Goal: Task Accomplishment & Management: Manage account settings

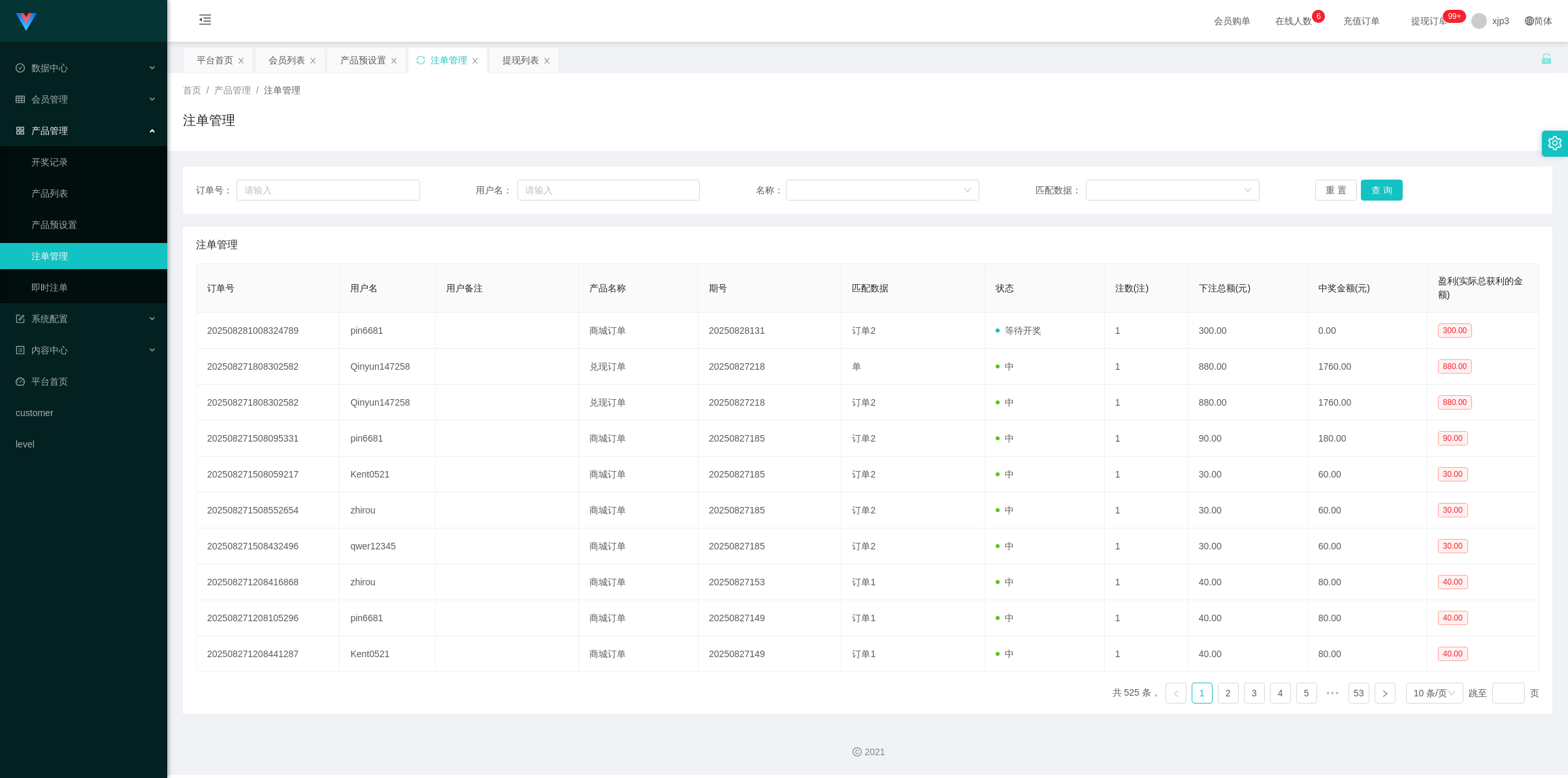
click at [513, 64] on div "提现列表" at bounding box center [520, 60] width 37 height 25
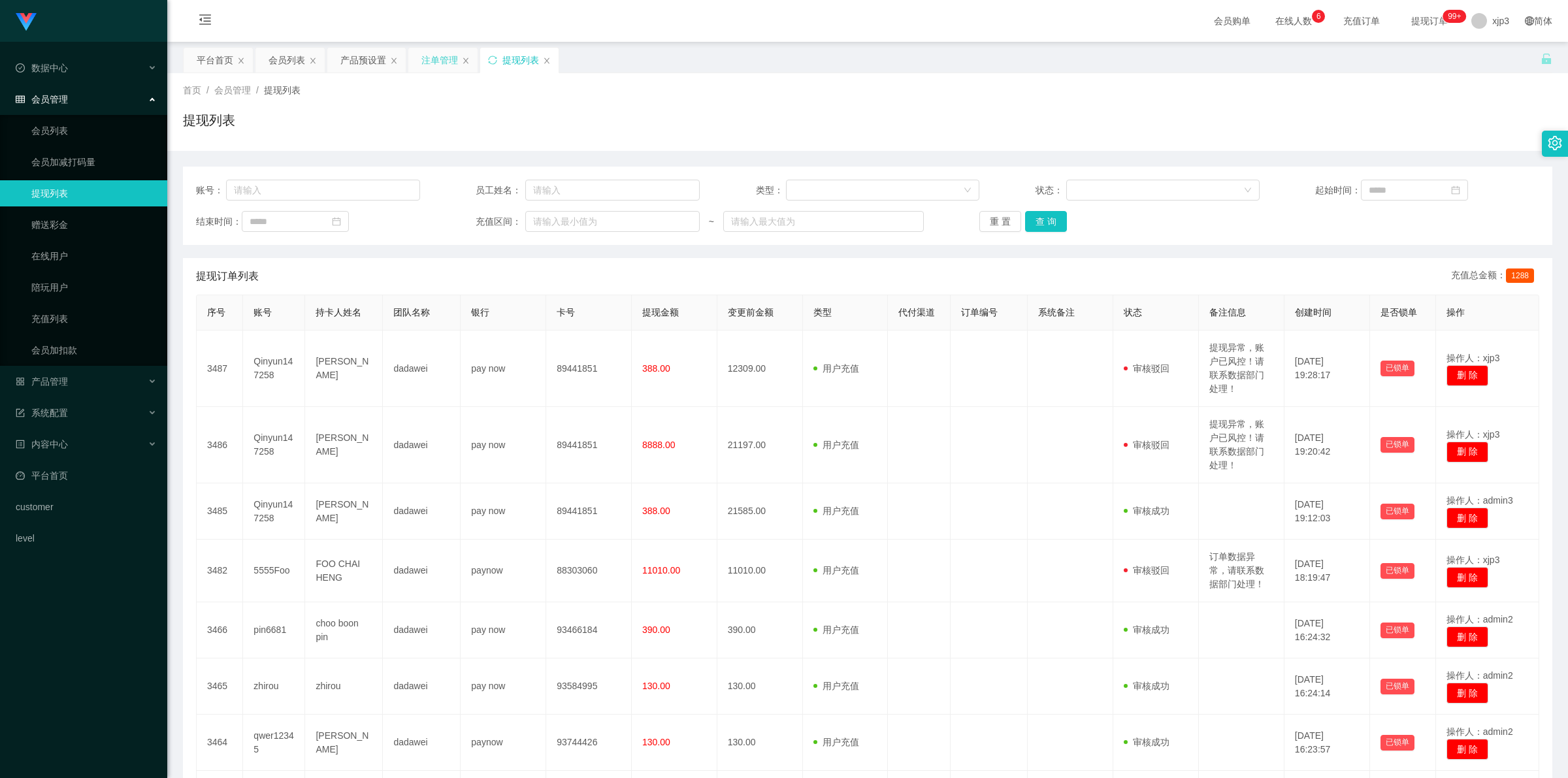
click at [424, 64] on div "注单管理" at bounding box center [440, 60] width 37 height 25
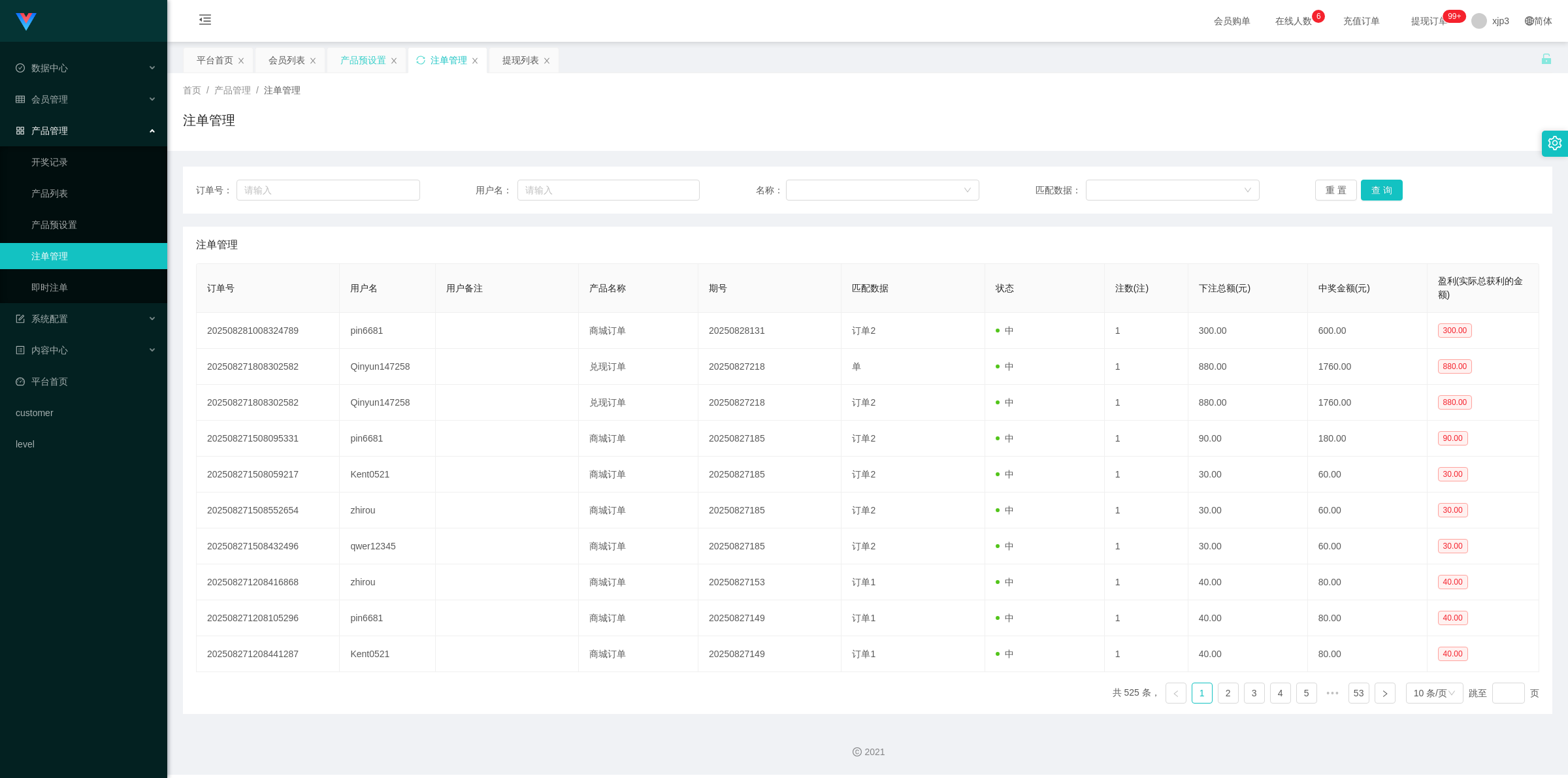
click at [377, 57] on div "产品预设置" at bounding box center [363, 60] width 46 height 25
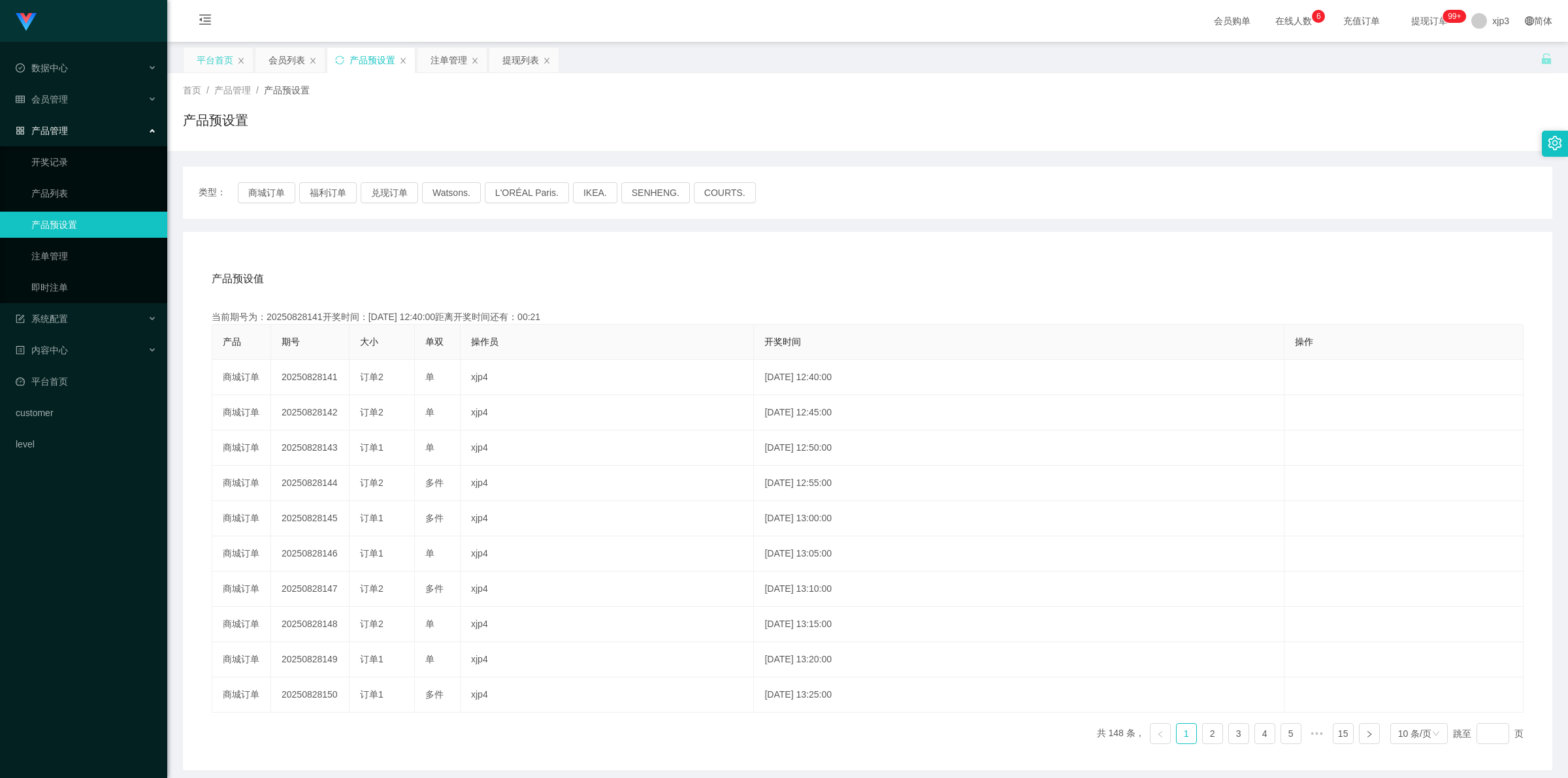
click at [222, 59] on div "平台首页" at bounding box center [215, 60] width 37 height 25
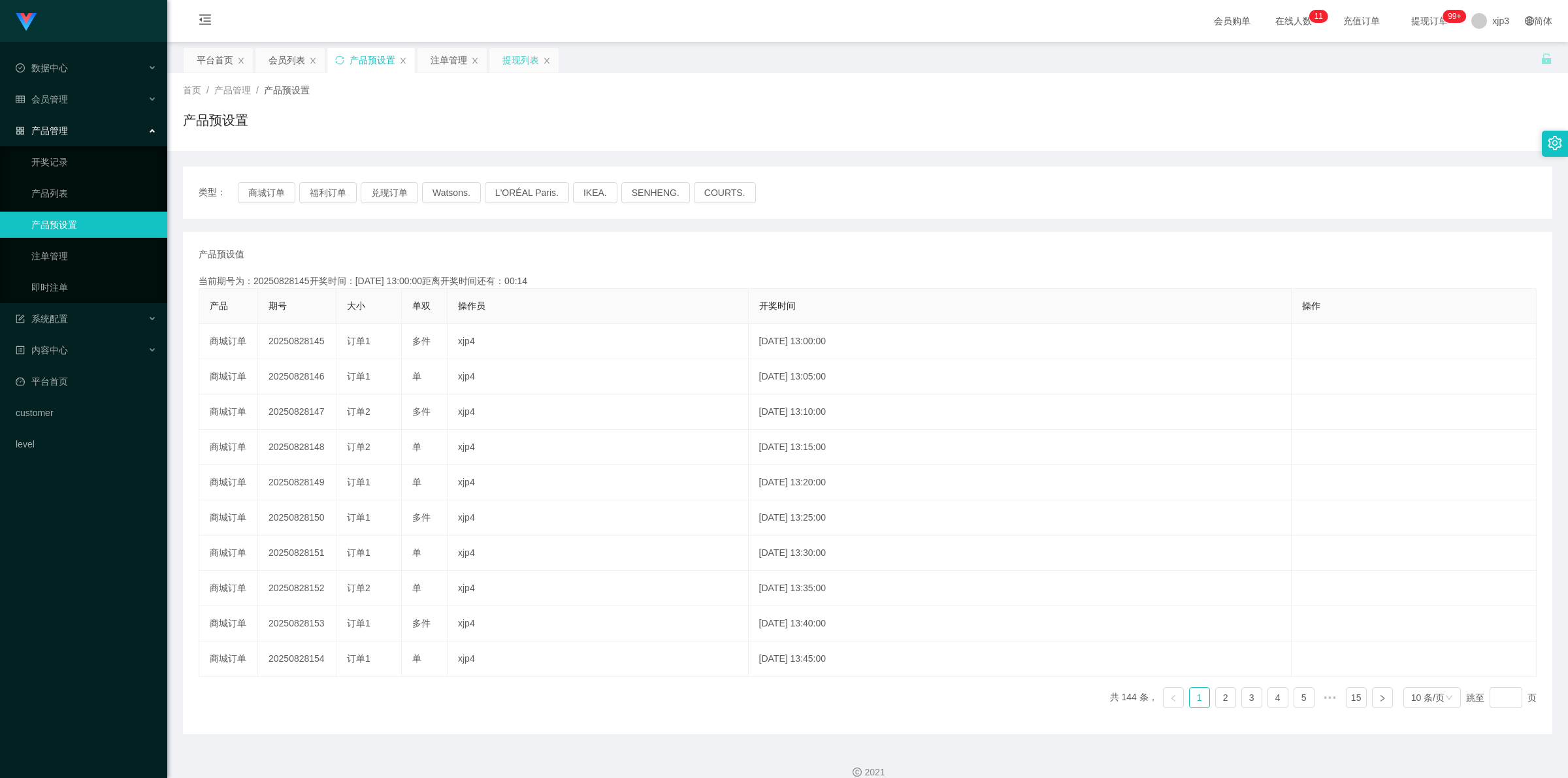
click at [516, 62] on div "提现列表" at bounding box center [520, 60] width 37 height 25
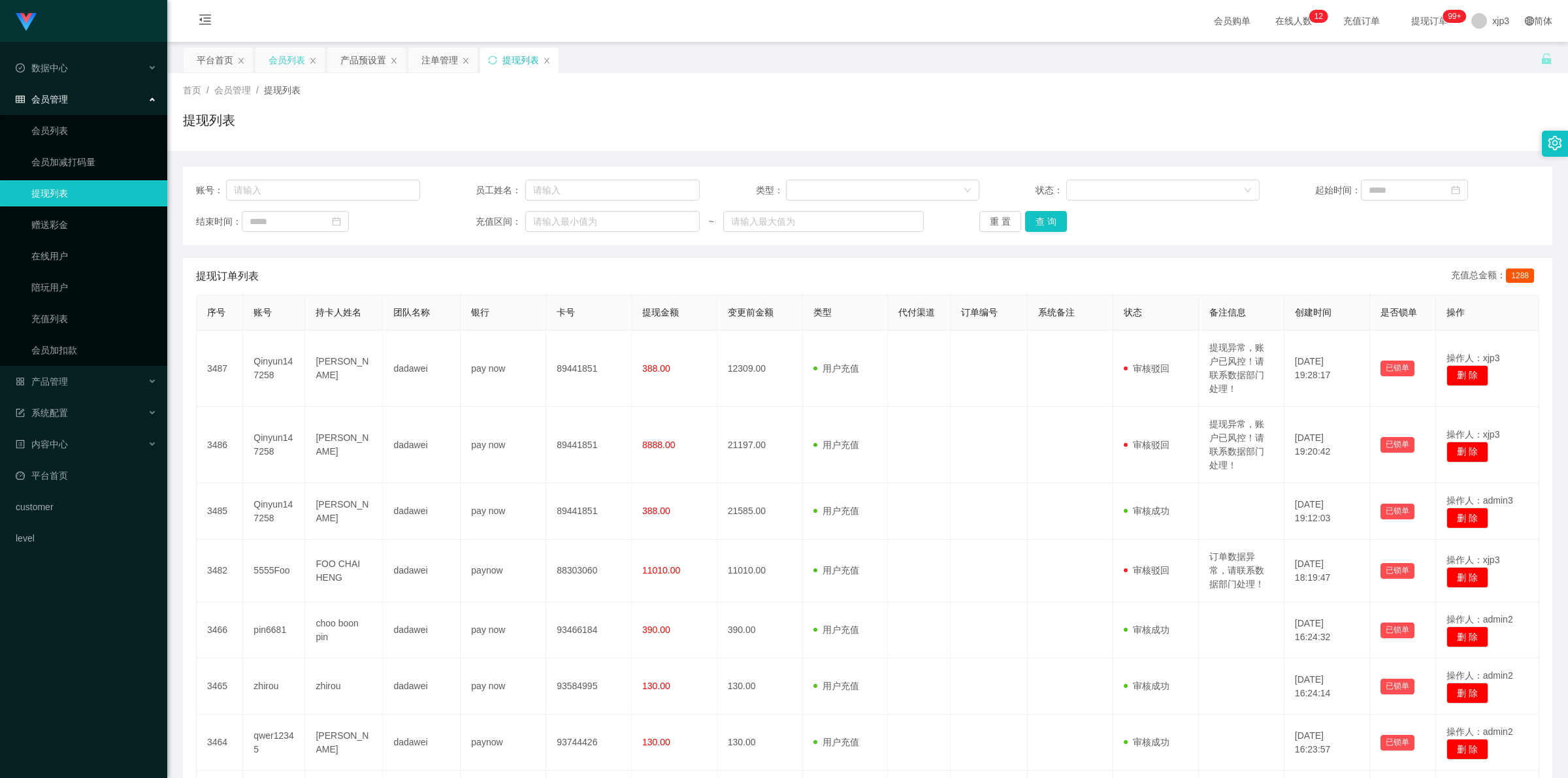
click at [283, 62] on div "会员列表" at bounding box center [287, 60] width 37 height 25
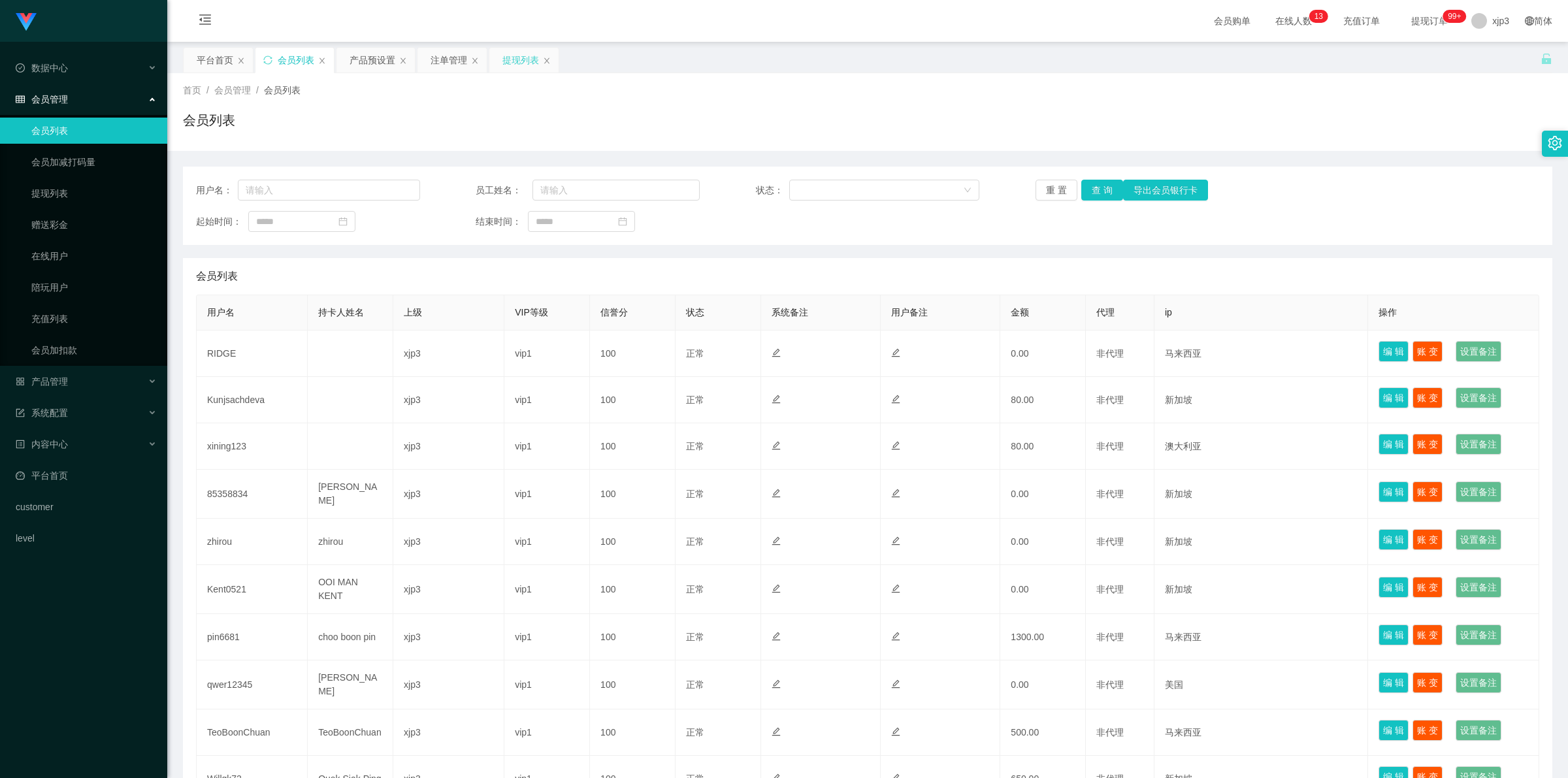
click at [511, 61] on div "提现列表" at bounding box center [520, 60] width 37 height 25
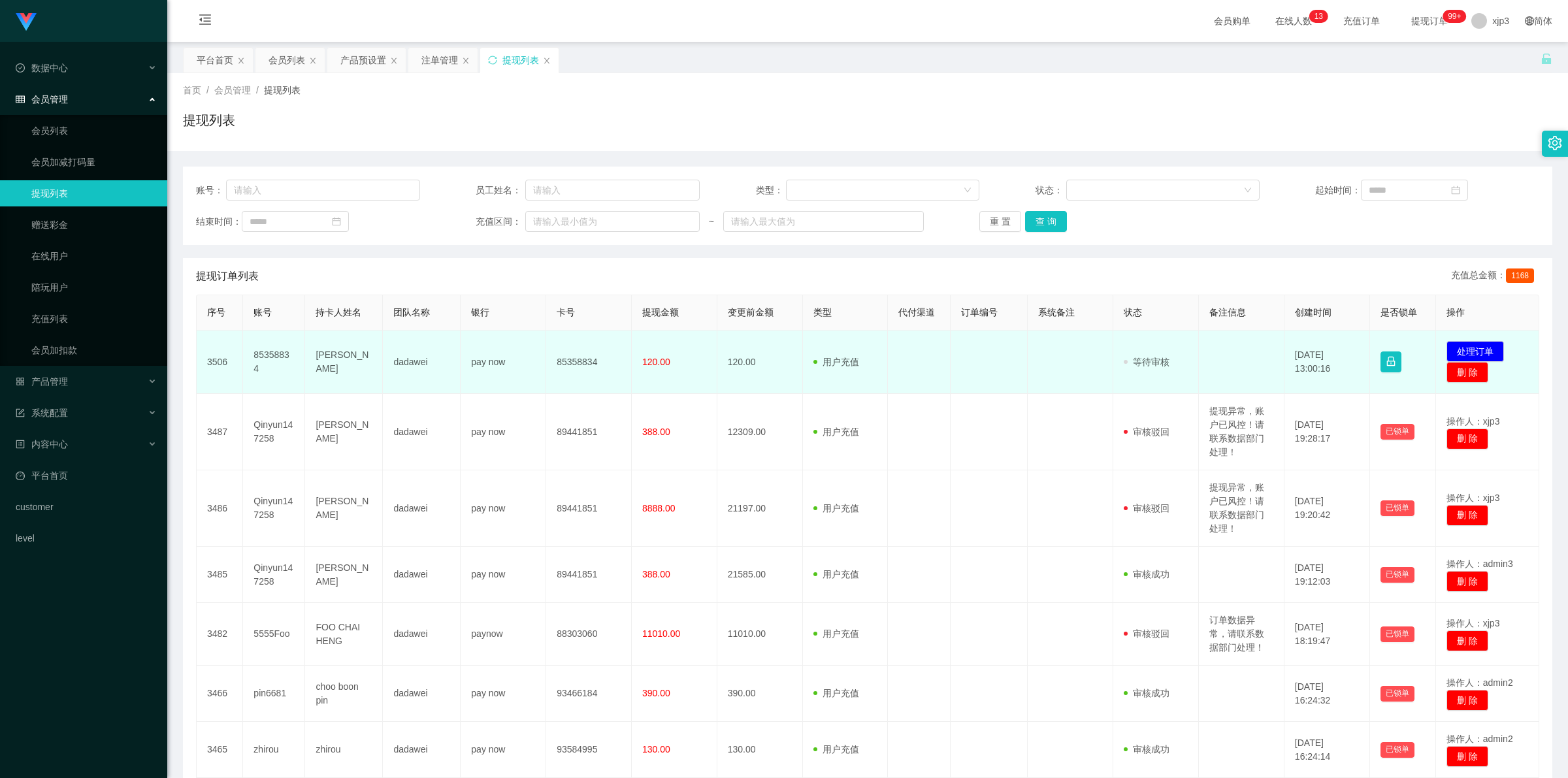
click at [269, 354] on td "85358834" at bounding box center [274, 362] width 62 height 64
copy td "85358834"
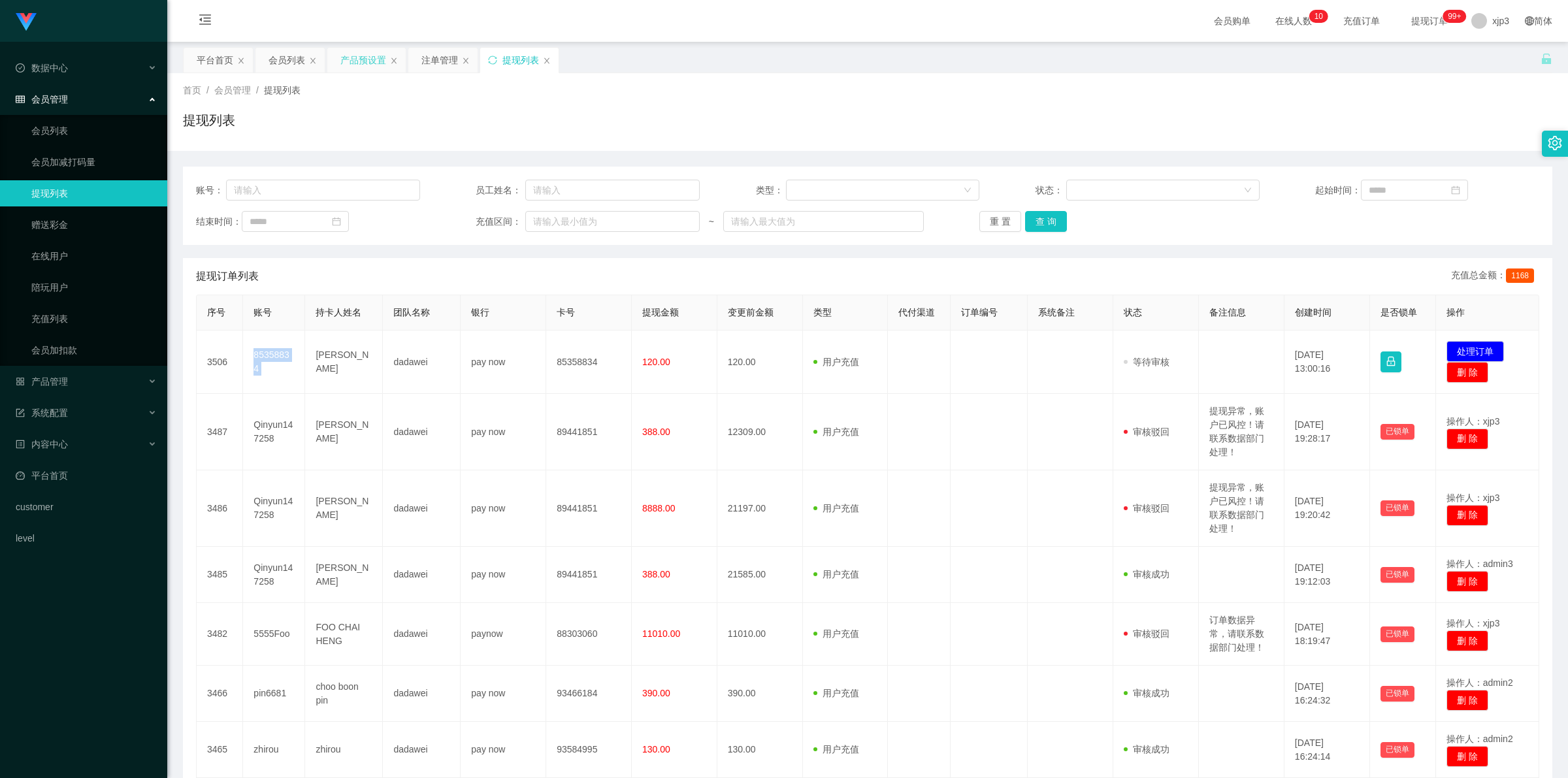
click at [356, 72] on div "产品预设置" at bounding box center [363, 60] width 46 height 25
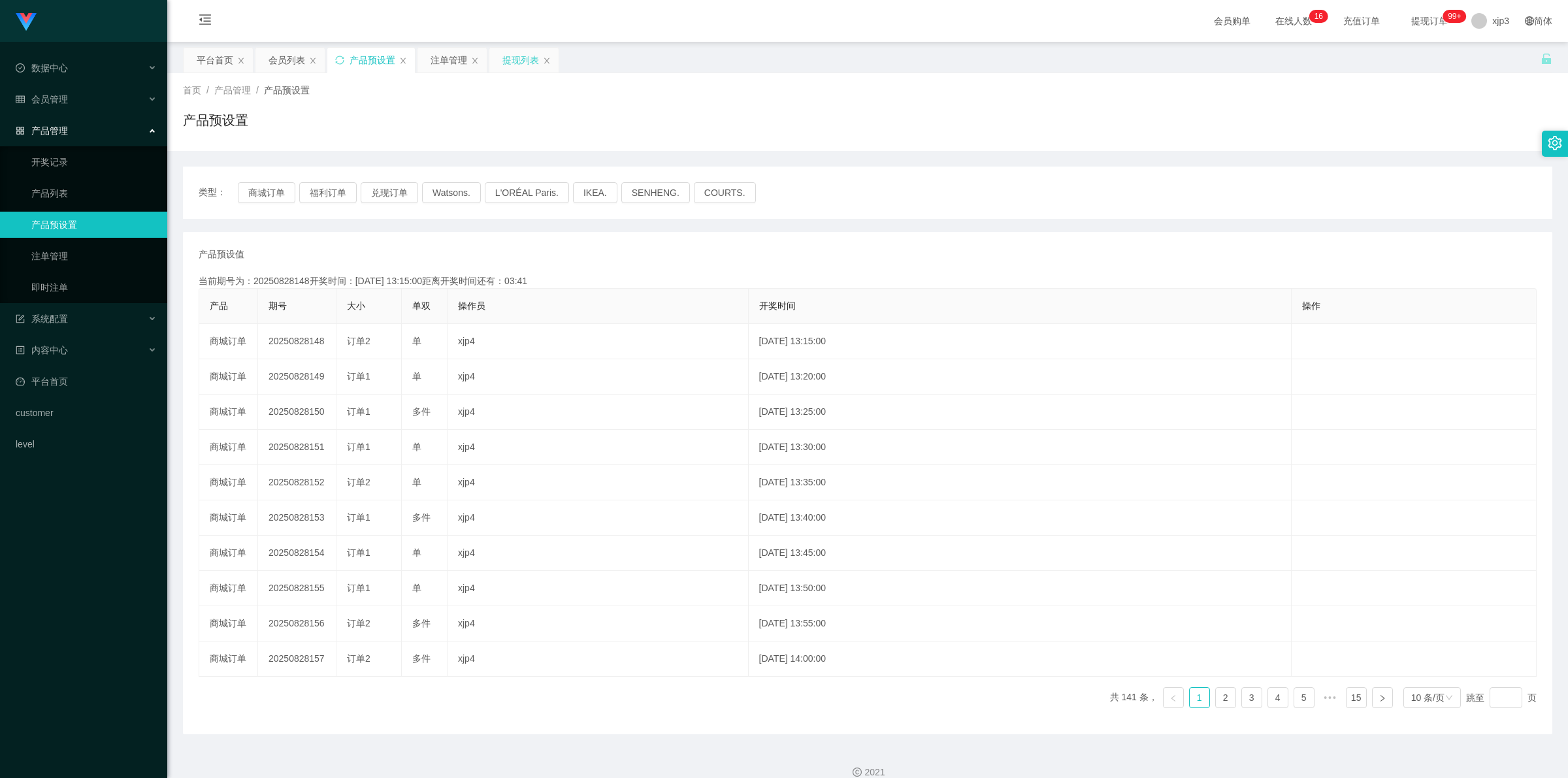
click at [516, 62] on div "提现列表" at bounding box center [520, 60] width 37 height 25
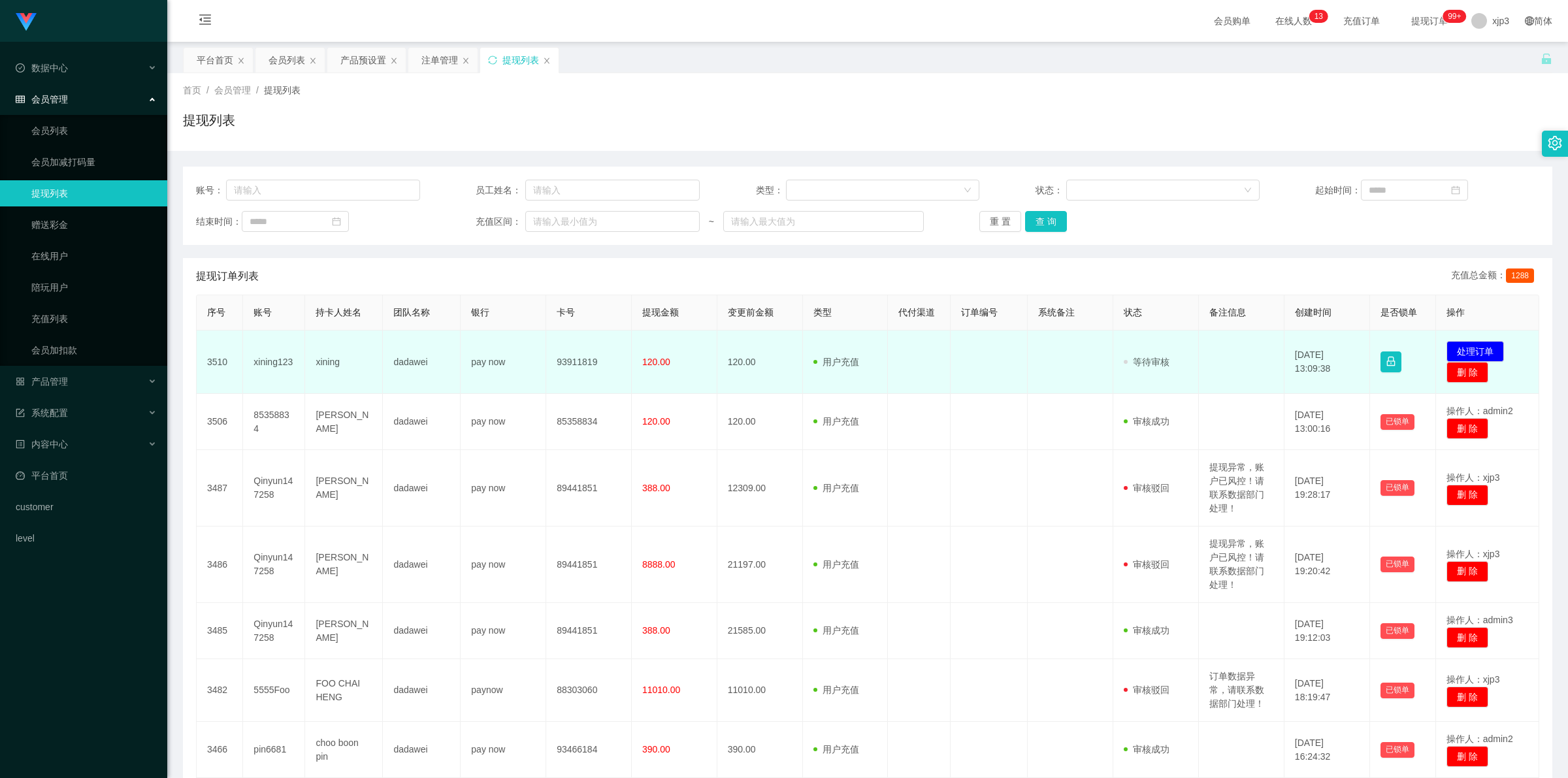
click at [266, 363] on td "xining123" at bounding box center [274, 362] width 62 height 64
copy td "xining123"
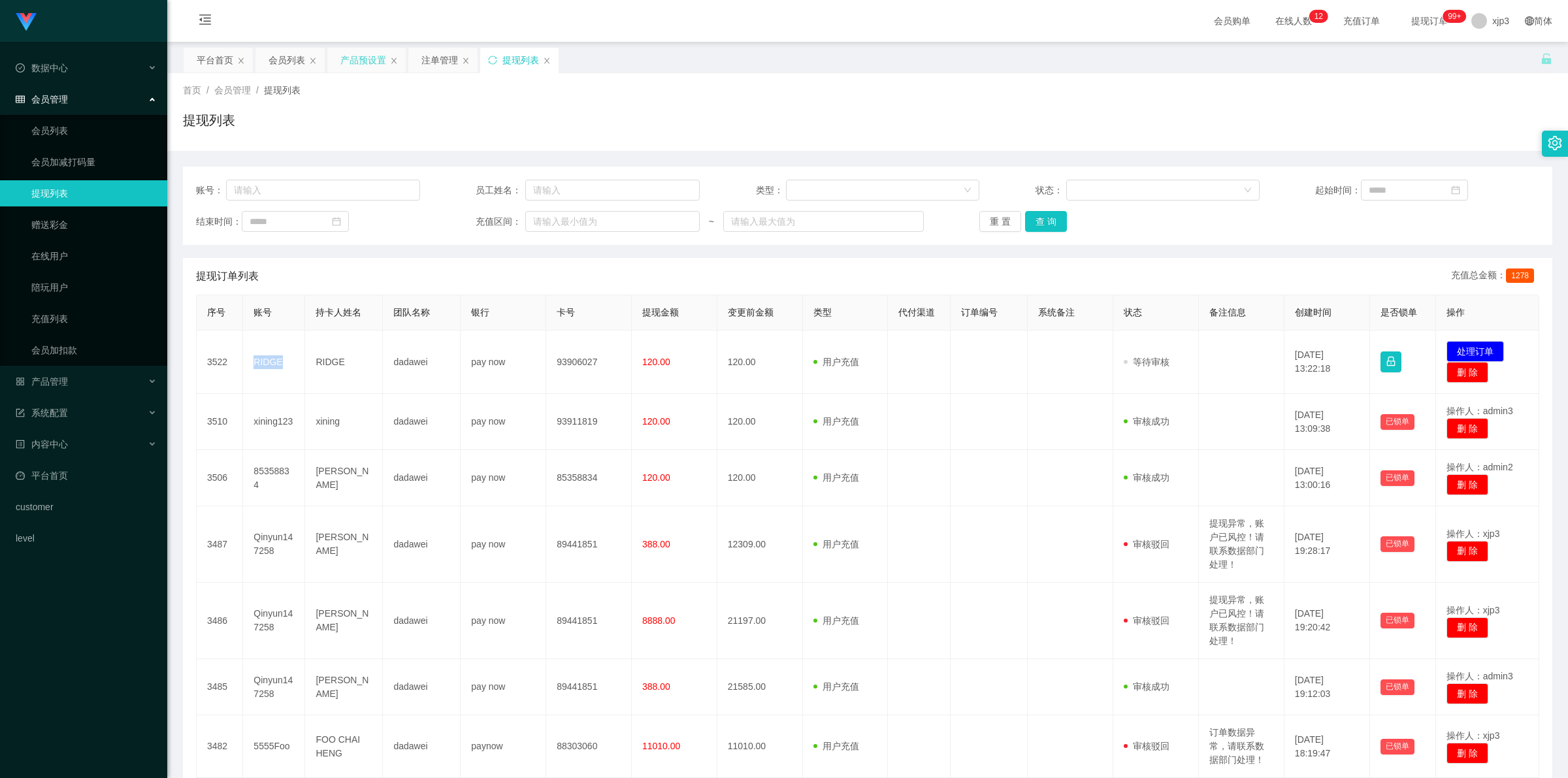
click at [363, 64] on div "产品预设置" at bounding box center [363, 60] width 46 height 25
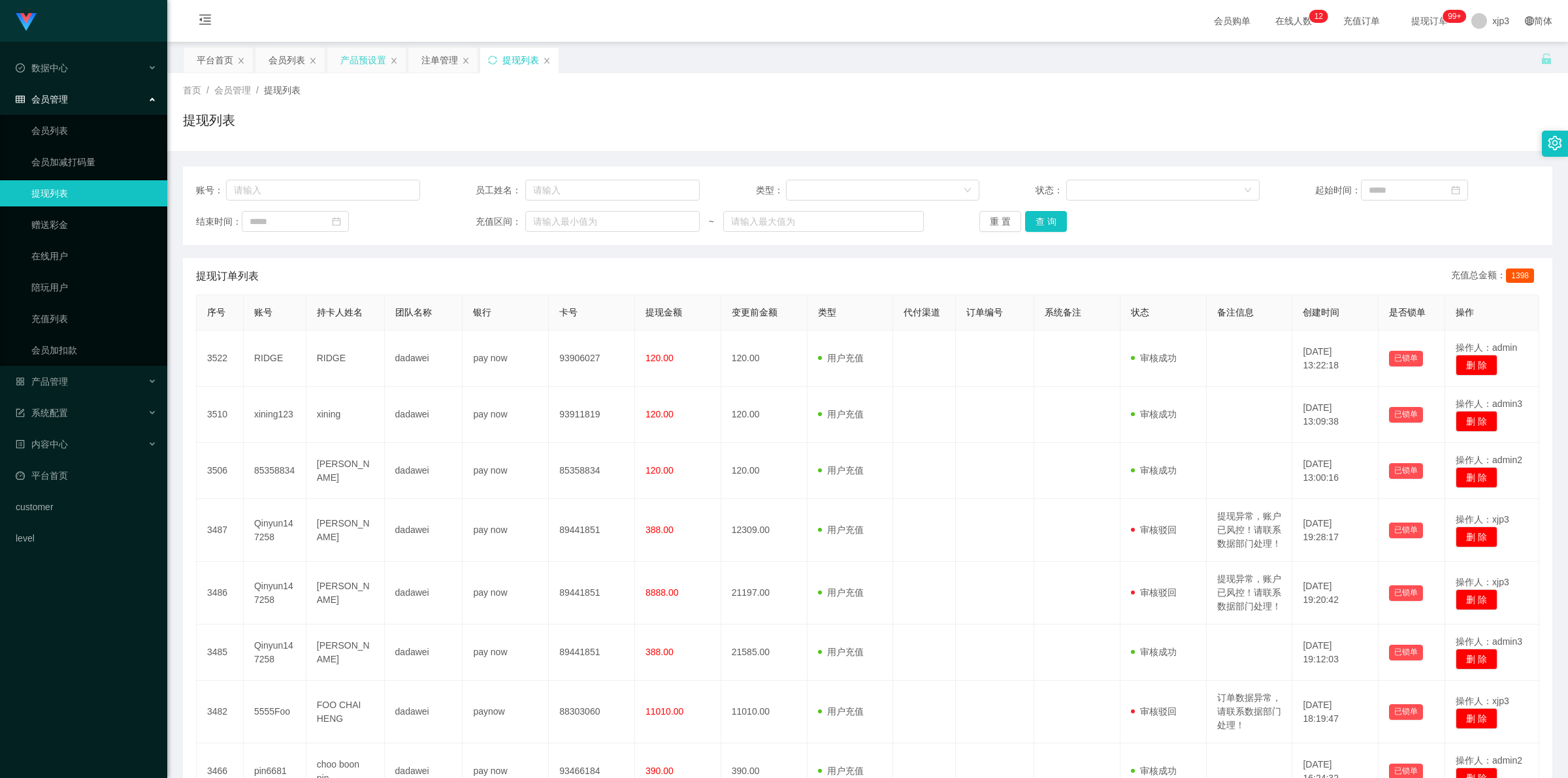
click at [359, 66] on div "产品预设置" at bounding box center [363, 60] width 46 height 25
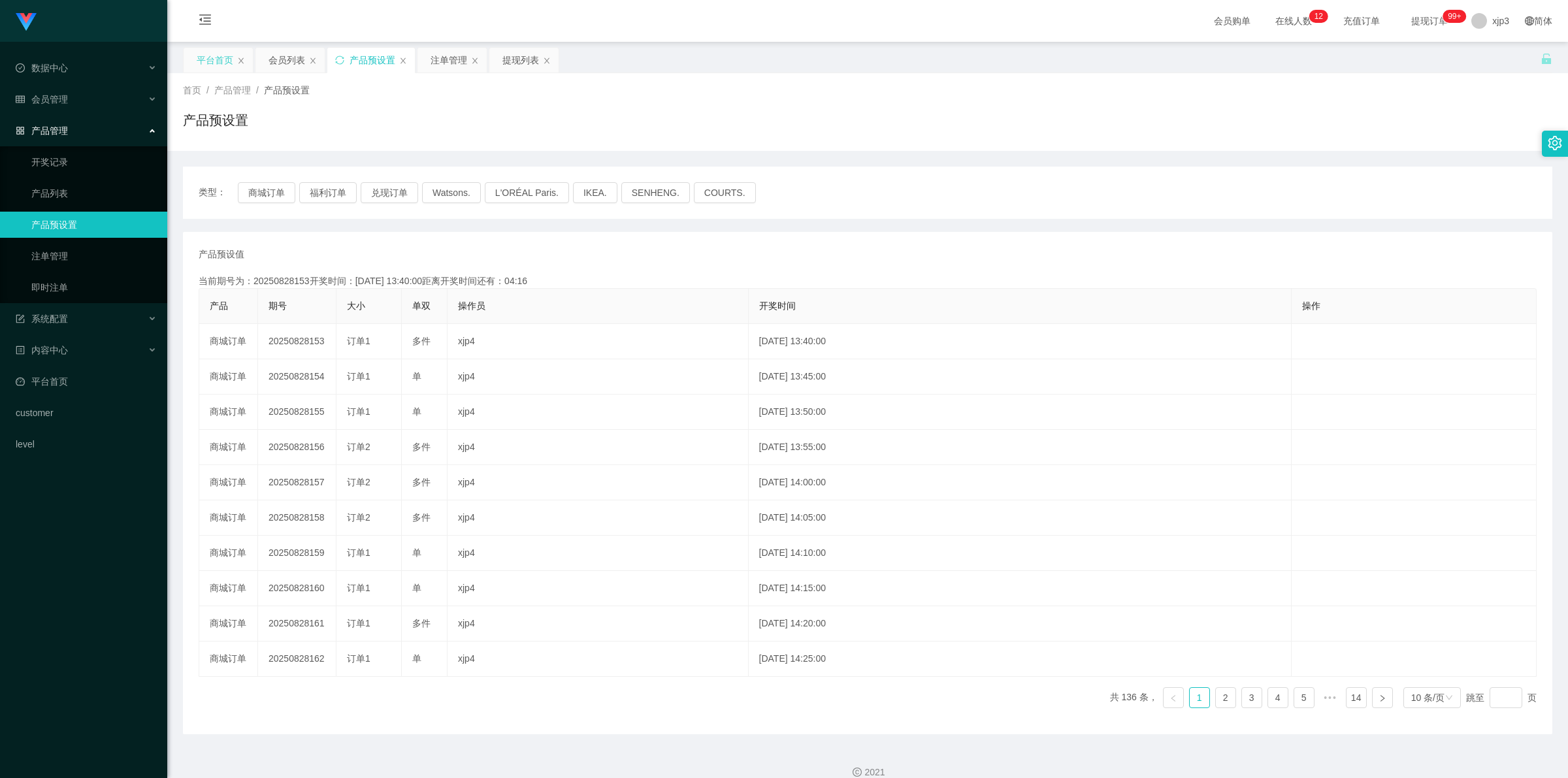
click at [250, 53] on div "平台首页" at bounding box center [218, 60] width 69 height 25
click at [289, 60] on div "会员列表" at bounding box center [287, 60] width 37 height 25
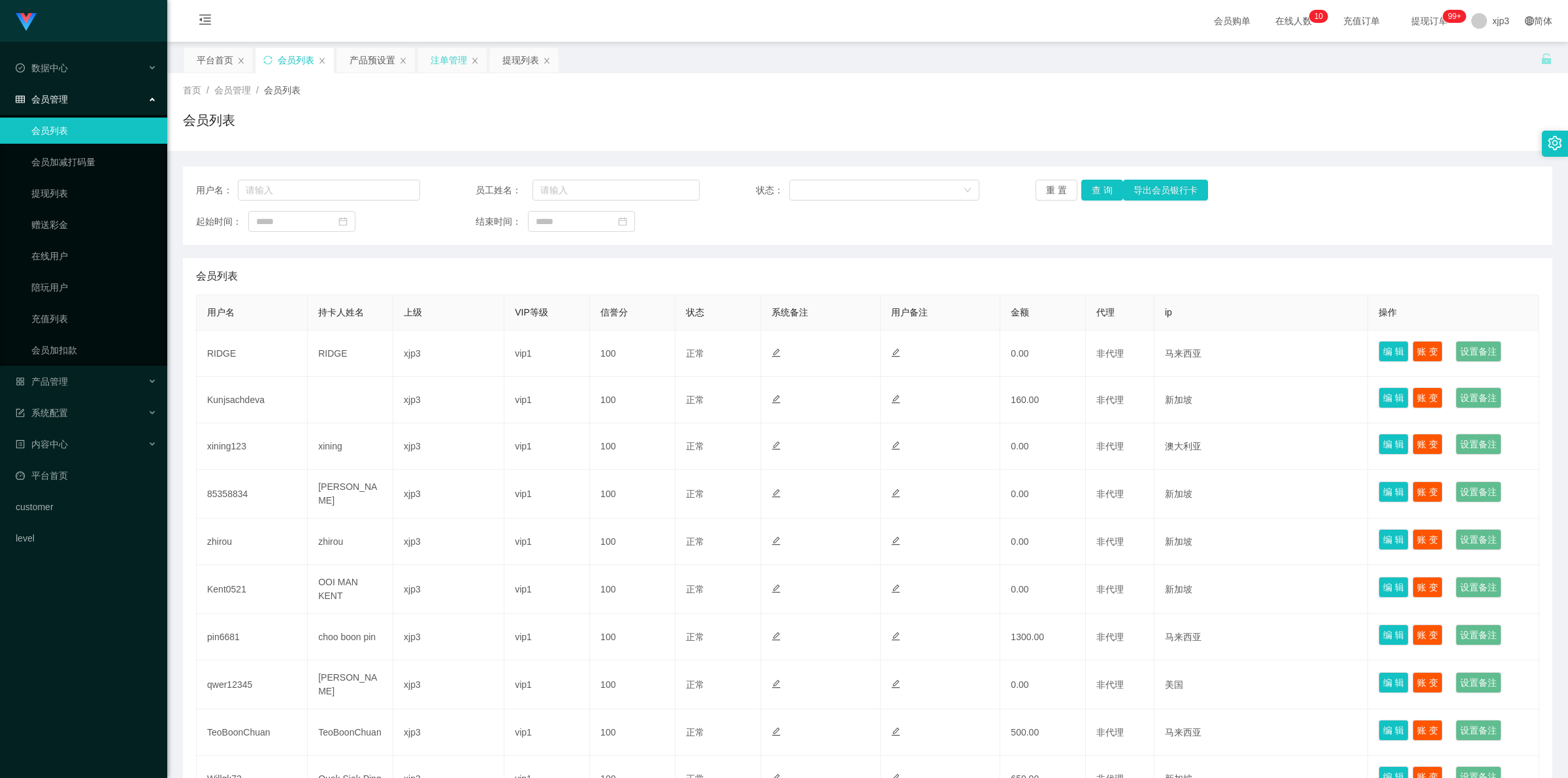
click at [459, 58] on div "注单管理" at bounding box center [449, 60] width 37 height 25
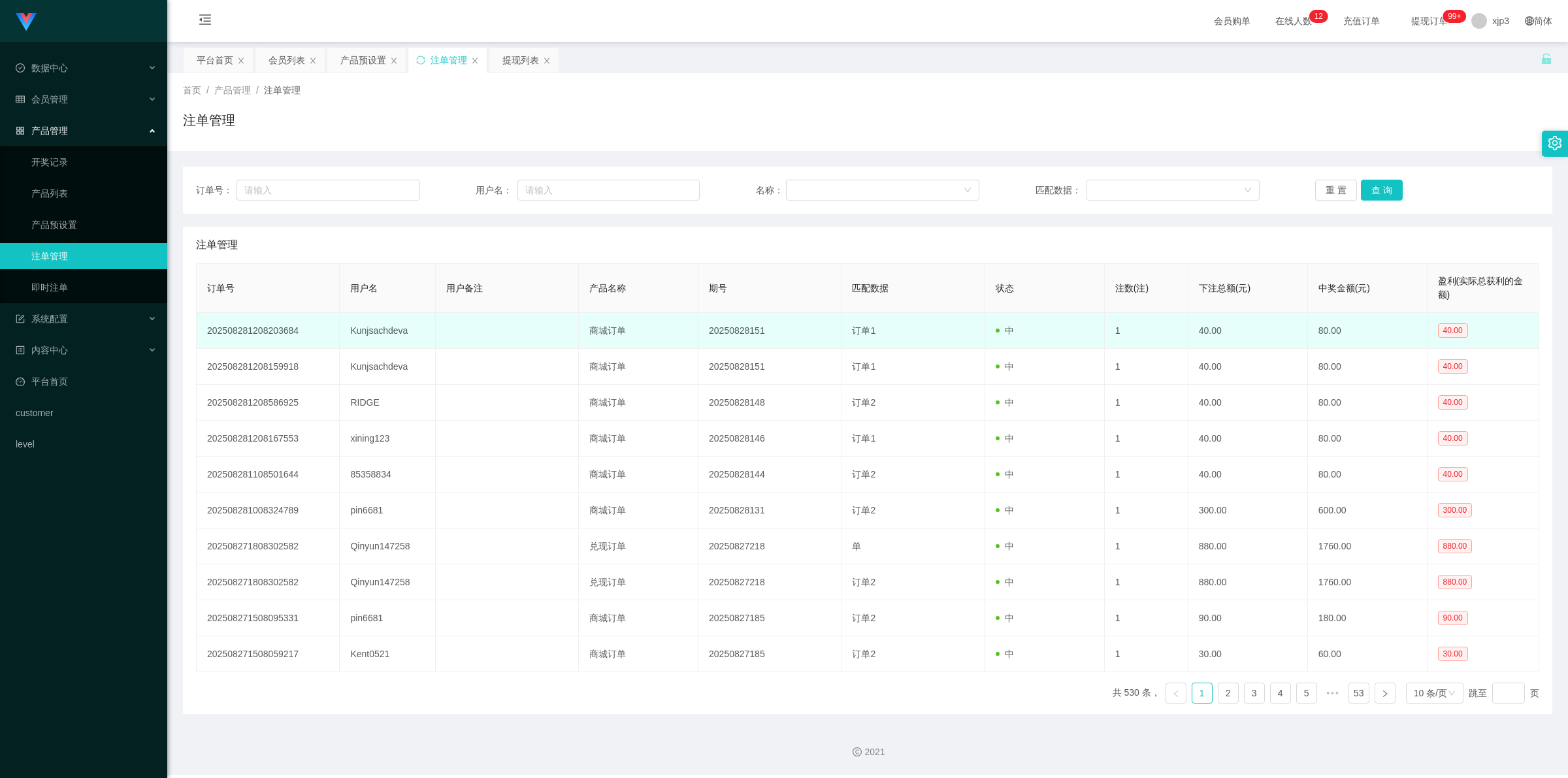
click at [371, 321] on td "Kunjsachdeva" at bounding box center [387, 330] width 95 height 36
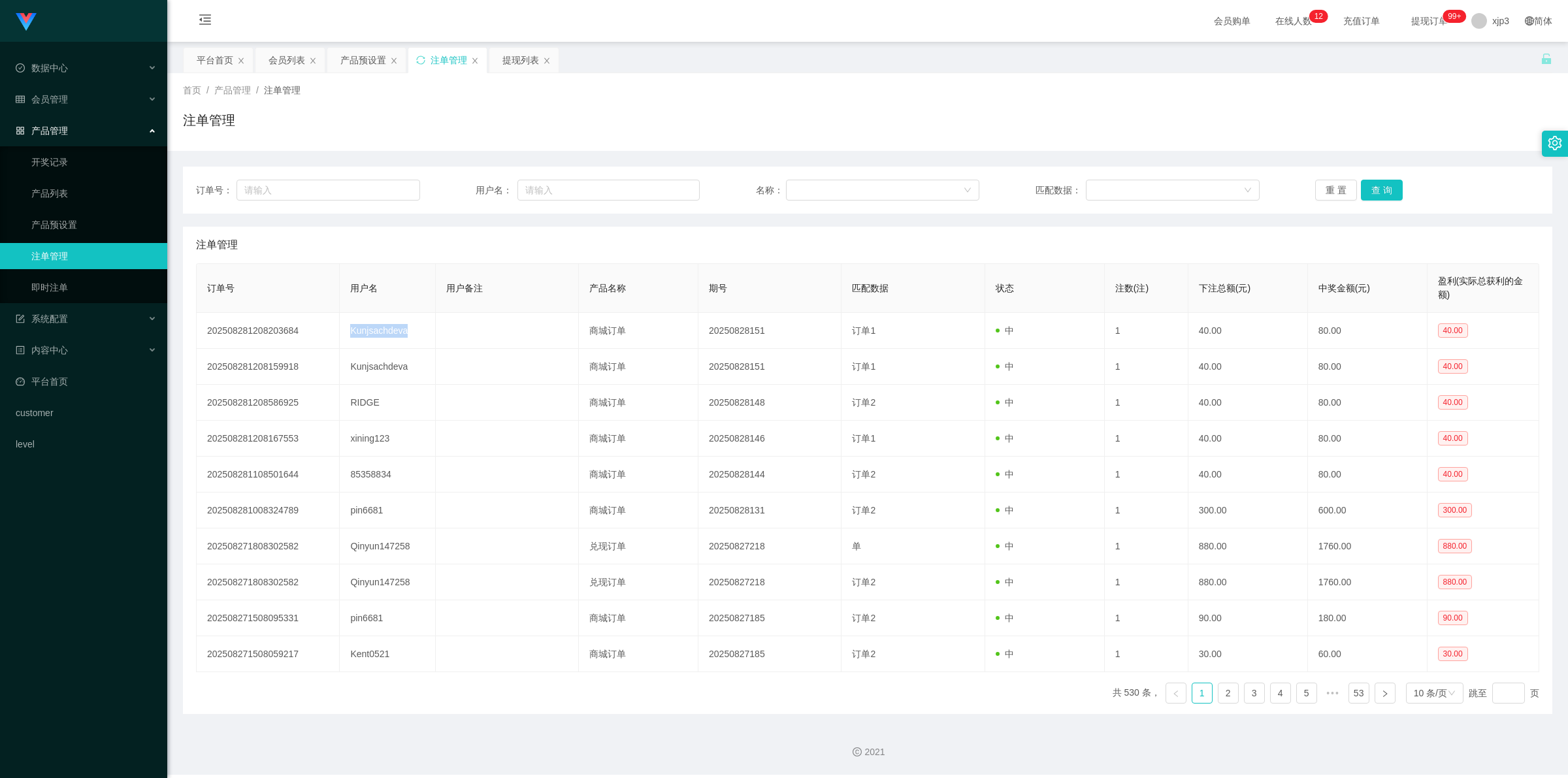
copy td "Kunjsachdeva"
click at [286, 60] on div "会员列表" at bounding box center [287, 60] width 37 height 25
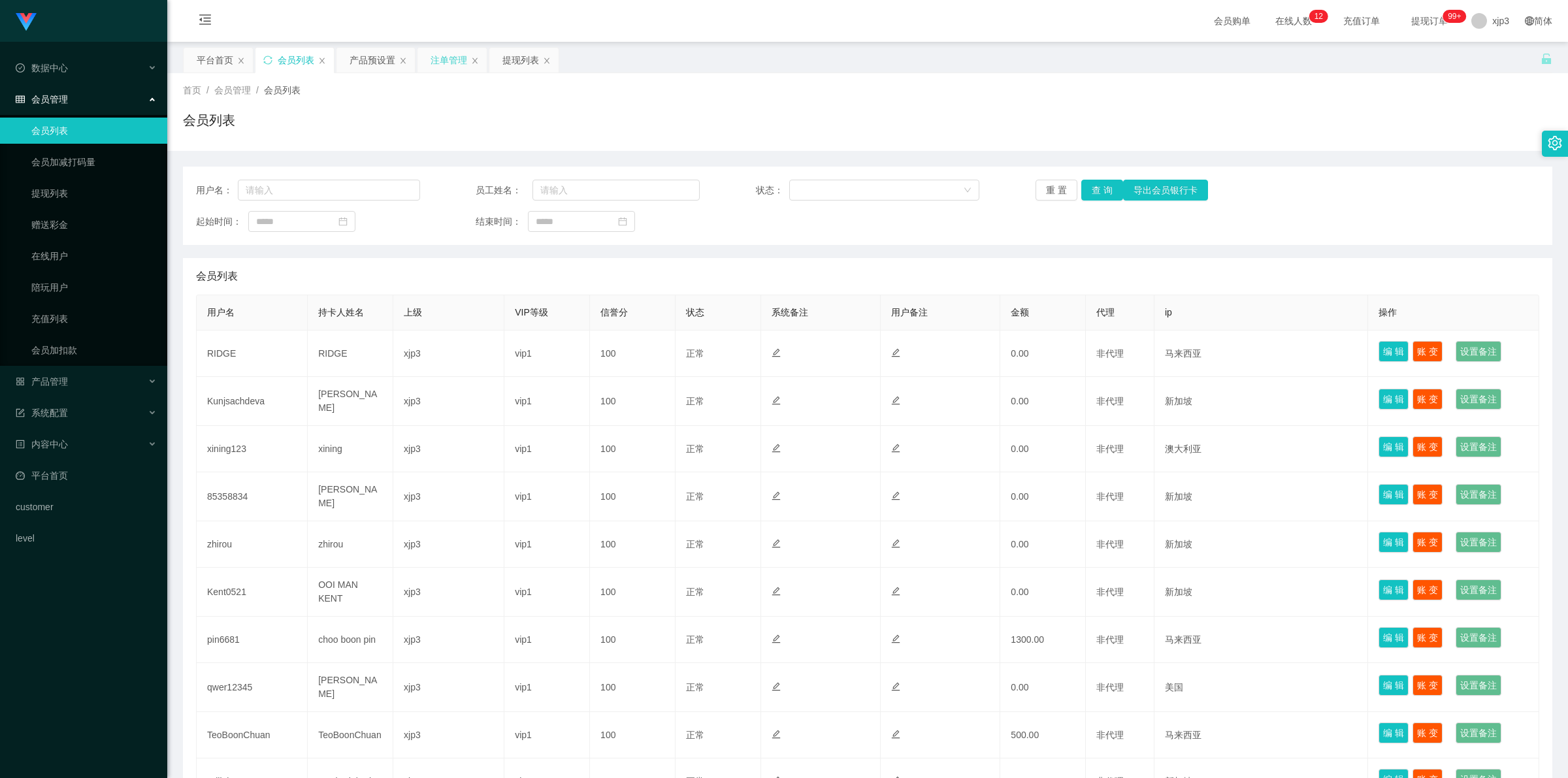
click at [451, 66] on div "注单管理" at bounding box center [449, 60] width 37 height 25
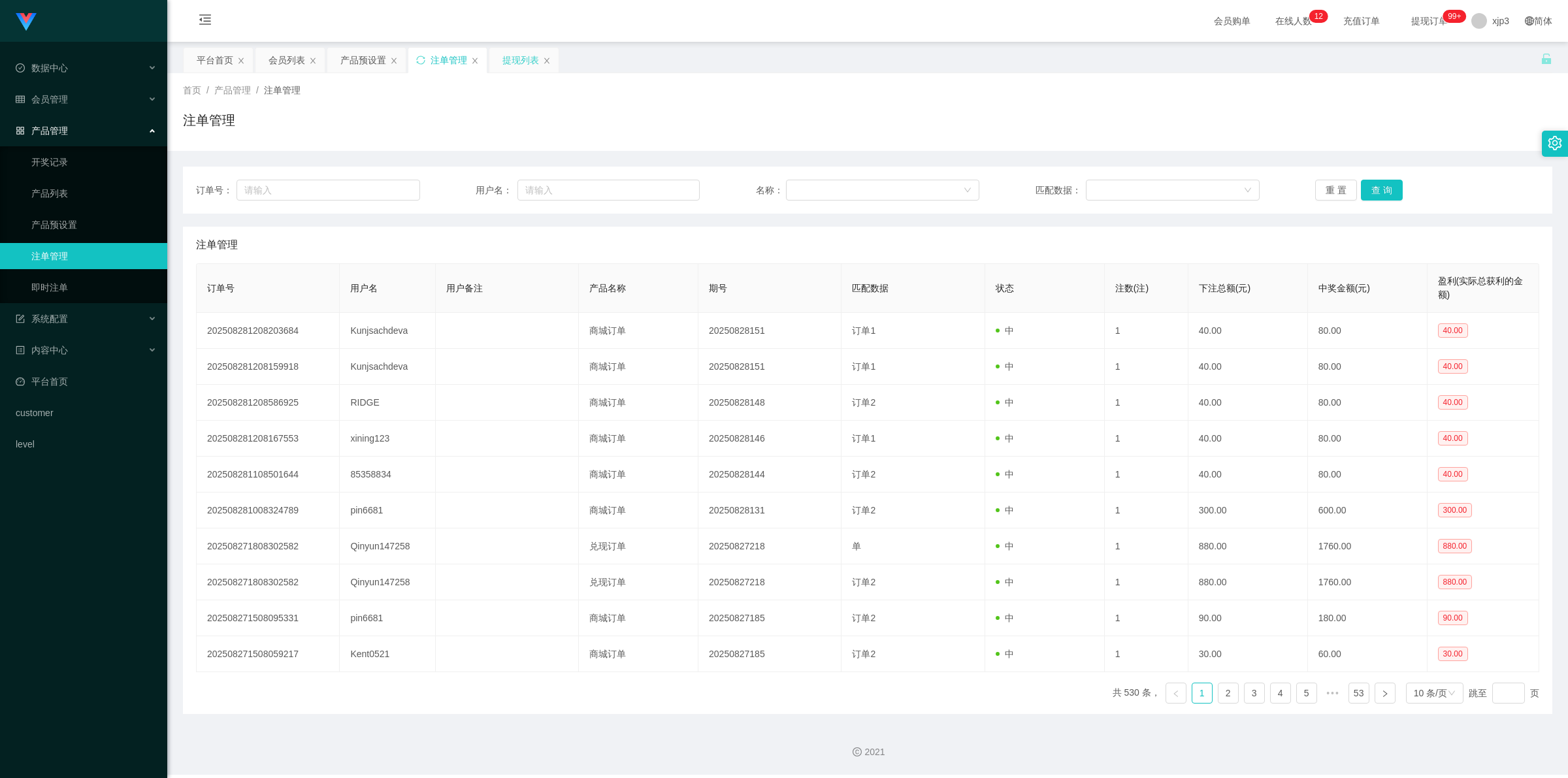
click at [515, 66] on div "提现列表" at bounding box center [520, 60] width 37 height 25
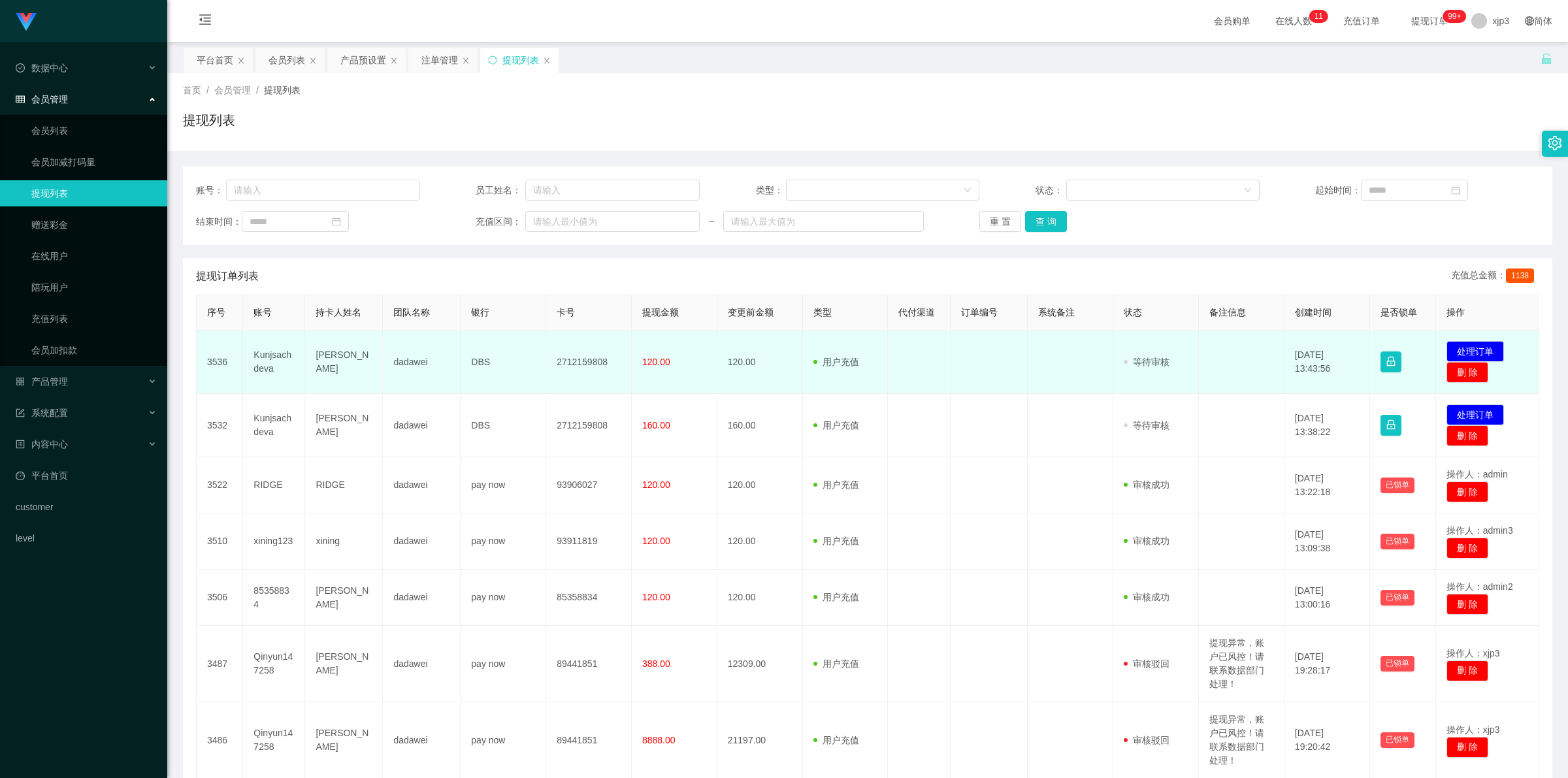
click at [263, 366] on td "Kunjsachdeva" at bounding box center [274, 362] width 62 height 64
copy td "Kunjsachdeva"
click at [272, 358] on td "Kunjsachdeva" at bounding box center [274, 362] width 62 height 64
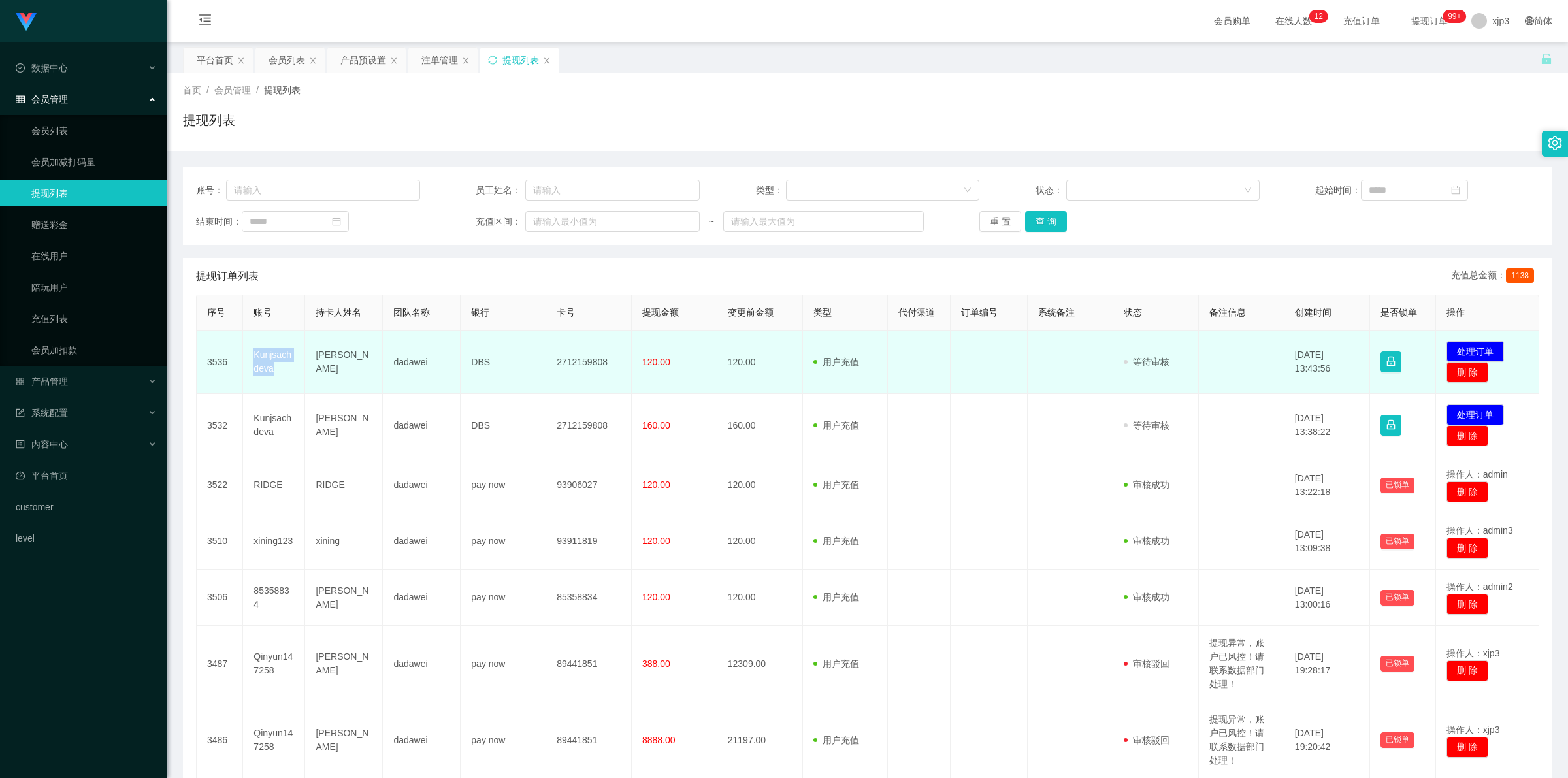
click at [272, 358] on td "Kunjsachdeva" at bounding box center [274, 362] width 62 height 64
click at [374, 364] on td "[PERSON_NAME]" at bounding box center [344, 362] width 78 height 64
click at [270, 363] on td "Kunjsachdeva" at bounding box center [274, 362] width 62 height 64
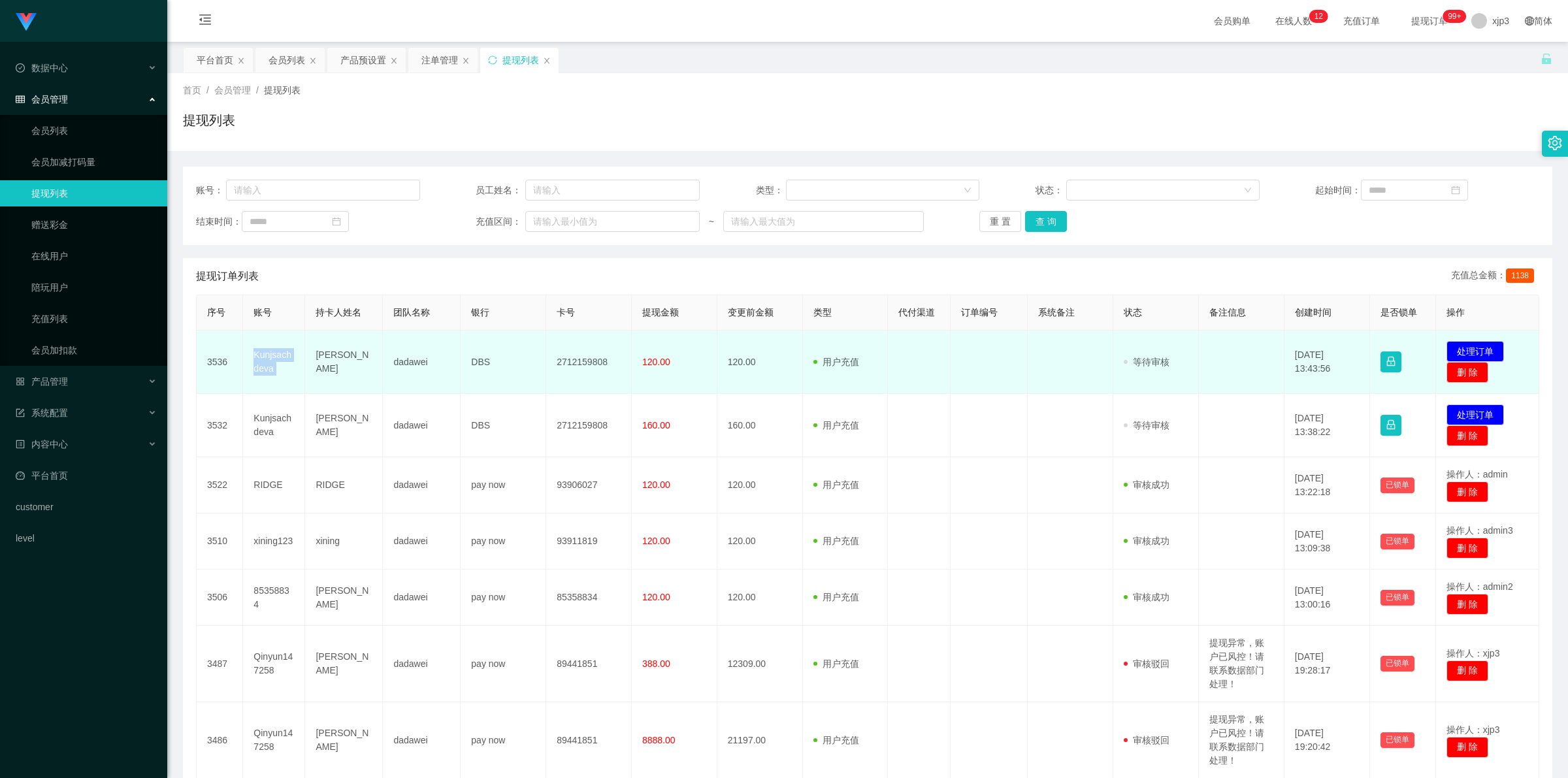
copy td "Kunjsachdeva"
click at [262, 363] on td "Kunjsachdeva" at bounding box center [274, 362] width 62 height 64
drag, startPoint x: 247, startPoint y: 350, endPoint x: 464, endPoint y: 338, distance: 217.3
click at [380, 383] on tr "3536 Kunjsachdeva Kunj Sachdeva dadawei DBS 2712159808 120.00 120.00 用户充值 人工扣款 …" at bounding box center [868, 362] width 1343 height 64
copy tr "Kunjsachdeva Kunj Sachdeva"
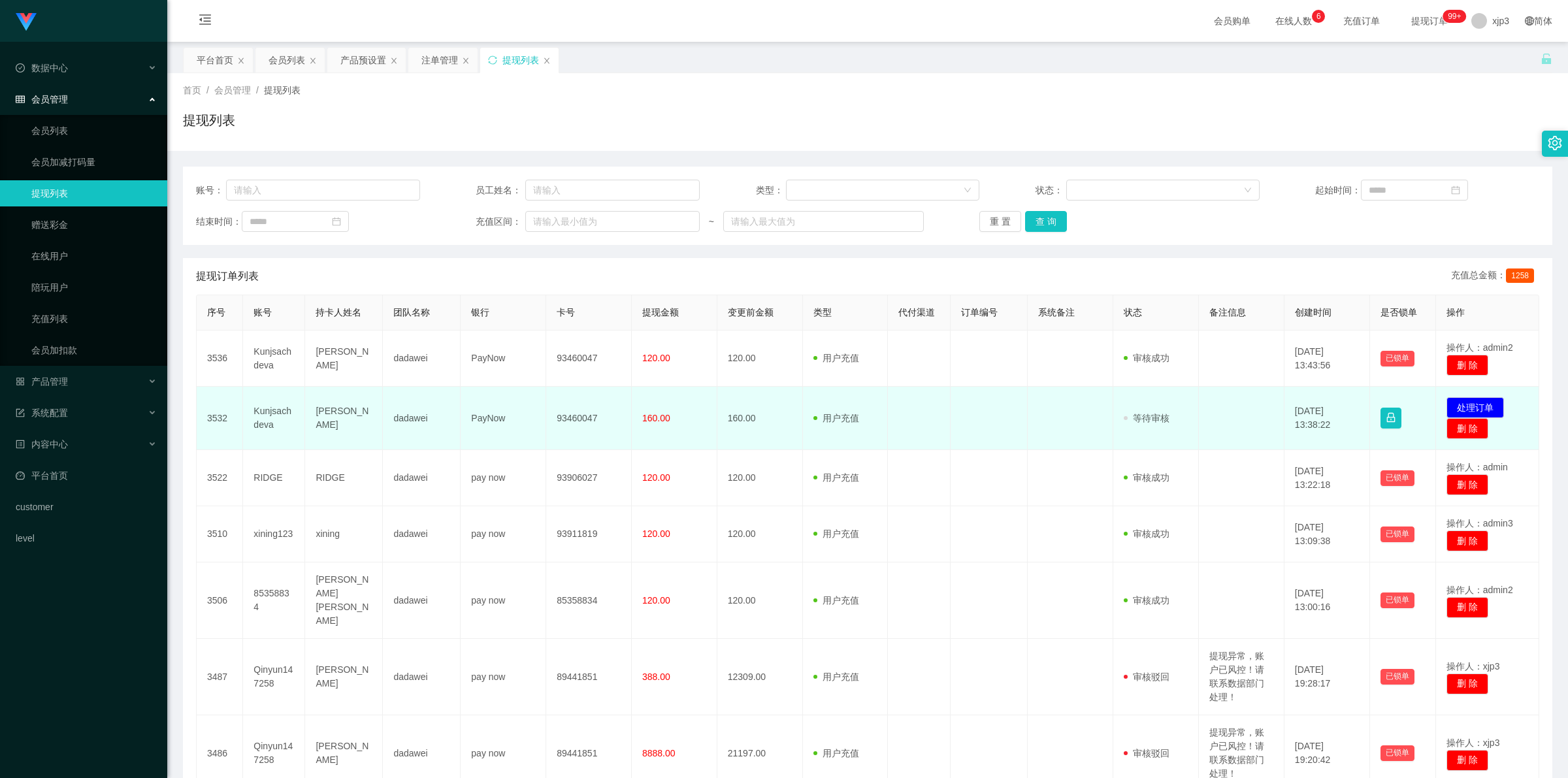
click at [271, 417] on td "Kunjsachdeva" at bounding box center [274, 418] width 62 height 64
click at [259, 413] on td "Kunjsachdeva" at bounding box center [274, 418] width 62 height 64
copy td "Kunjsachdeva"
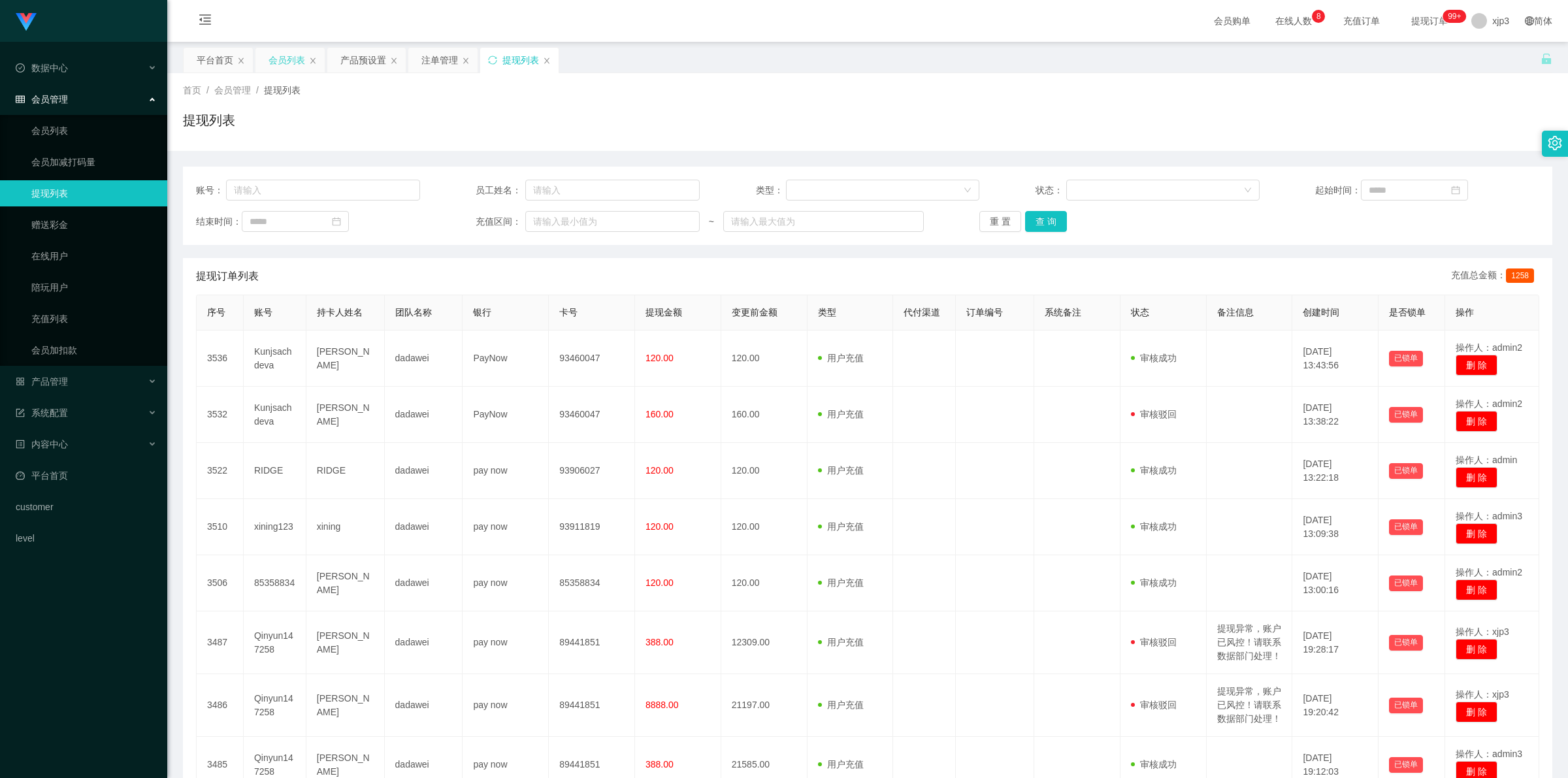
click at [273, 60] on div "会员列表" at bounding box center [287, 60] width 37 height 25
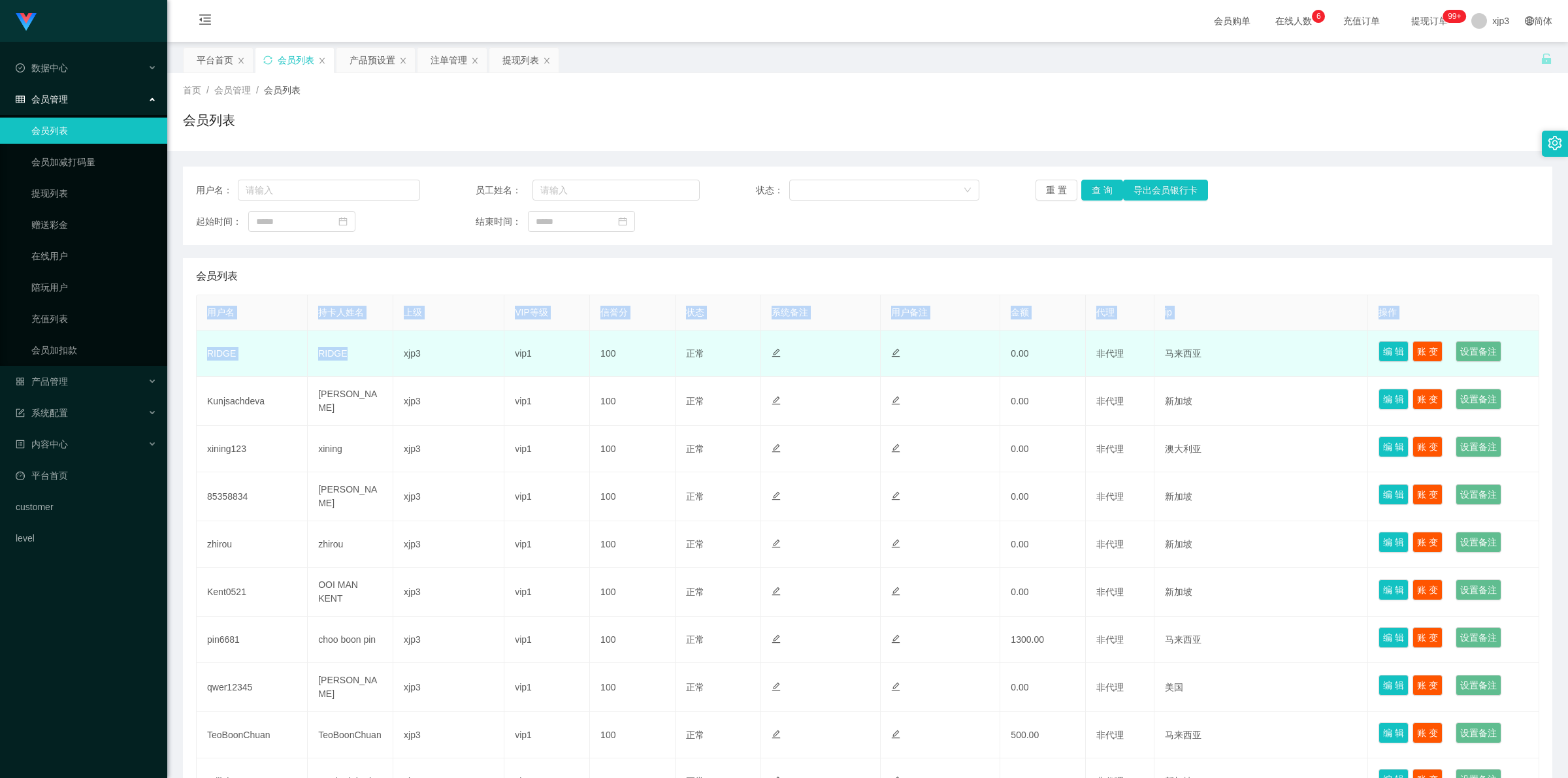
drag, startPoint x: 190, startPoint y: 352, endPoint x: 353, endPoint y: 358, distance: 163.1
click at [353, 358] on div "会员列表 用户名 持卡人姓名 上级 VIP等级 信誉分 状态 系统备注 用户备注 金额 代理 ip 操作 RIDGE RIDGE xjp3 vip1 100 …" at bounding box center [867, 552] width 1369 height 589
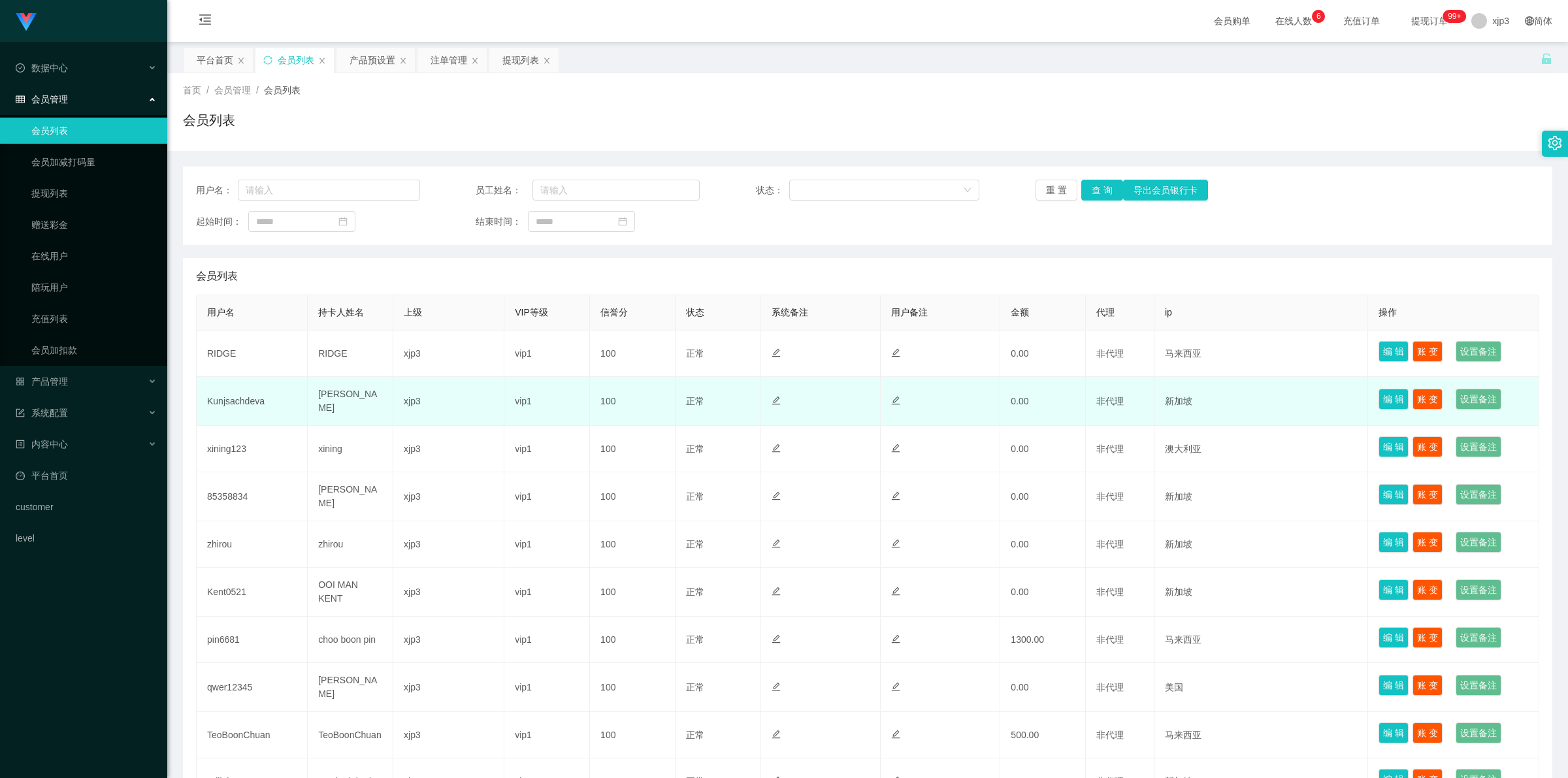
click at [713, 397] on td "正常 禁止登录 禁止投注" at bounding box center [718, 401] width 85 height 49
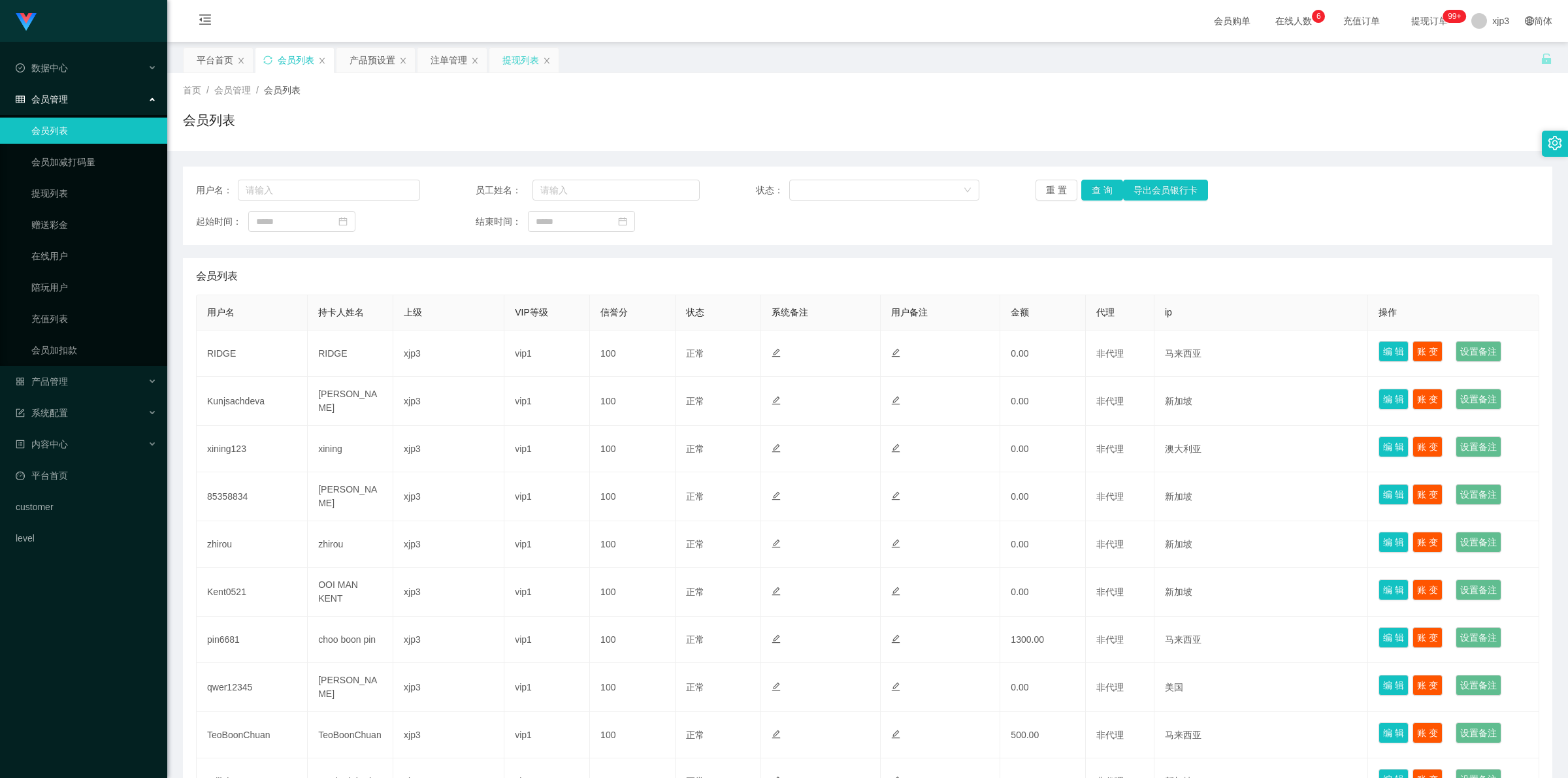
click at [519, 52] on div "提现列表" at bounding box center [520, 60] width 37 height 25
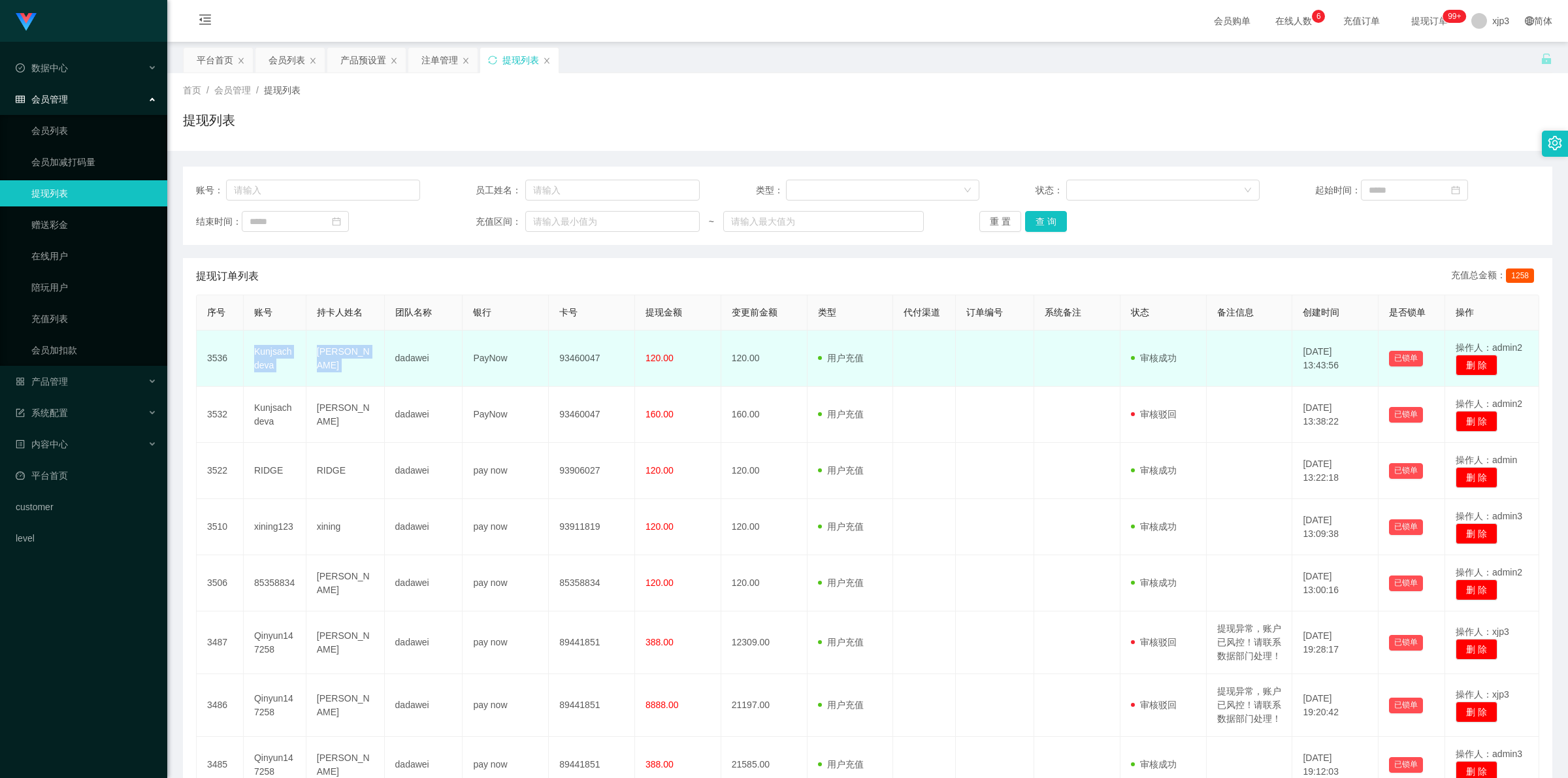
drag, startPoint x: 248, startPoint y: 350, endPoint x: 390, endPoint y: 372, distance: 143.7
click at [390, 372] on tr "3536 Kunjsachdeva Kunj Sachdeva dadawei PayNow 93460047 120.00 120.00 用户充值 人工扣款…" at bounding box center [868, 358] width 1343 height 56
copy tr "Kunjsachdeva Kunj Sachdeva"
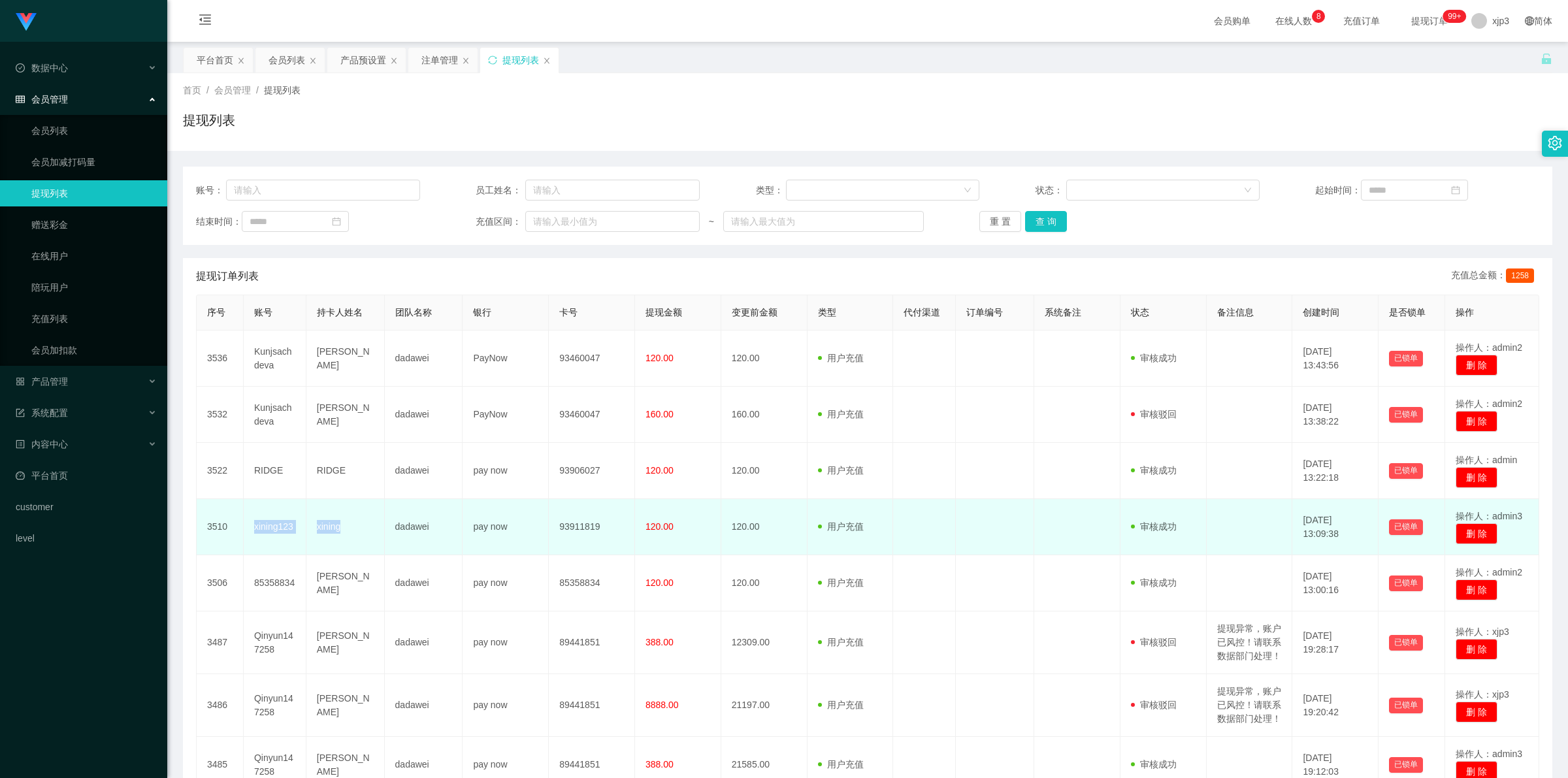
drag, startPoint x: 253, startPoint y: 530, endPoint x: 358, endPoint y: 547, distance: 106.4
click at [358, 547] on tr "3510 xining123 xining dadawei pay now 93911819 120.00 120.00 用户充值 人工扣款 审核驳回 审核成…" at bounding box center [868, 527] width 1343 height 56
copy tr "xining123 xining"
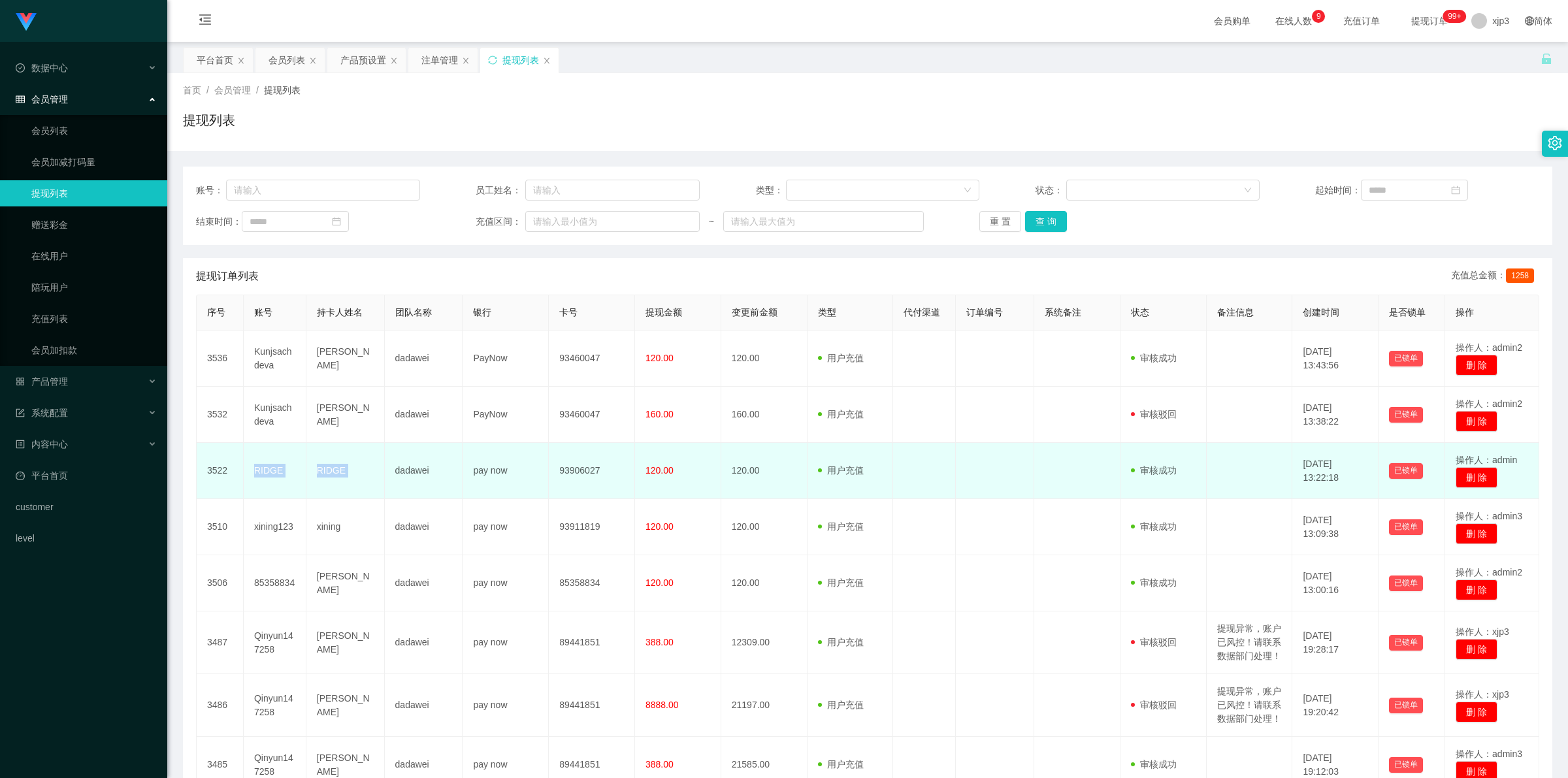
drag, startPoint x: 252, startPoint y: 465, endPoint x: 393, endPoint y: 487, distance: 142.7
click at [393, 487] on tr "3522 RIDGE RIDGE dadawei pay now 93906027 120.00 120.00 用户充值 人工扣款 审核驳回 审核成功 等待审…" at bounding box center [868, 471] width 1343 height 56
copy tr "RIDGE RIDGE"
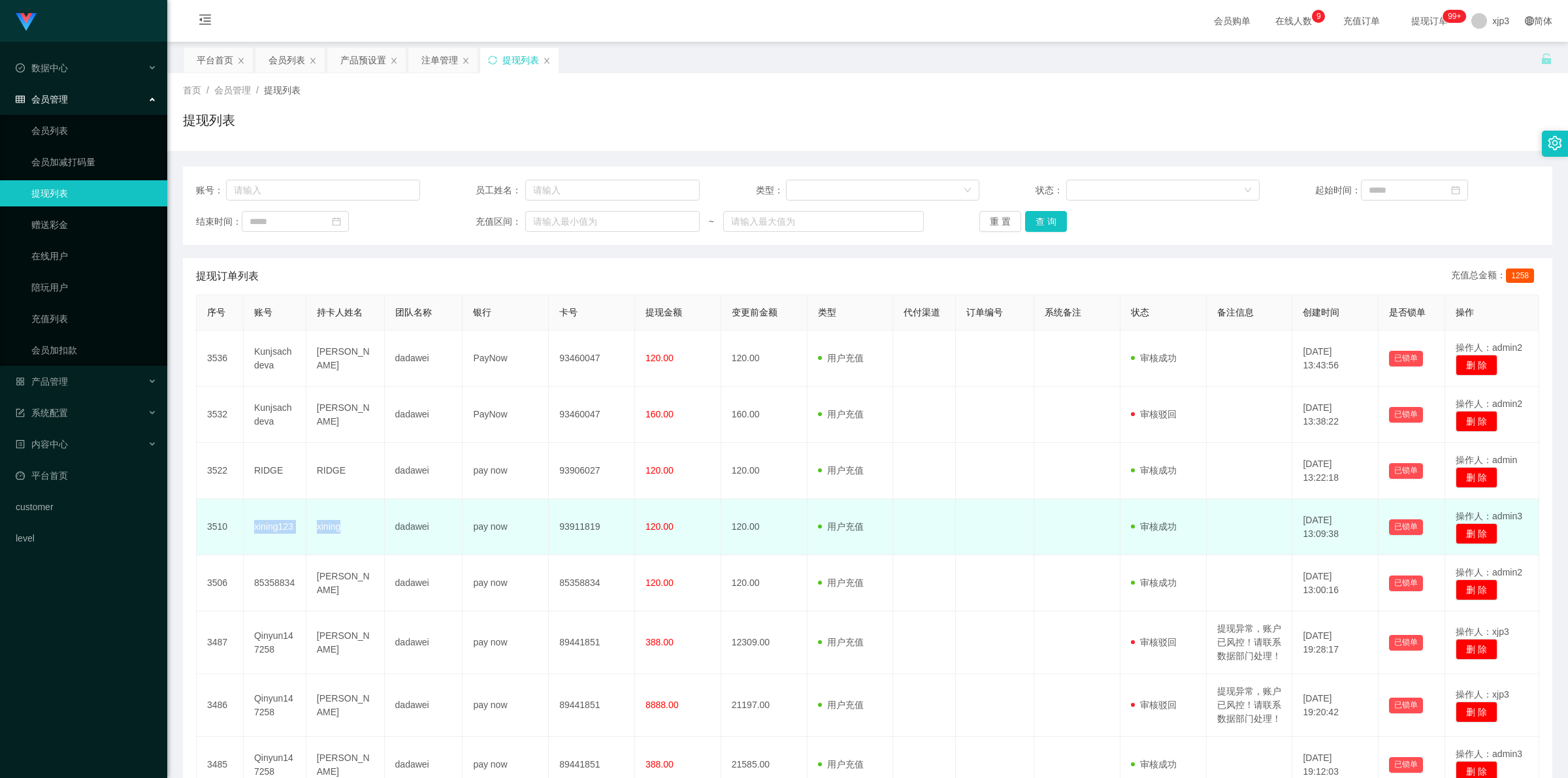
drag, startPoint x: 237, startPoint y: 532, endPoint x: 392, endPoint y: 555, distance: 156.7
click at [392, 555] on tr "3510 xining123 xining dadawei pay now 93911819 120.00 120.00 用户充值 人工扣款 审核驳回 审核成…" at bounding box center [868, 527] width 1343 height 56
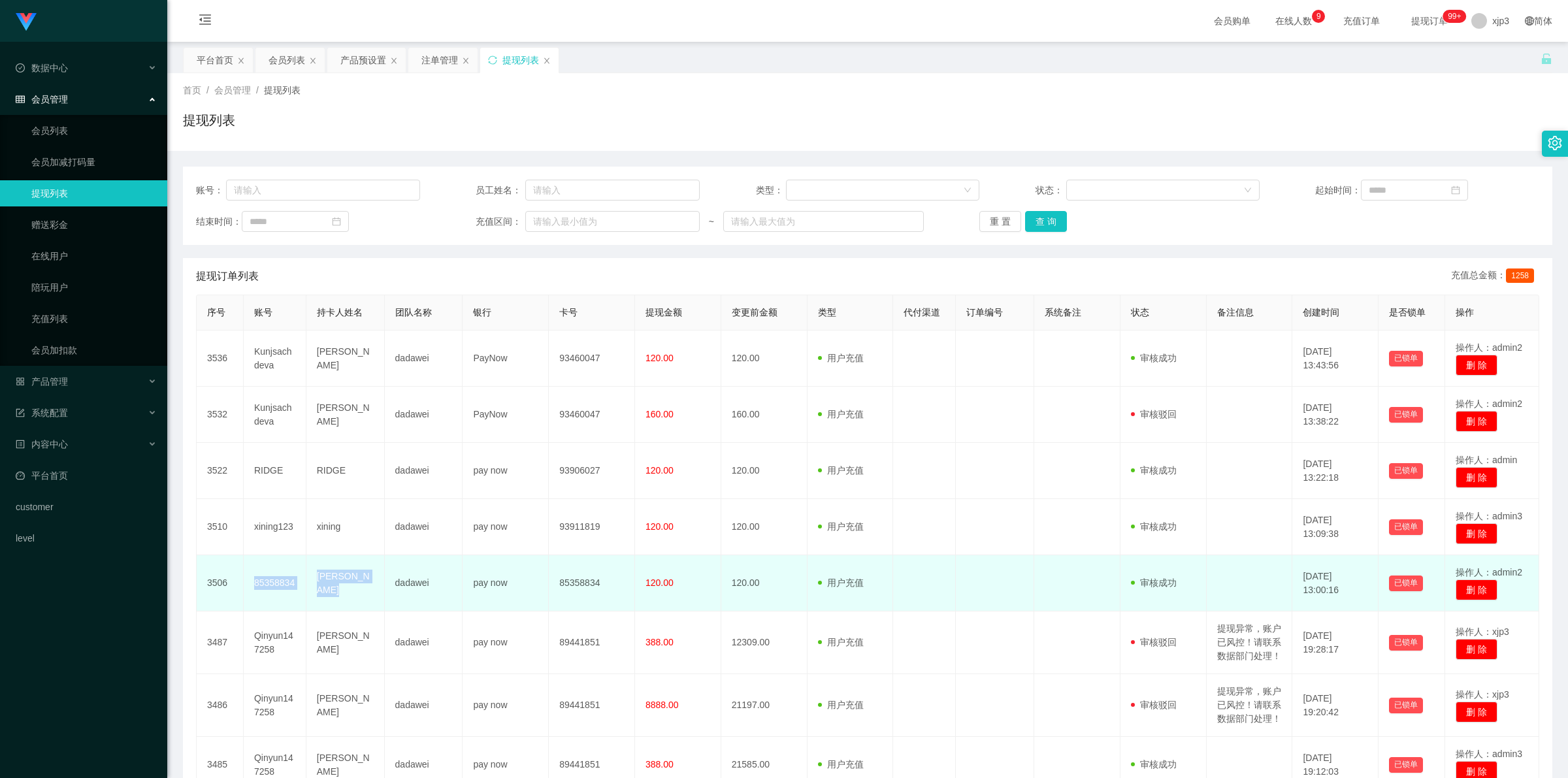
drag, startPoint x: 250, startPoint y: 576, endPoint x: 363, endPoint y: 590, distance: 113.9
click at [363, 590] on tr "3506 85358834 Lee Kok Leong dadawei pay now 85358834 120.00 120.00 用户充值 人工扣款 审核…" at bounding box center [868, 583] width 1343 height 56
copy tr "85358834 Lee Kok Leong"
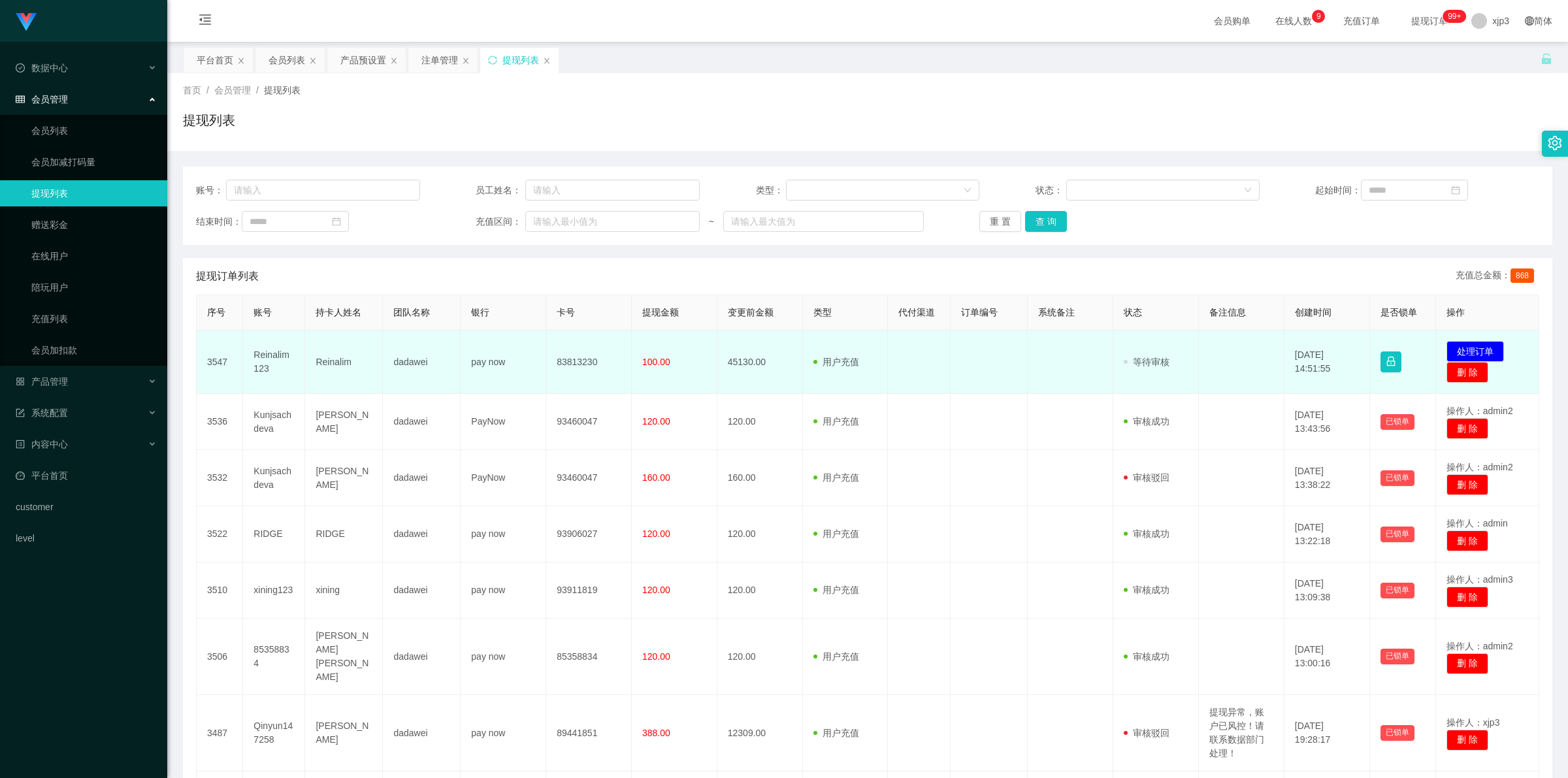
click at [272, 359] on td "Reinalim123" at bounding box center [274, 362] width 62 height 64
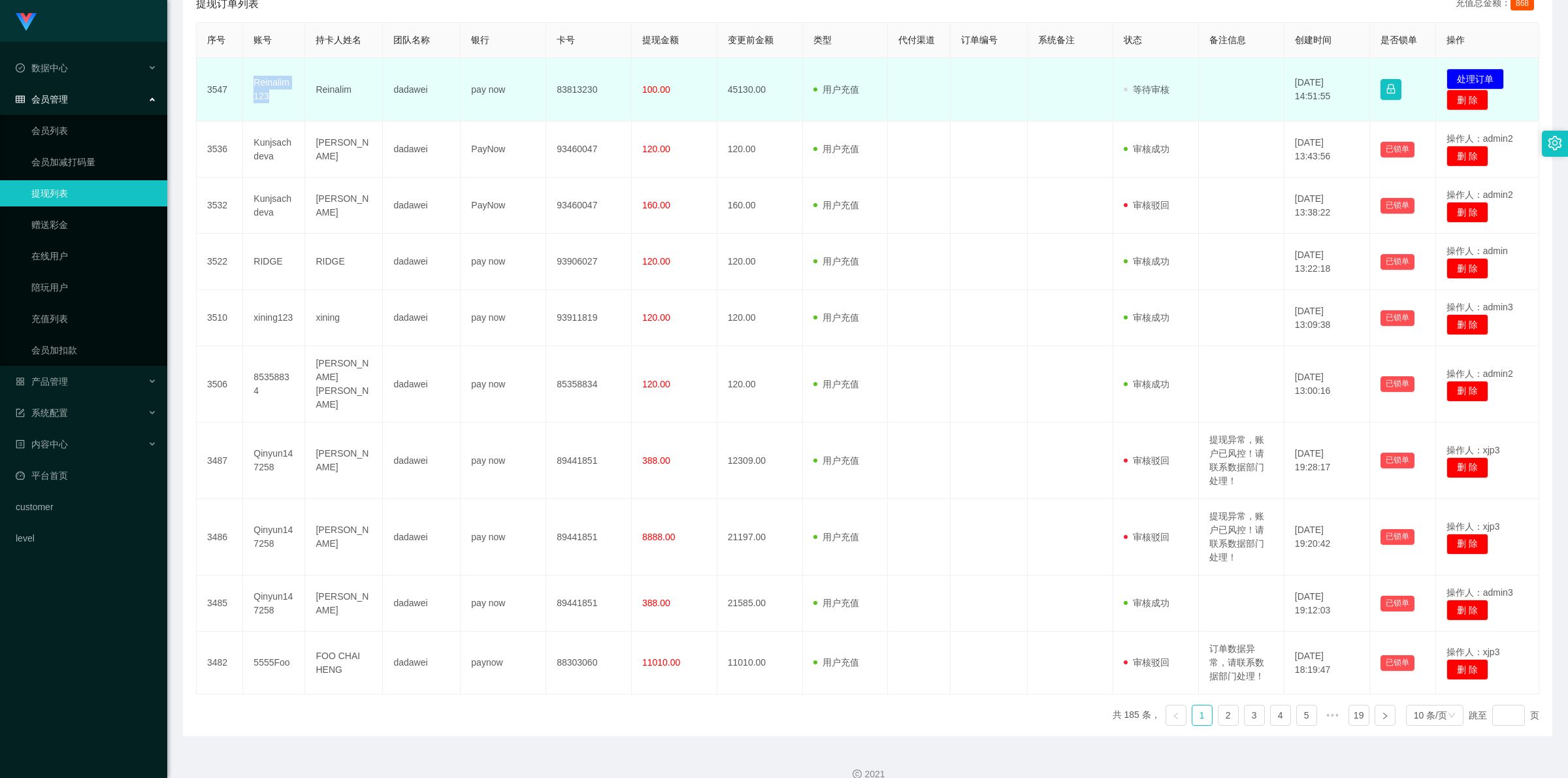
click at [271, 88] on td "Reinalim123" at bounding box center [274, 90] width 62 height 64
click at [273, 76] on td "Reinalim123" at bounding box center [274, 90] width 62 height 64
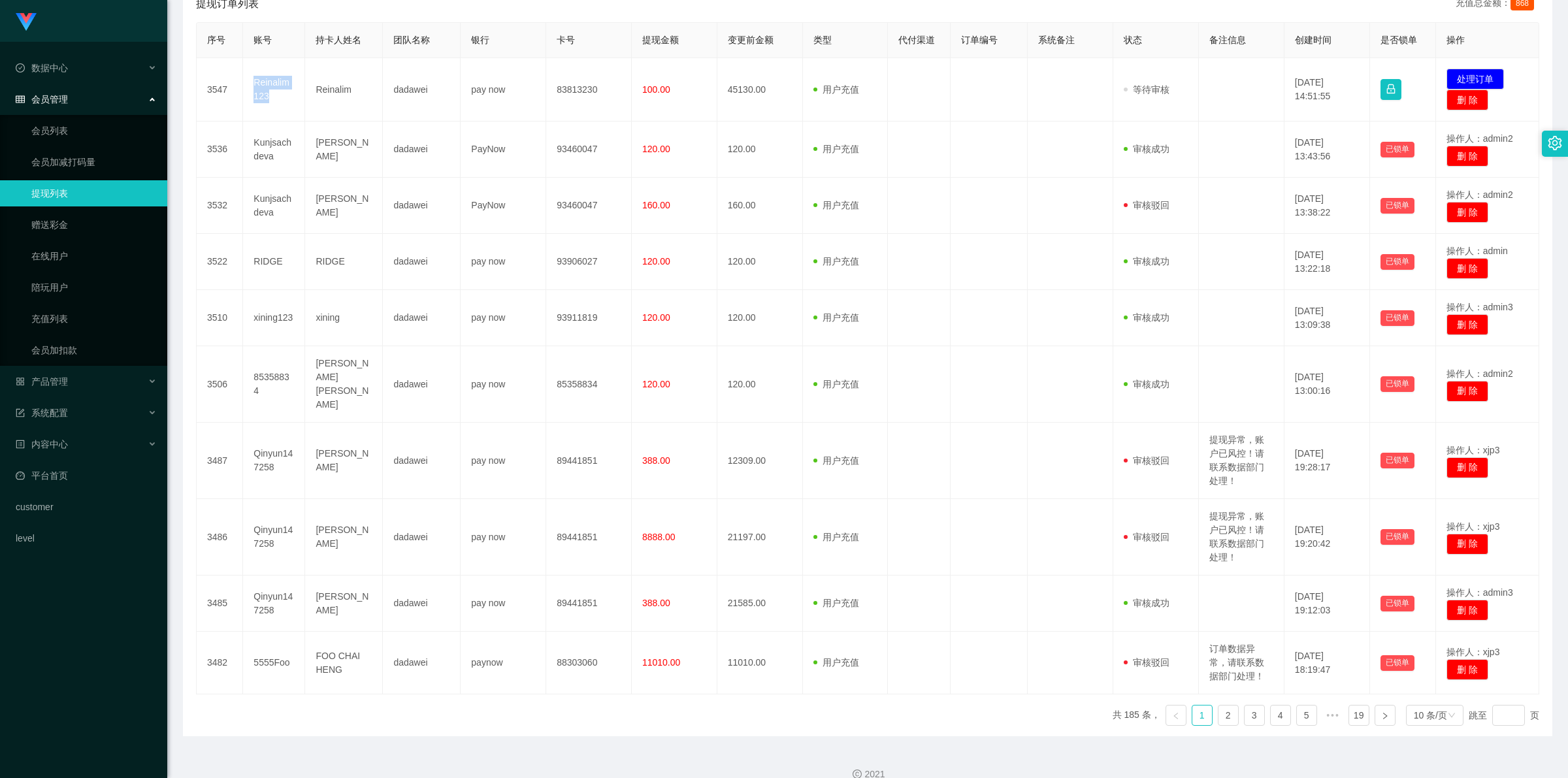
scroll to position [246, 0]
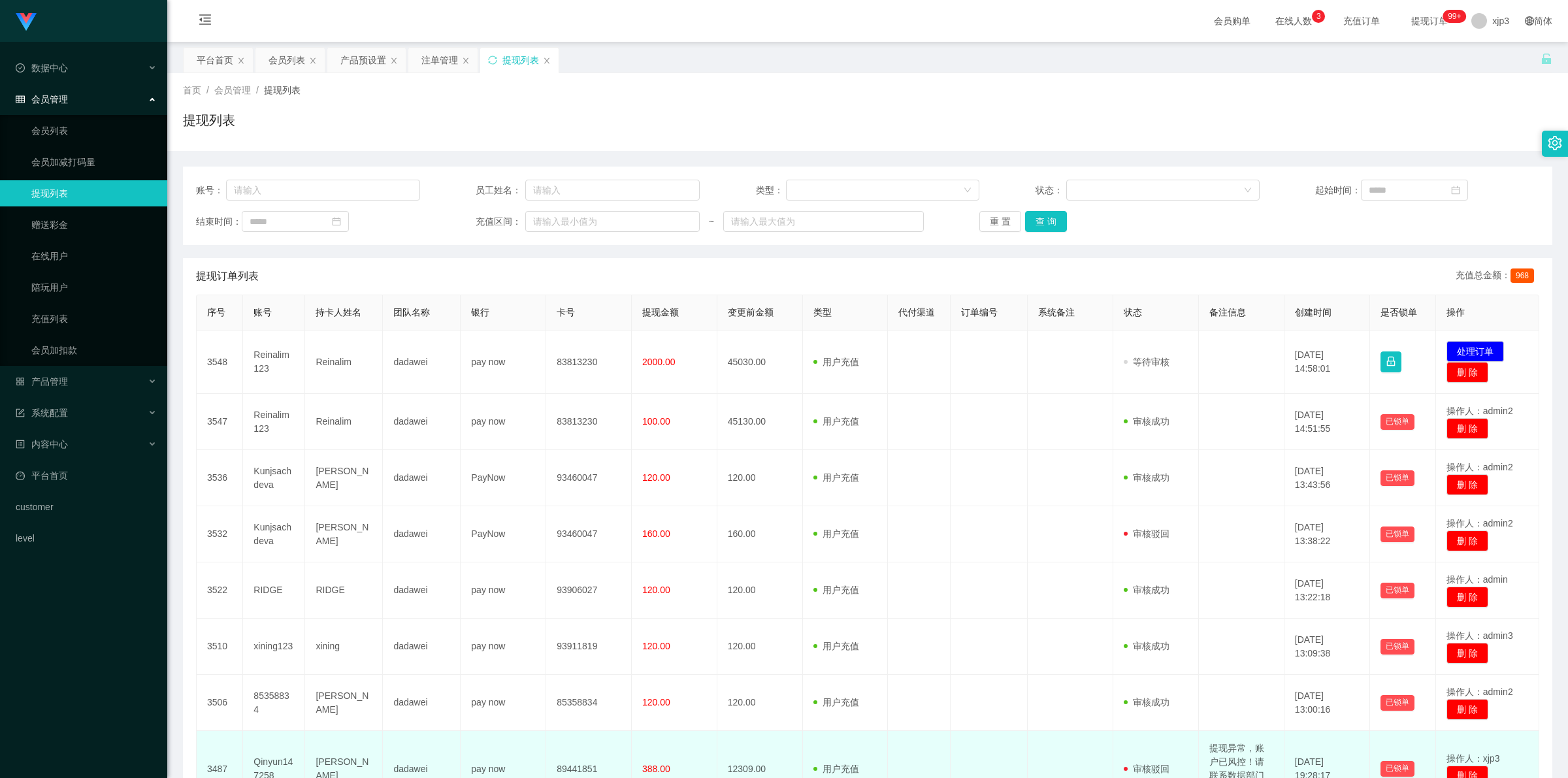
click at [1225, 750] on td "提现异常，账户已风控！请联系数据部门处理！" at bounding box center [1241, 769] width 85 height 76
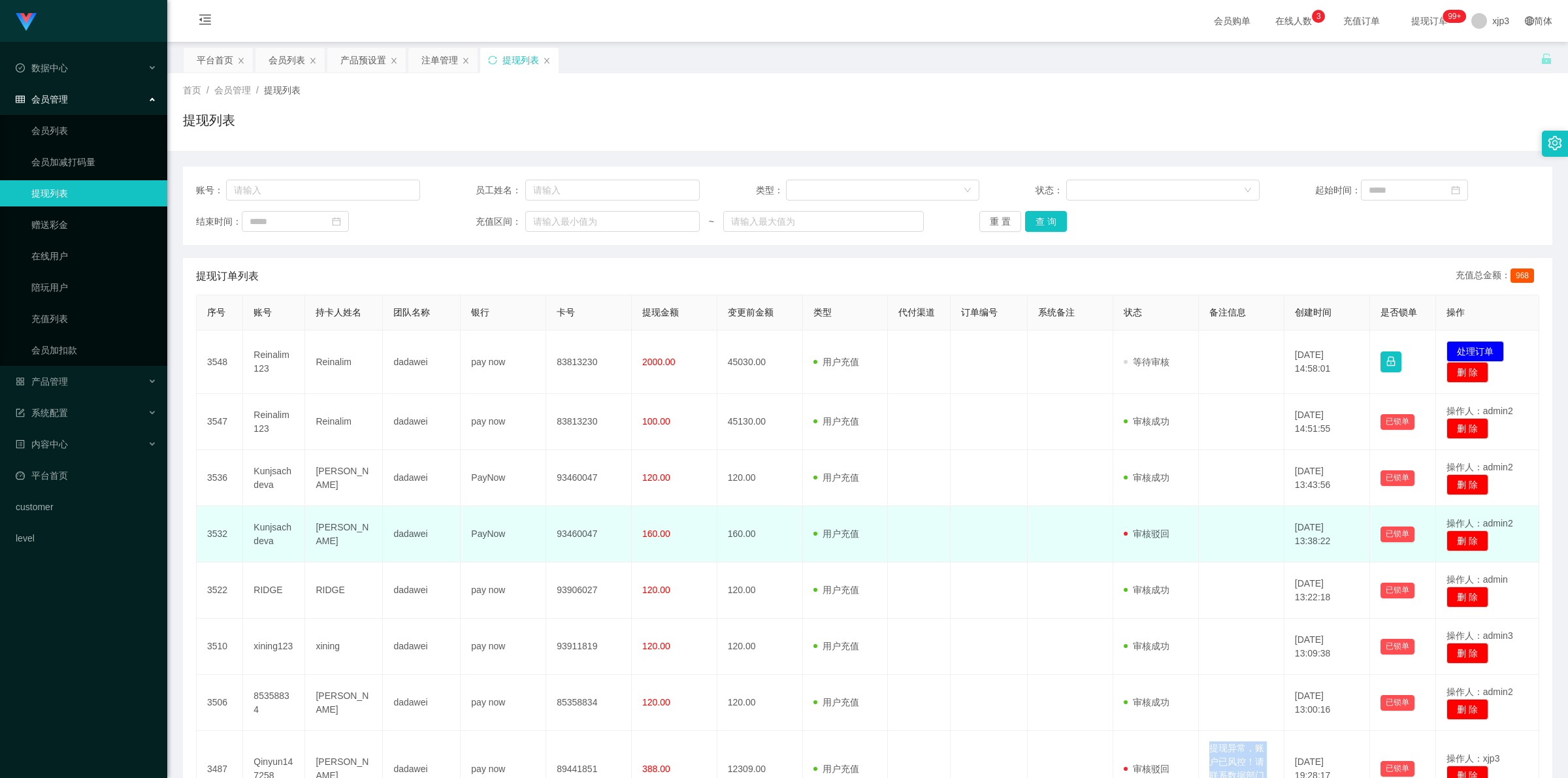
copy td "提现异常，账户已风控！请联系数据部门处理！"
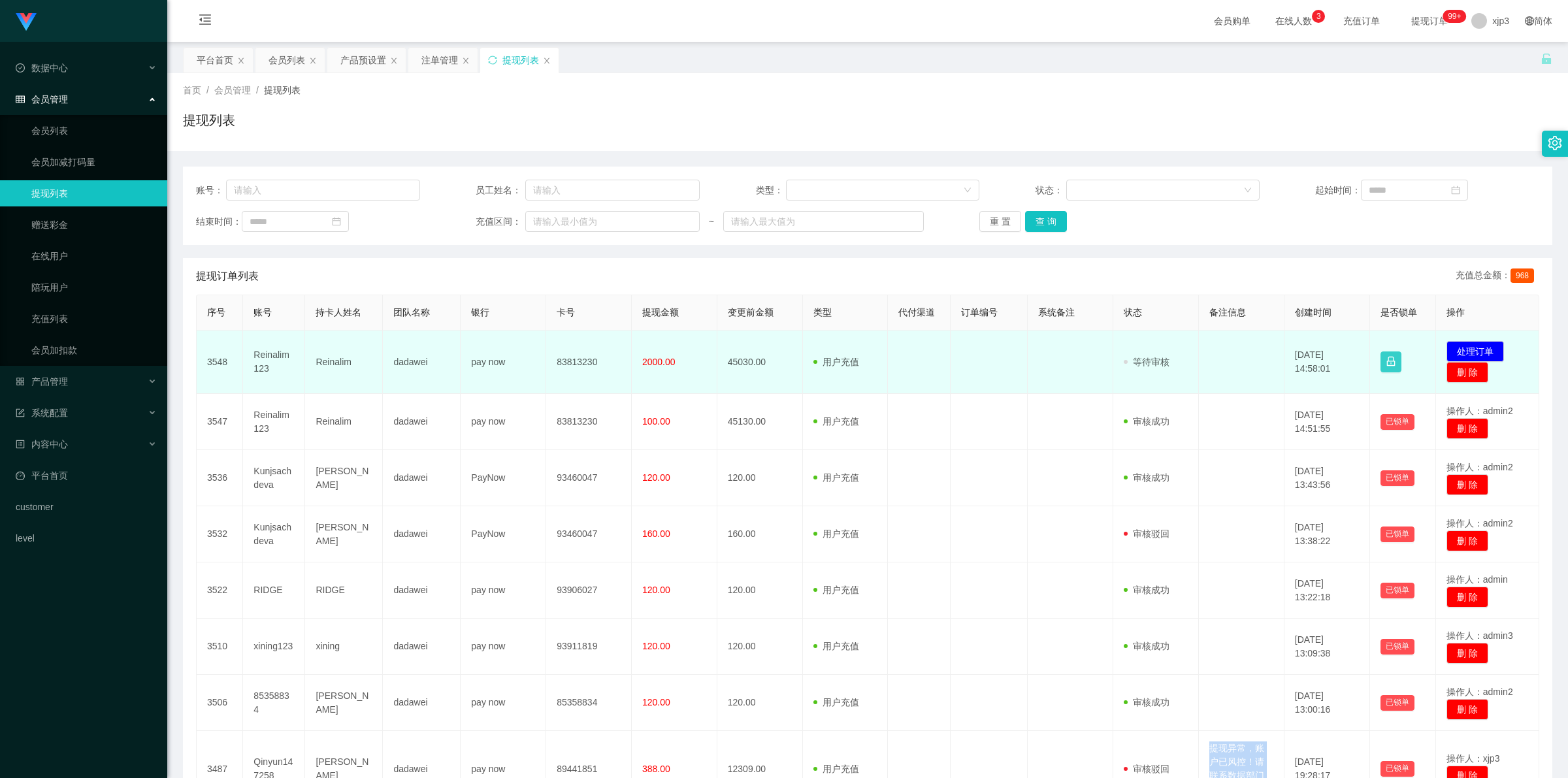
click at [1389, 358] on button "button" at bounding box center [1391, 361] width 21 height 21
click at [1470, 354] on button "处理订单" at bounding box center [1475, 351] width 58 height 21
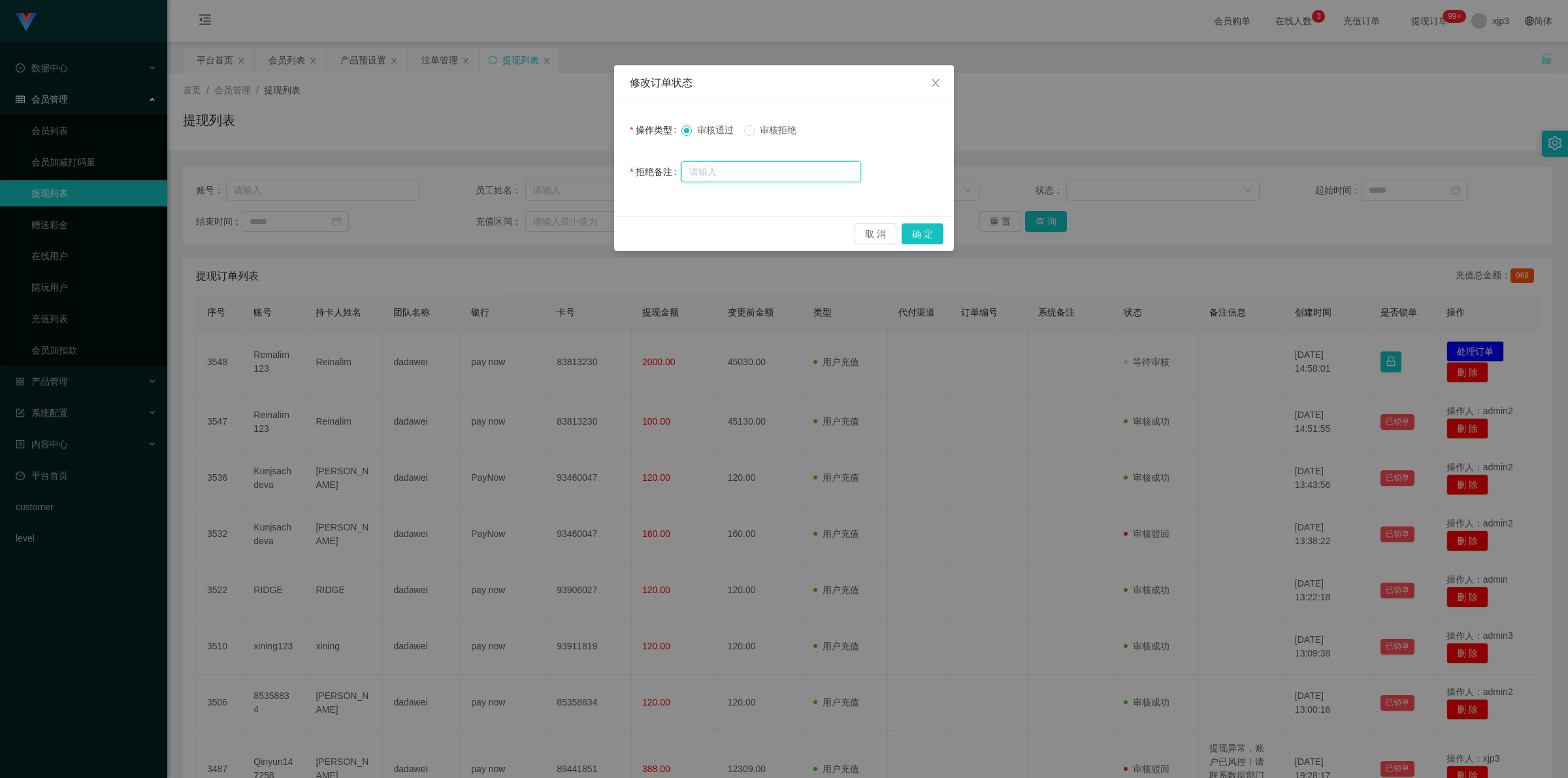
click at [792, 162] on input "text" at bounding box center [771, 171] width 179 height 21
paste input "提现异常，账户已风控！请联系数据部门处理！"
click at [751, 122] on div "审核通过 审核拒绝" at bounding box center [771, 130] width 179 height 26
click at [841, 172] on input "提现异常，账户已风控！请联系数据部门处理！" at bounding box center [771, 172] width 179 height 21
click at [837, 168] on input "提现异常，账户已风控！请联系数据部门处理！" at bounding box center [771, 172] width 179 height 21
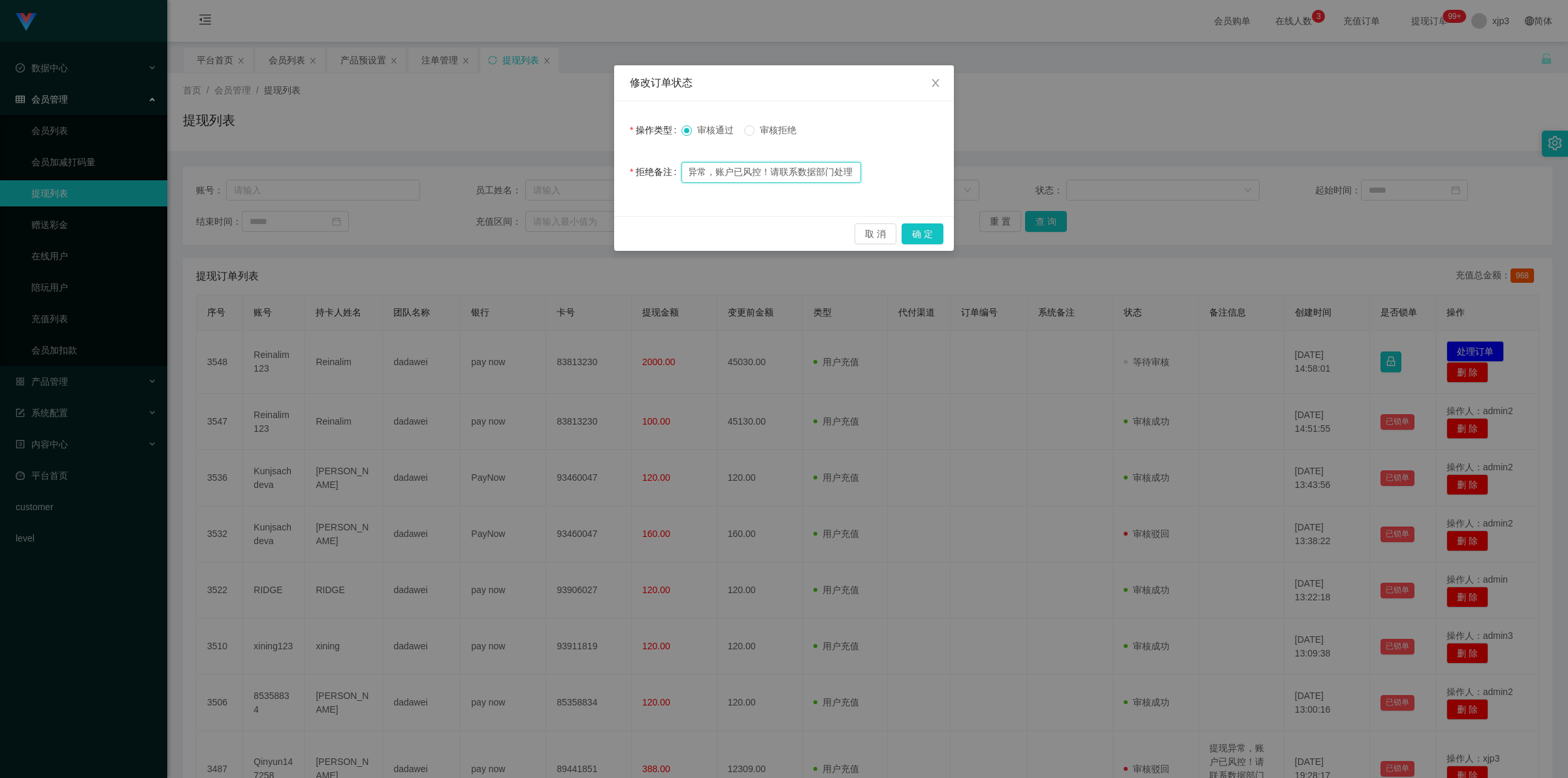
scroll to position [0, 36]
click at [821, 168] on input "提现异常，账户已风控！请联系数据部门处理！" at bounding box center [771, 172] width 179 height 21
type input "提现异常，账户已风控！请联系经理处理！"
click at [928, 235] on button "确 定" at bounding box center [922, 233] width 42 height 21
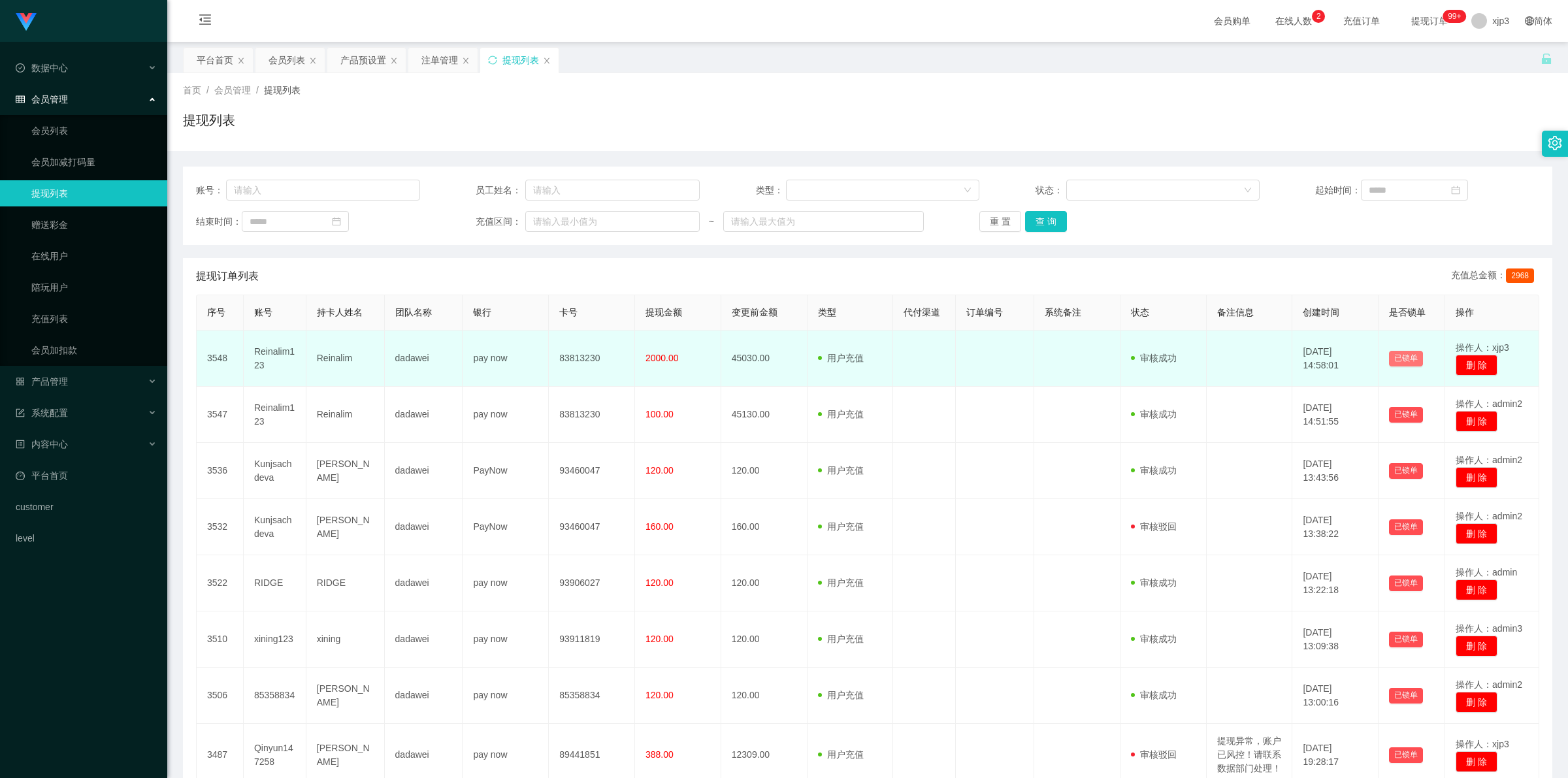
click at [1389, 359] on button "已锁单" at bounding box center [1406, 358] width 34 height 16
click at [273, 348] on td "Reinalim123" at bounding box center [275, 358] width 63 height 56
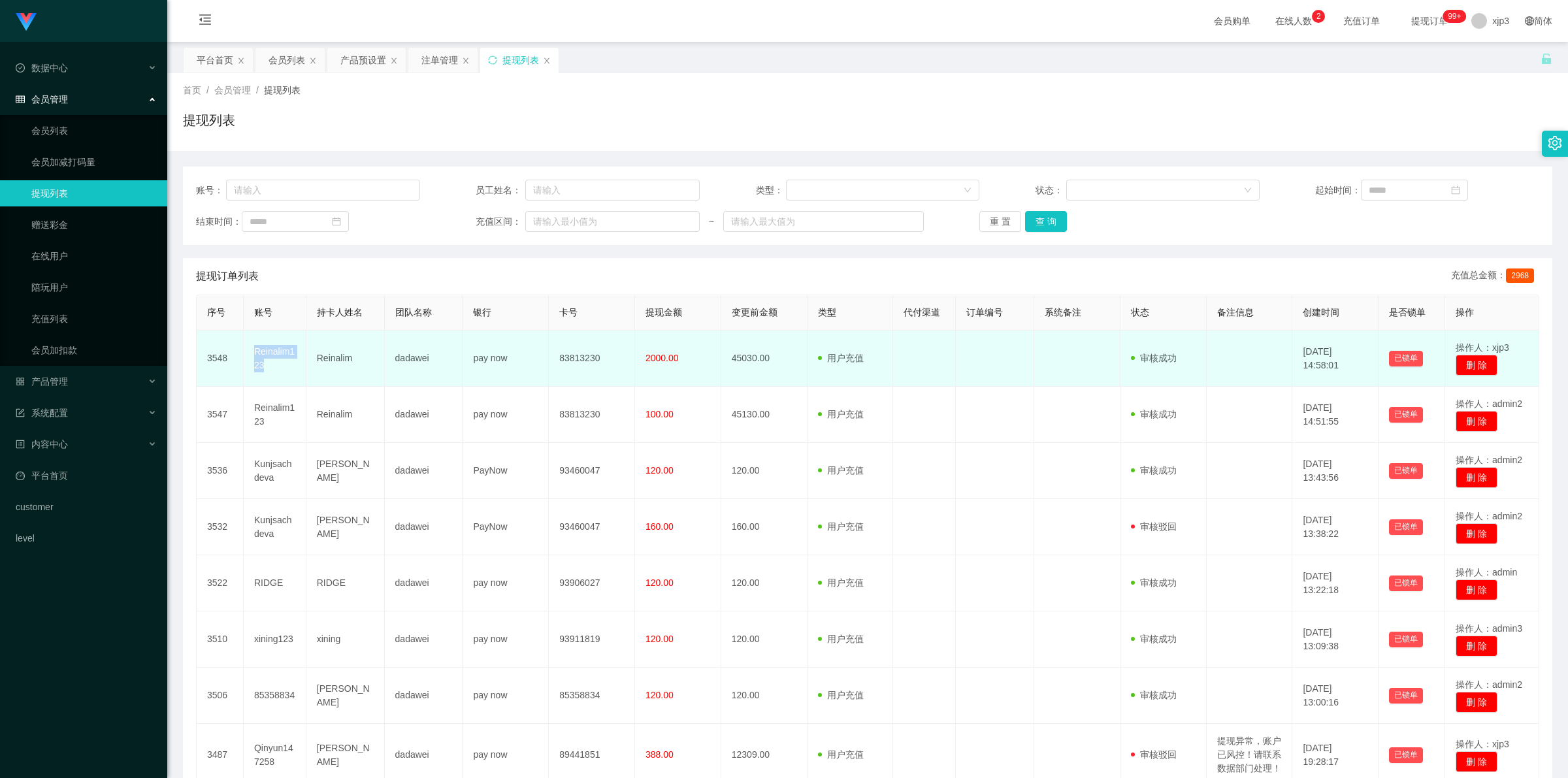
click at [273, 348] on td "Reinalim123" at bounding box center [275, 358] width 63 height 56
copy td "Reinalim123"
click at [281, 357] on td "Reinalim123" at bounding box center [275, 358] width 63 height 56
click at [279, 356] on td "Reinalim123" at bounding box center [275, 358] width 63 height 56
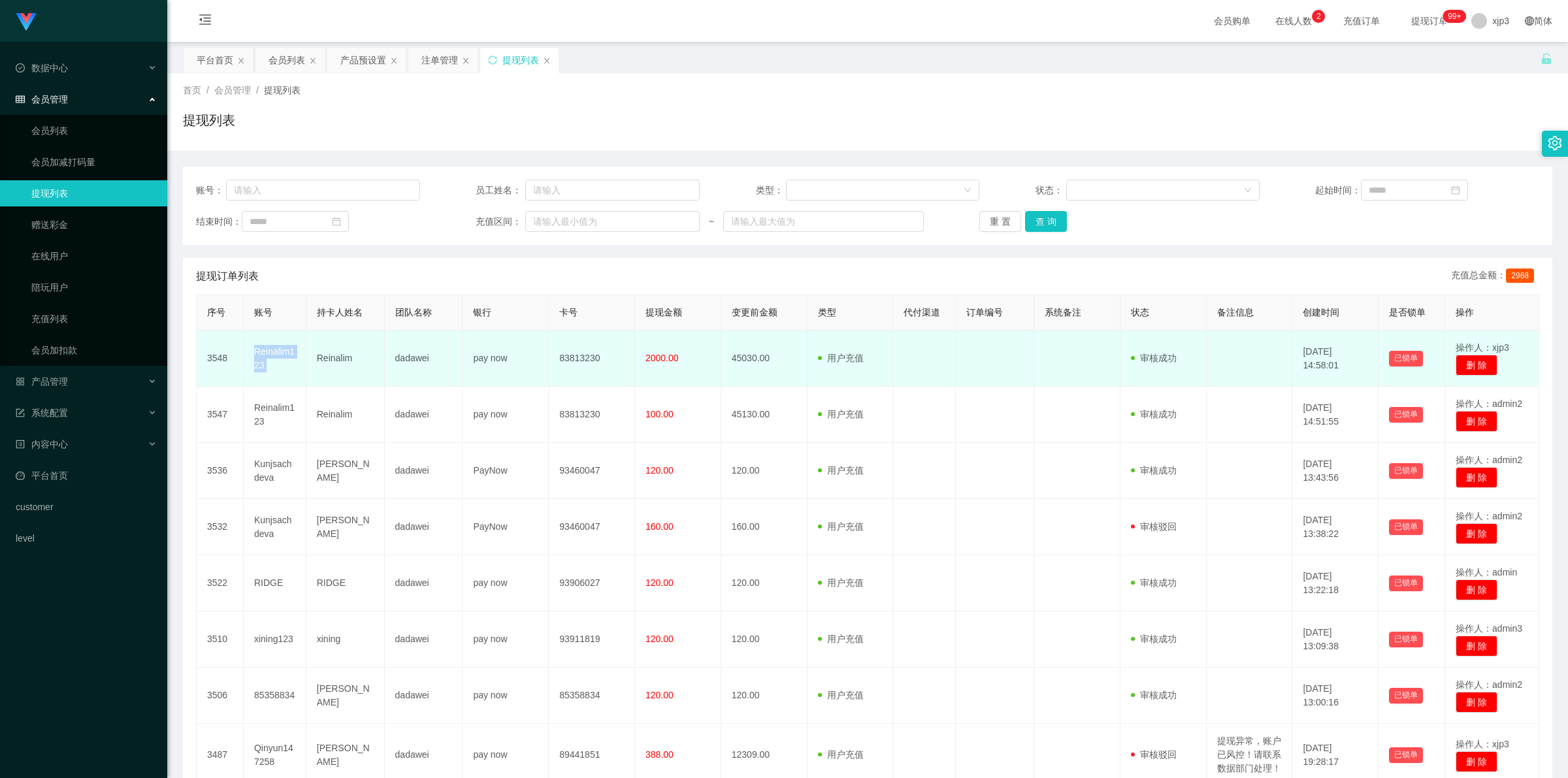
click at [279, 356] on td "Reinalim123" at bounding box center [275, 358] width 63 height 56
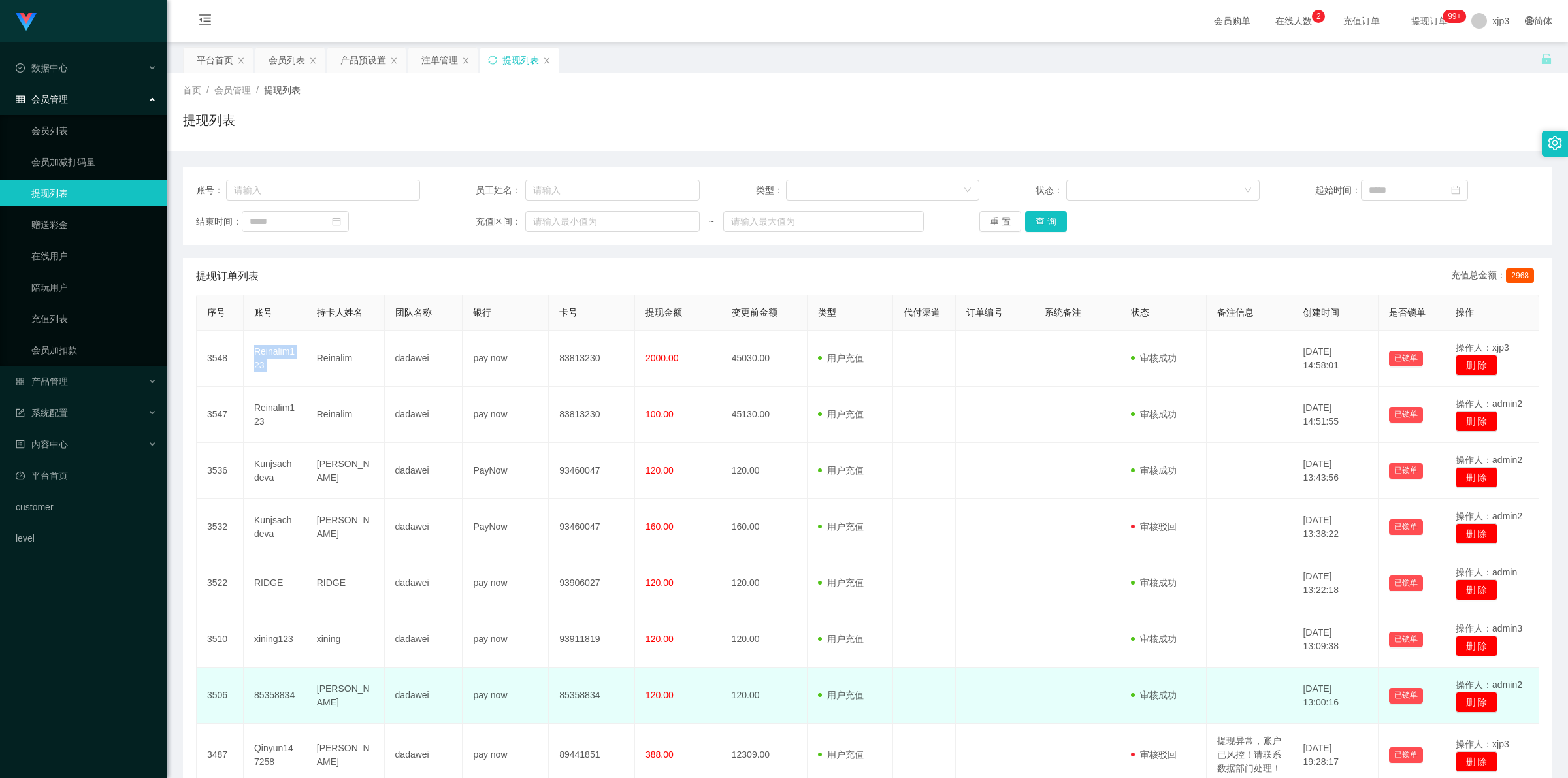
scroll to position [258, 0]
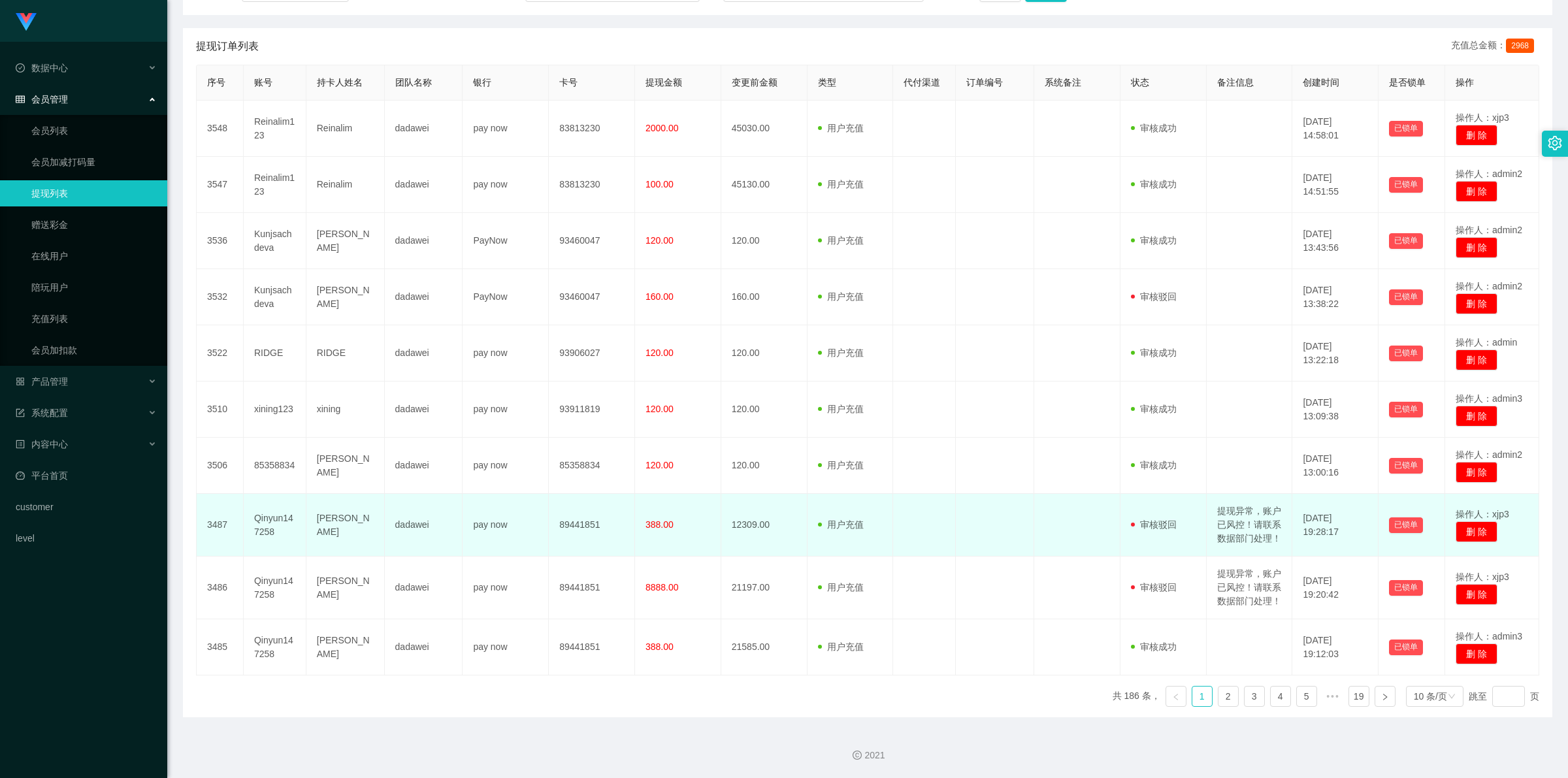
click at [1226, 495] on td "提现异常，账户已风控！请联系数据部门处理！" at bounding box center [1249, 525] width 86 height 63
copy td "提现异常，账户已风控！请联系数据部门处理！"
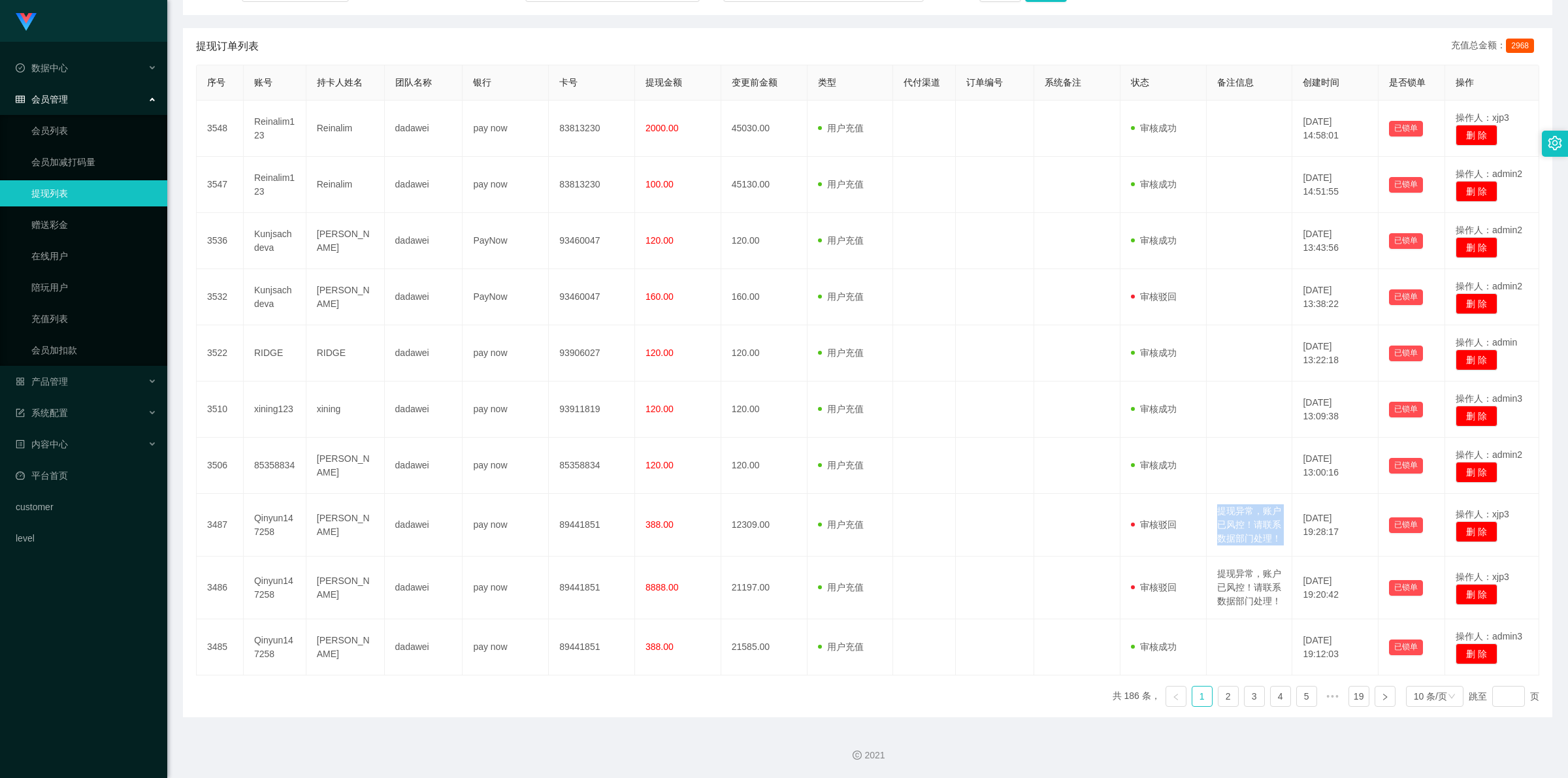
scroll to position [232, 0]
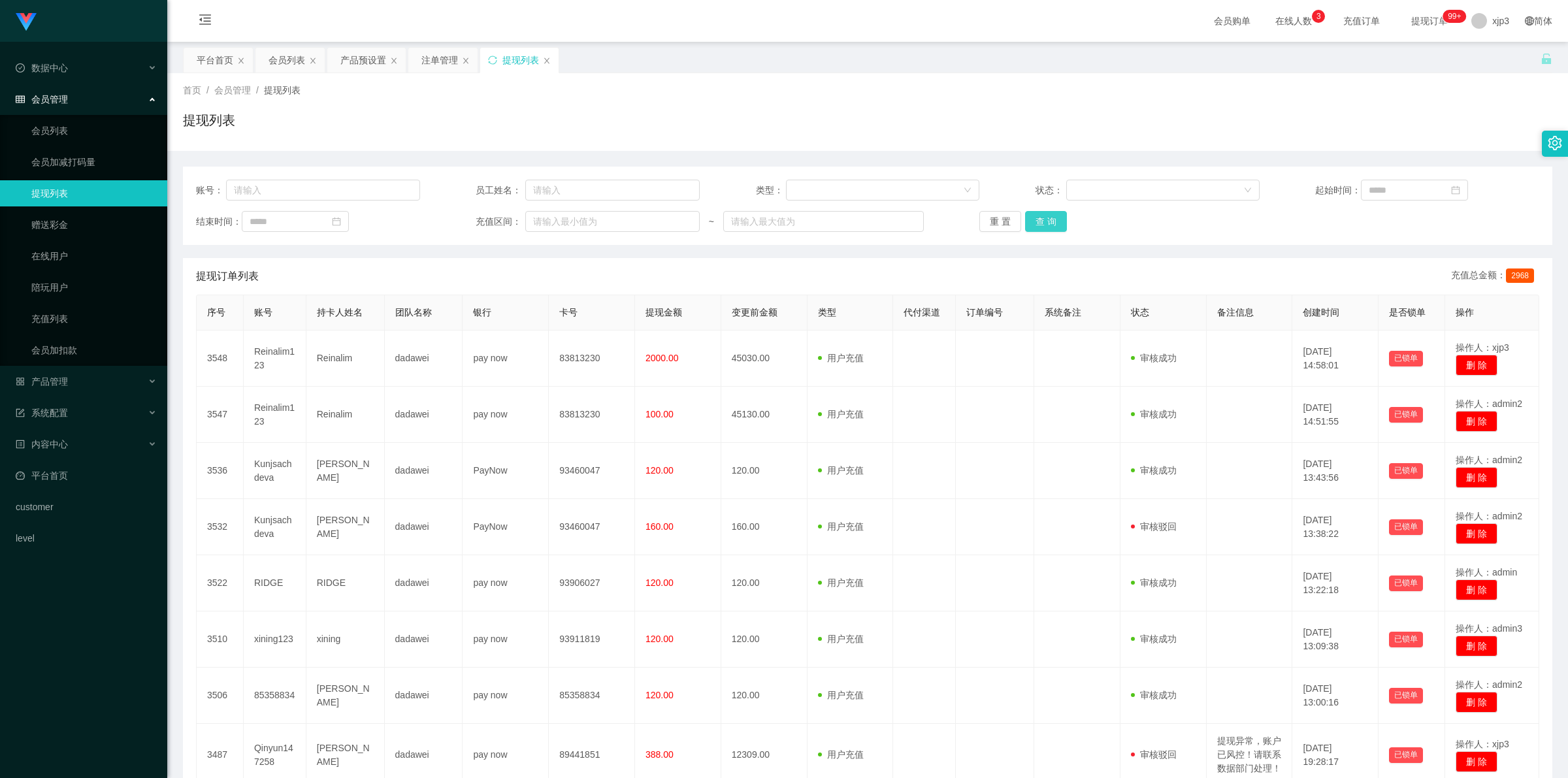
click at [1042, 225] on button "查 询" at bounding box center [1046, 221] width 42 height 21
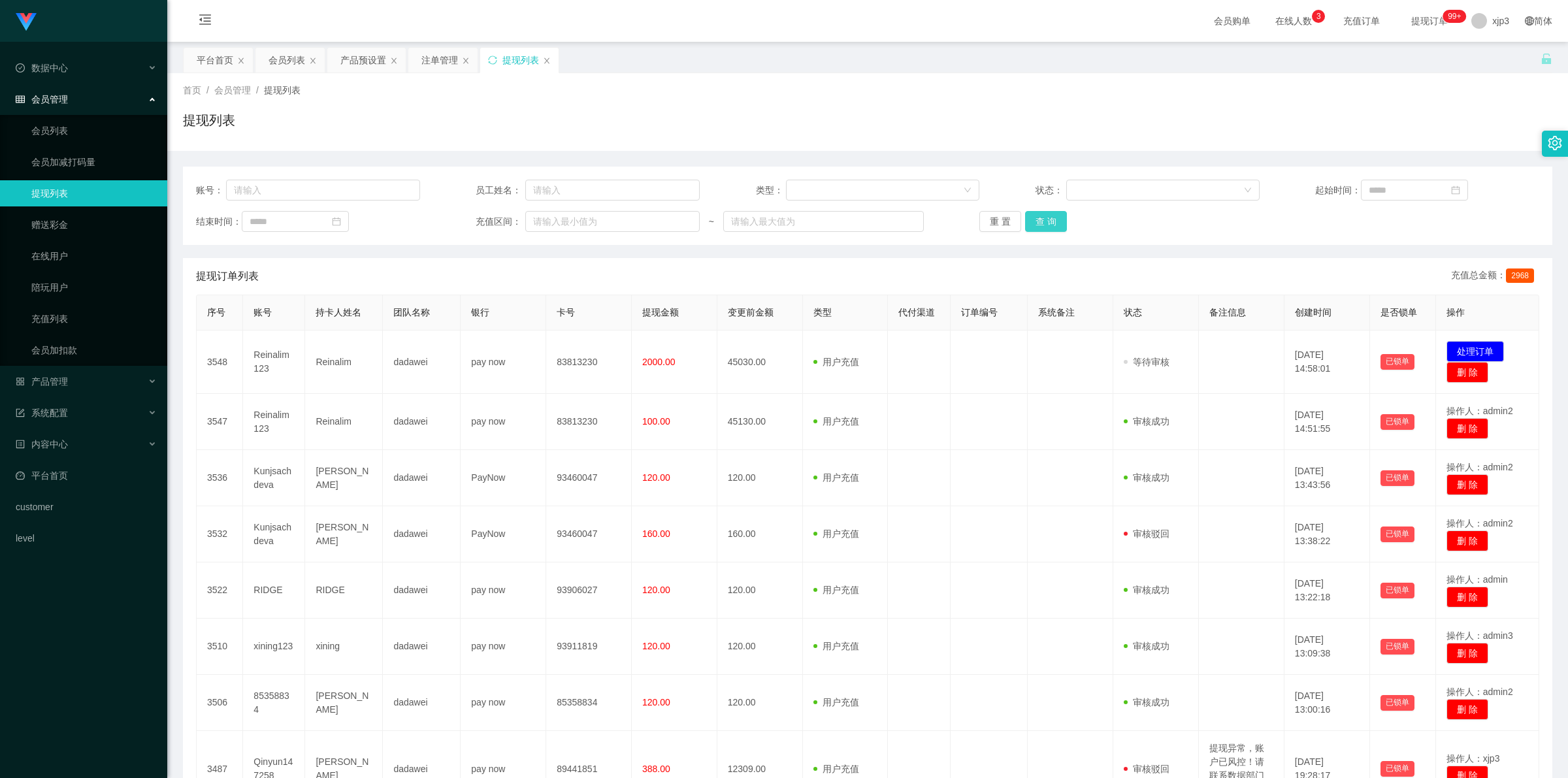
scroll to position [266, 0]
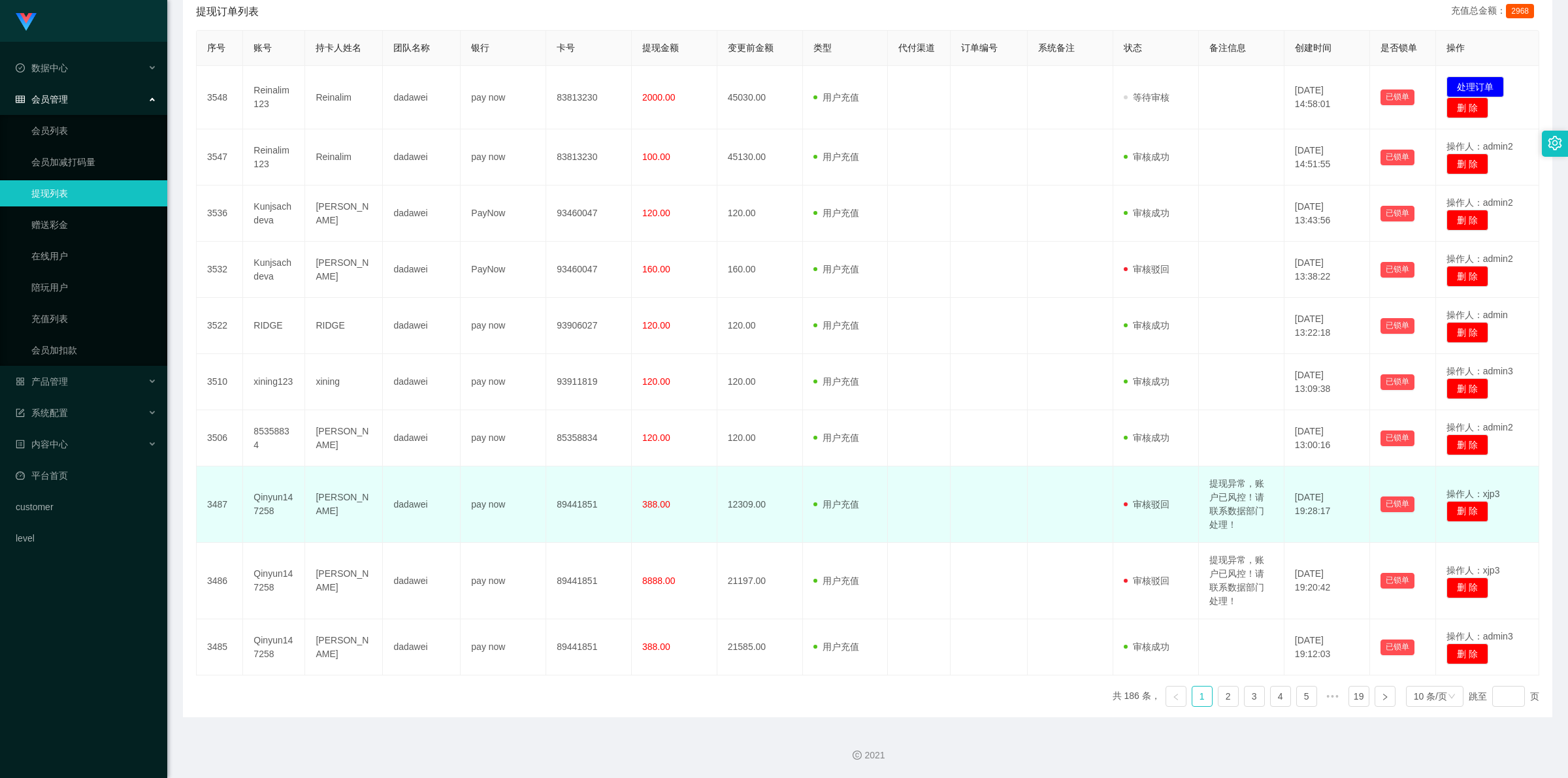
click at [1219, 492] on td "提现异常，账户已风控！请联系数据部门处理！" at bounding box center [1241, 504] width 85 height 76
copy td "提现异常，账户已风控！请联系数据部门处理！"
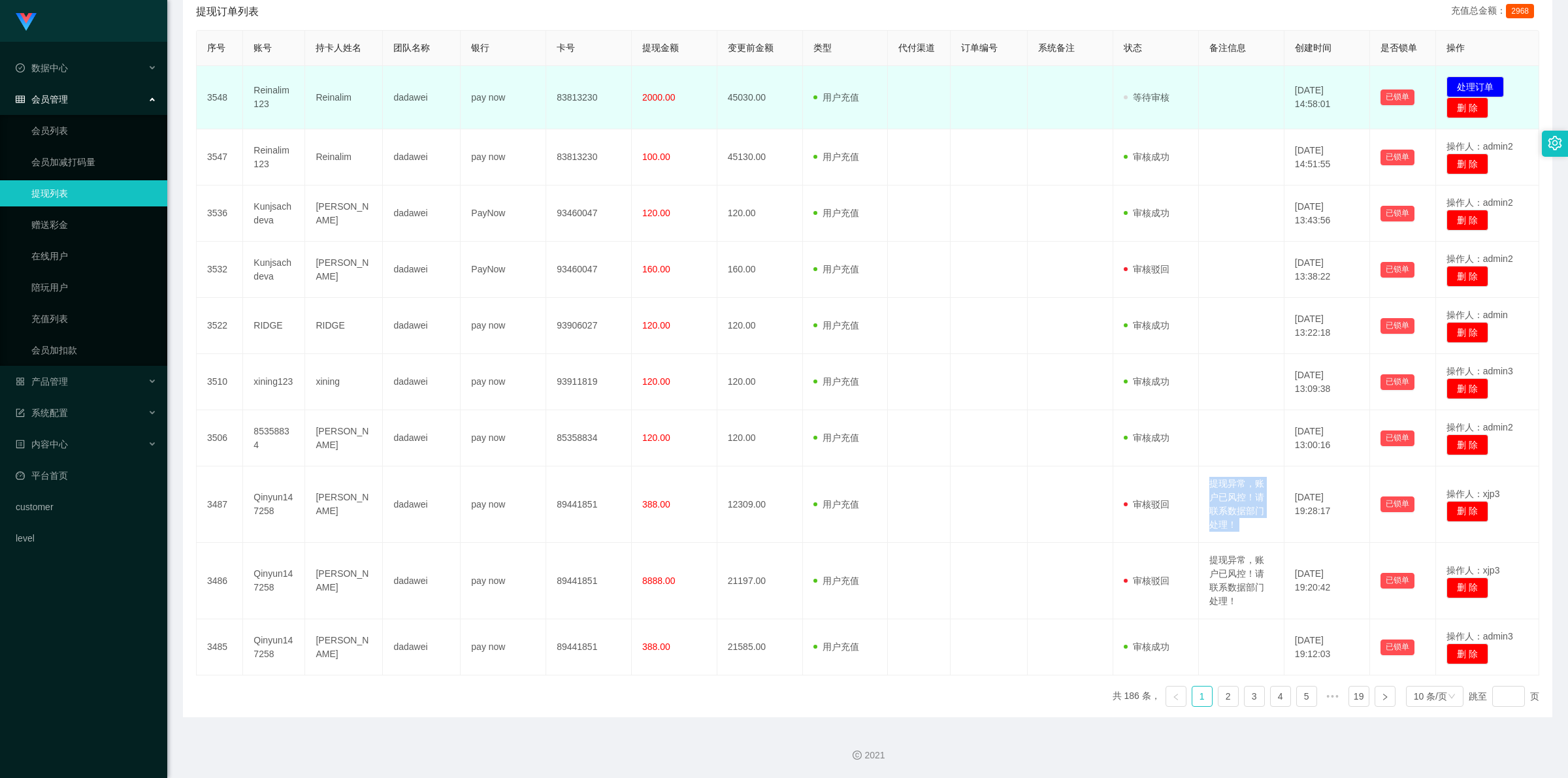
scroll to position [0, 0]
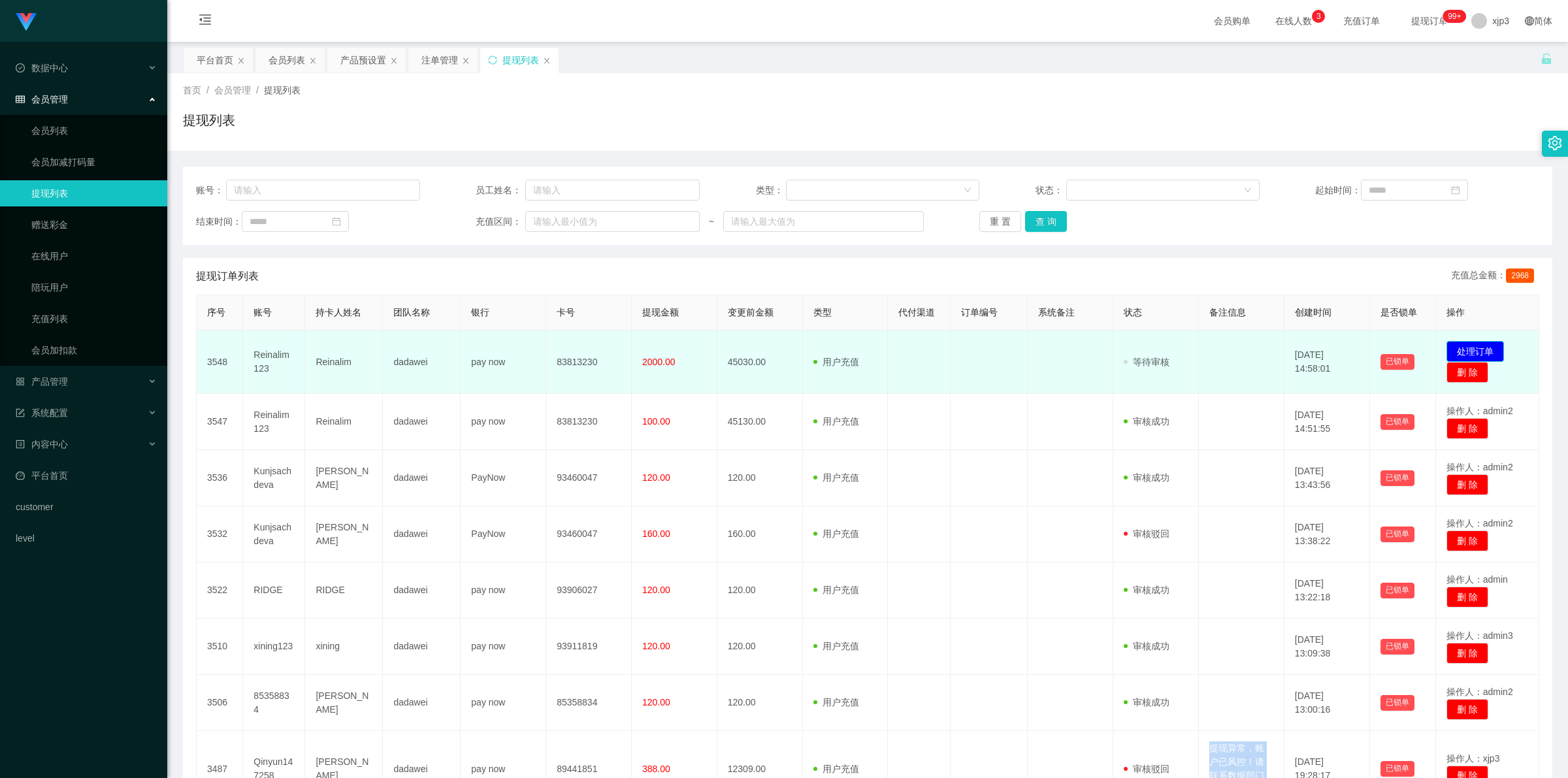
click at [1464, 351] on button "处理订单" at bounding box center [1475, 351] width 58 height 21
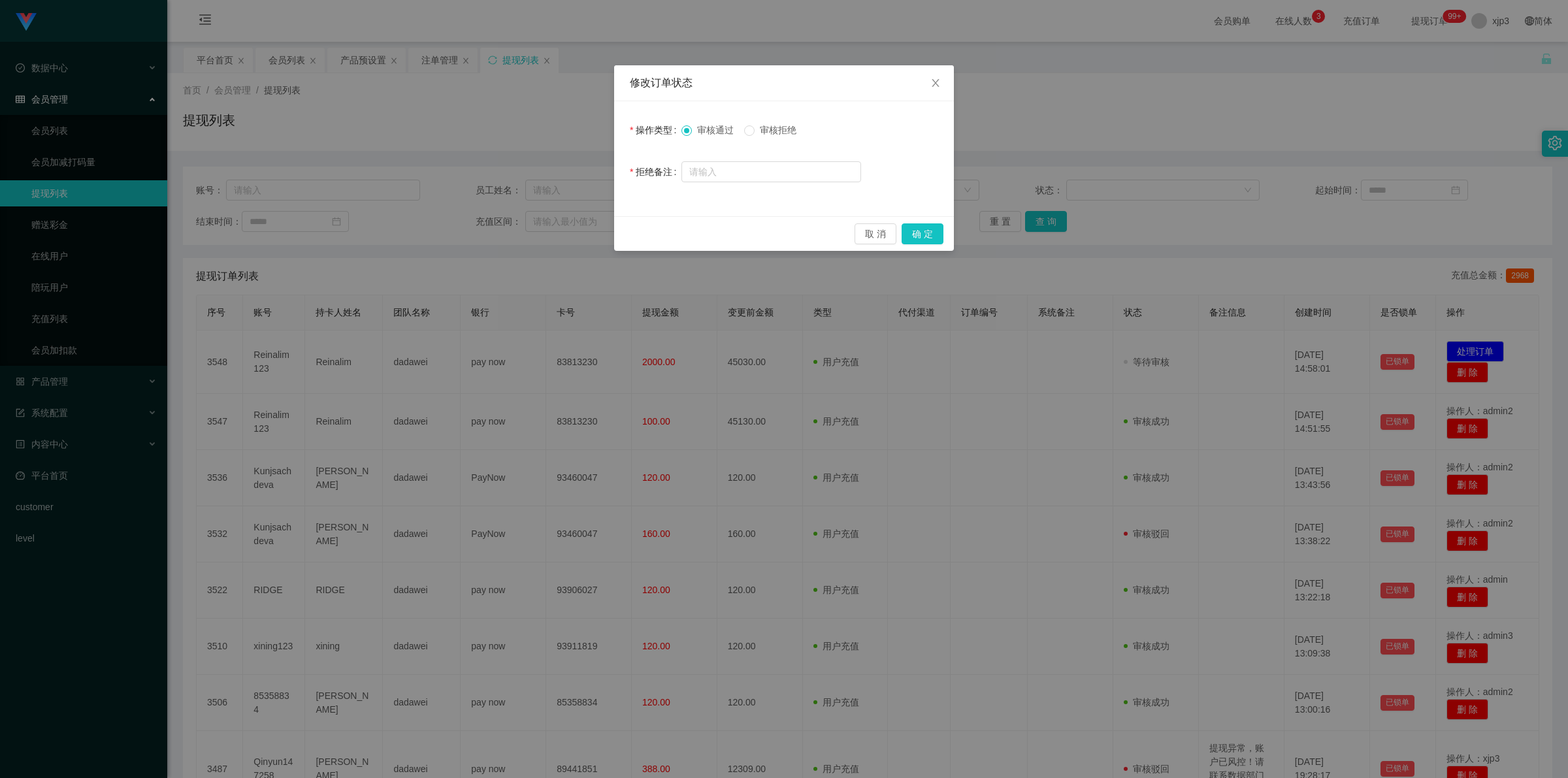
click at [757, 126] on span "审核拒绝" at bounding box center [778, 129] width 47 height 10
click at [743, 166] on input "text" at bounding box center [771, 171] width 179 height 21
paste input "提现异常，账户已风控！请联系数据部门处理！"
click at [817, 175] on input "提现异常，账户已风控！请联系数据部门处理！" at bounding box center [771, 172] width 179 height 21
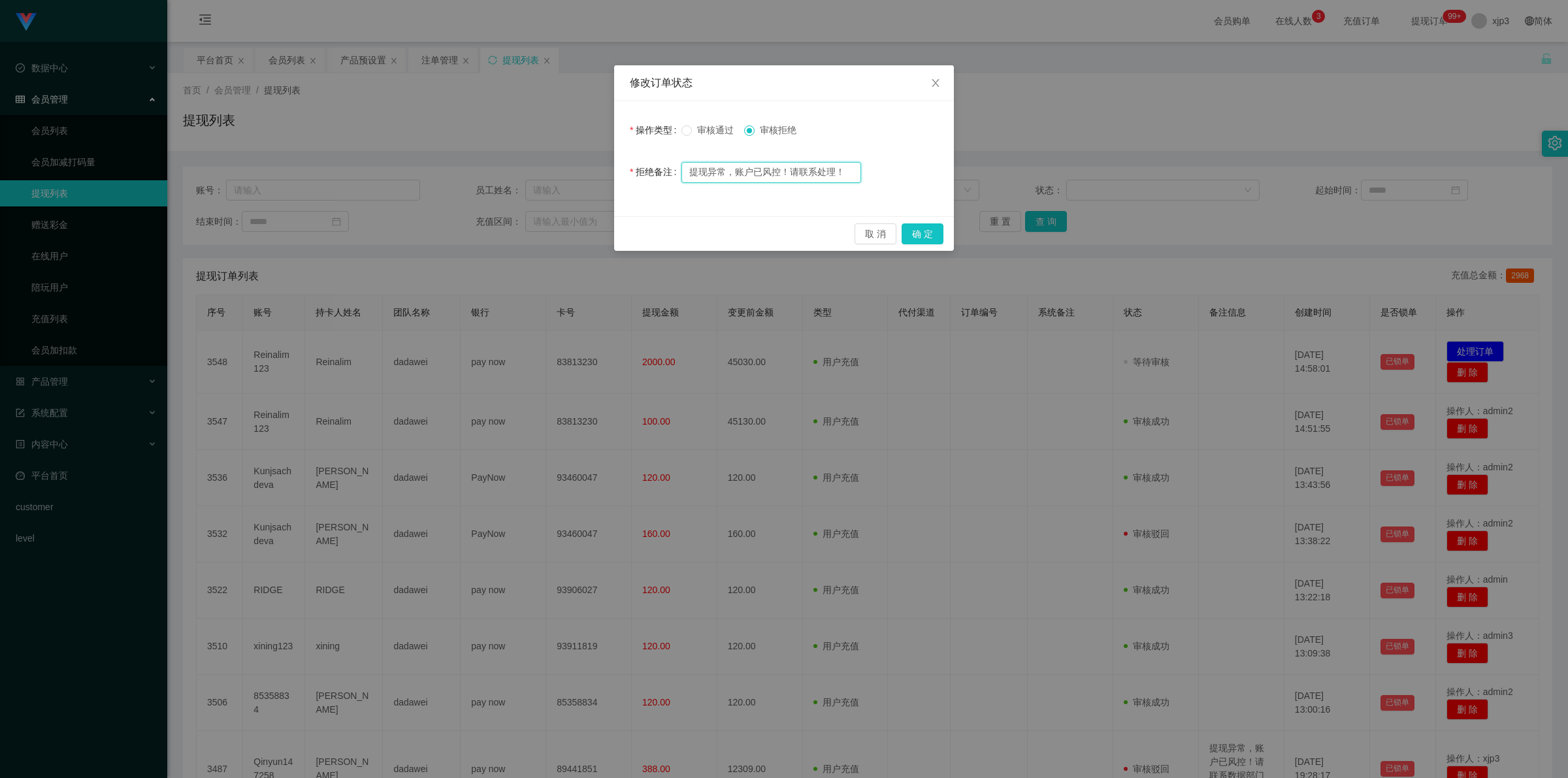
scroll to position [0, 0]
drag, startPoint x: 775, startPoint y: 168, endPoint x: 425, endPoint y: 150, distance: 350.5
click at [425, 150] on div "修改订单状态 操作类型 审核通过 审核拒绝 拒绝备注 提现异常，账户已风控！请联系经理处理！ 取 消 确 定" at bounding box center [784, 389] width 1568 height 778
type input "提现异常，账户已风控！请联系经理处理！"
click at [926, 235] on button "确 定" at bounding box center [922, 233] width 42 height 21
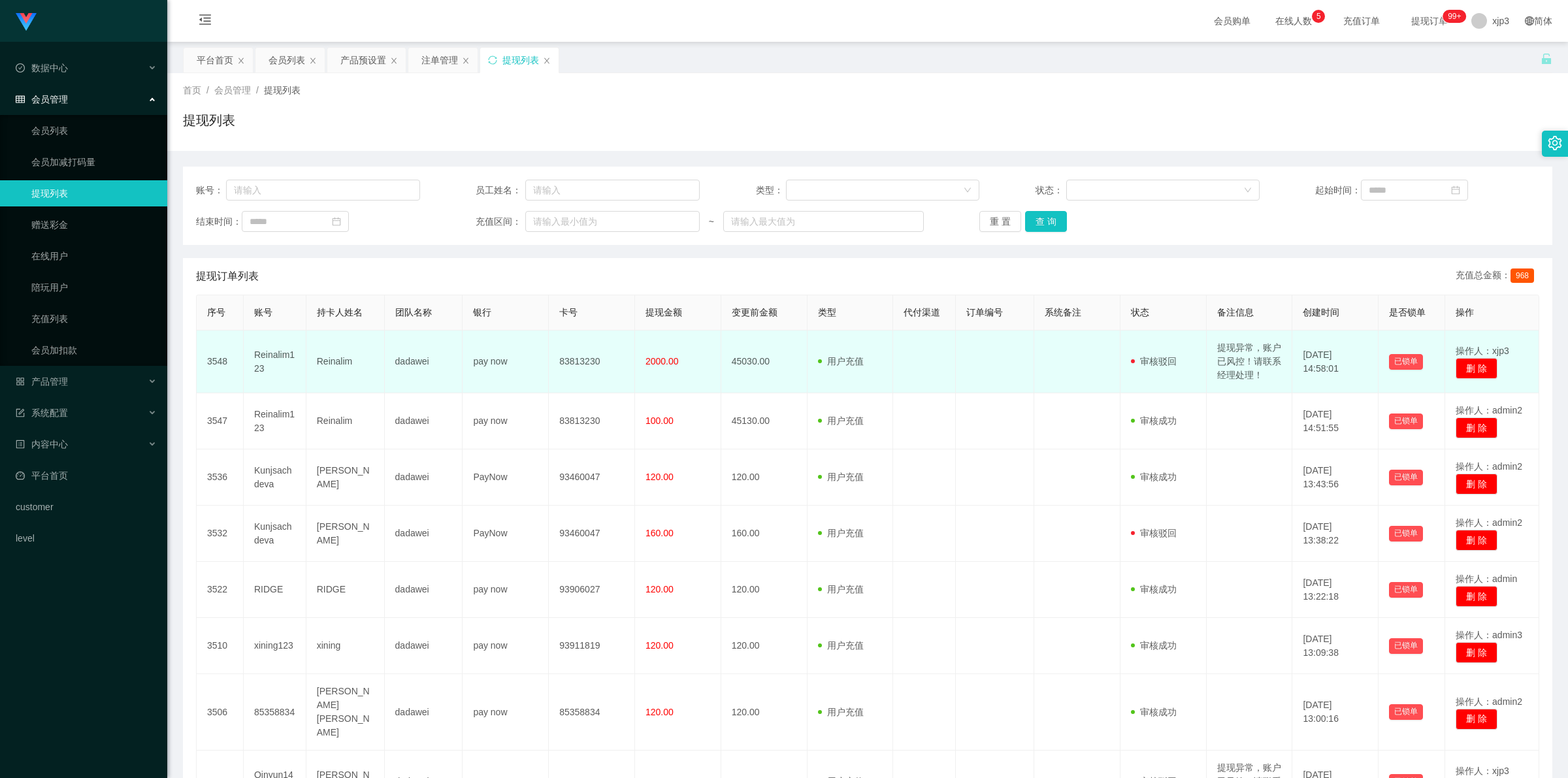
click at [259, 367] on td "Reinalim123" at bounding box center [275, 361] width 63 height 63
click at [259, 366] on td "Reinalim123" at bounding box center [275, 361] width 63 height 63
copy td "Reinalim123"
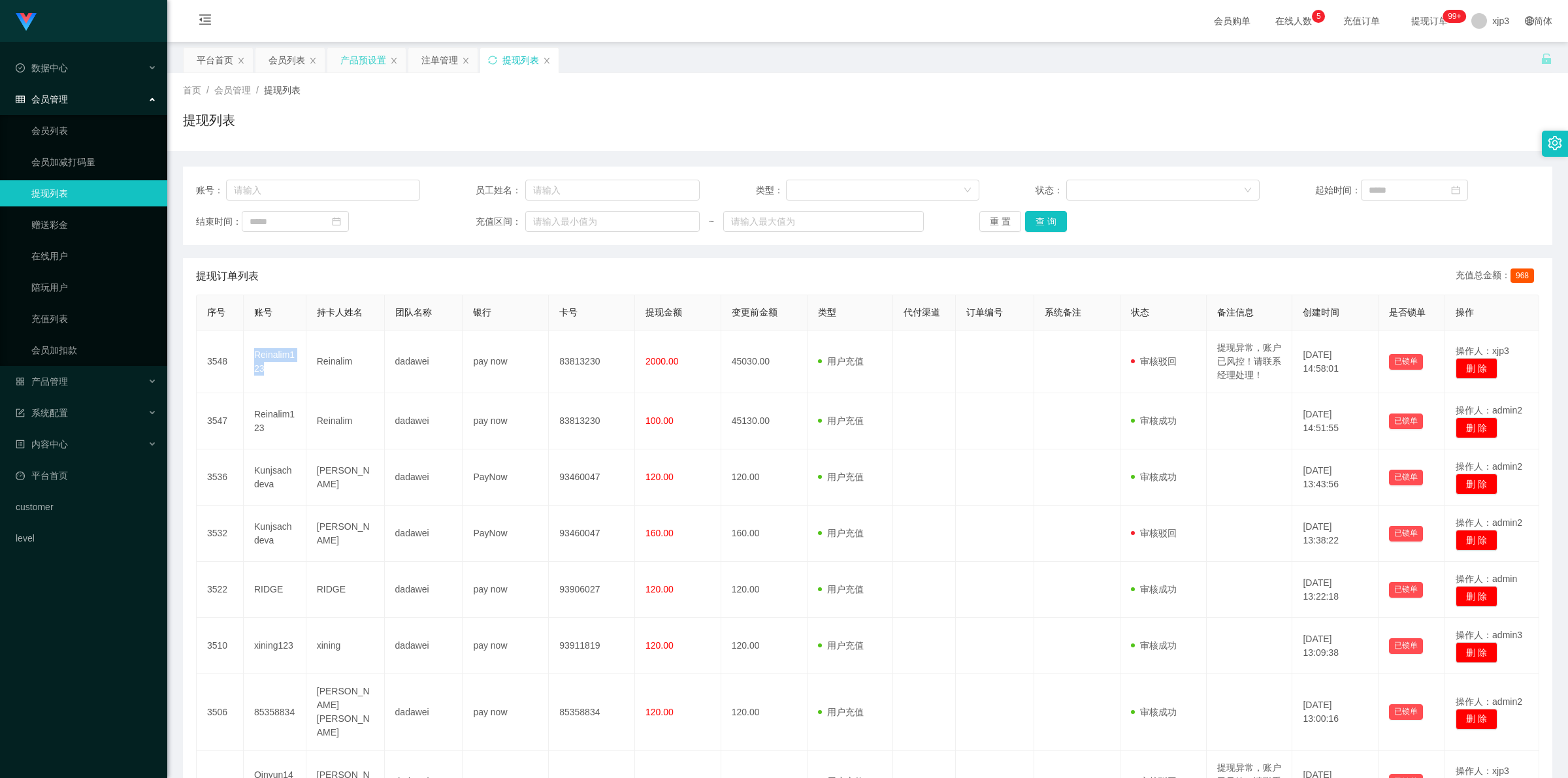
click at [361, 66] on div "产品预设置" at bounding box center [363, 60] width 46 height 25
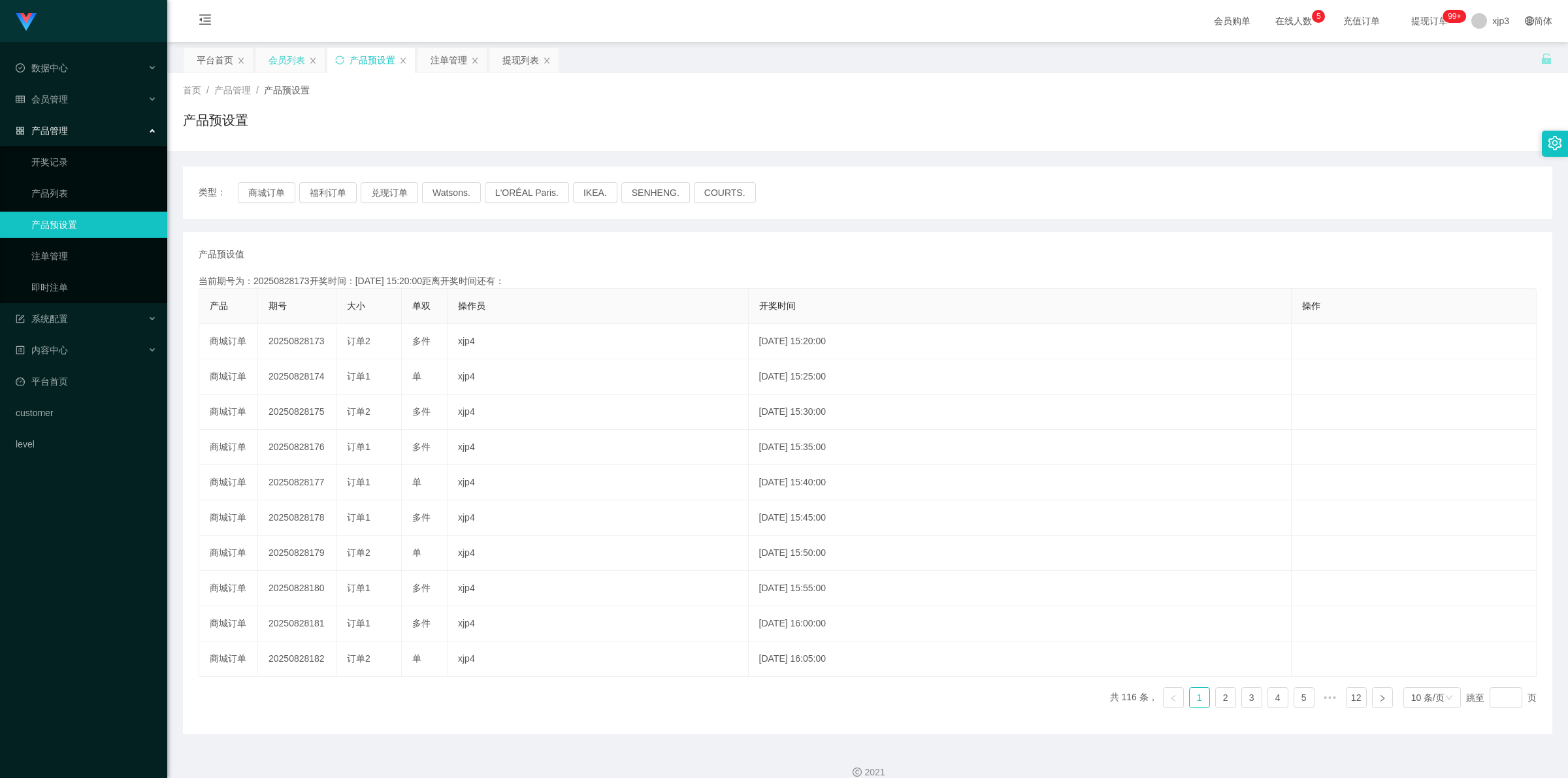
click at [278, 64] on div "会员列表" at bounding box center [287, 60] width 37 height 25
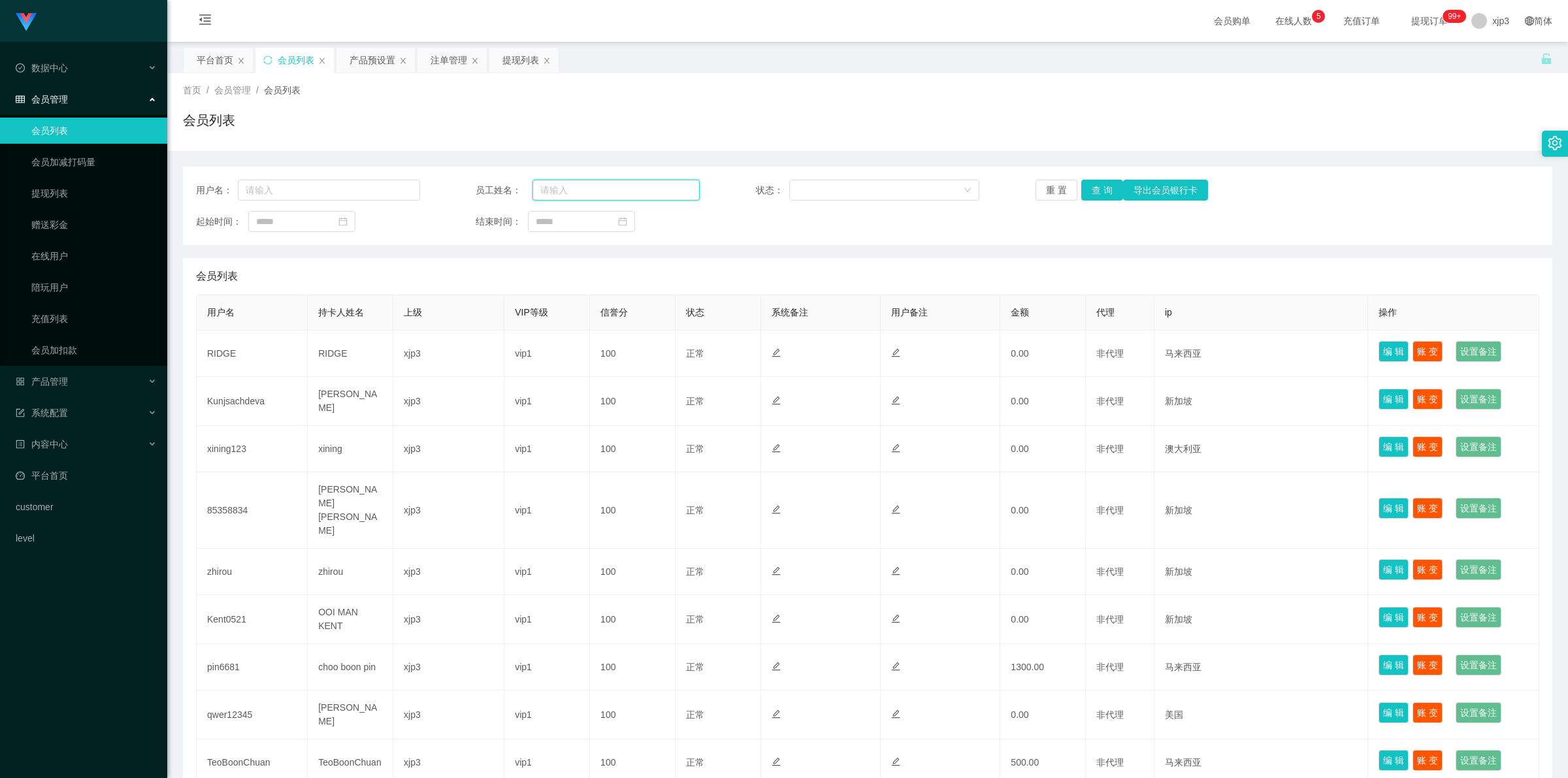
click at [569, 181] on input "text" at bounding box center [616, 189] width 166 height 21
paste input "Reinalim123"
type input "Reinalim123"
click at [350, 186] on input "text" at bounding box center [328, 189] width 182 height 21
paste input "Reinalim123"
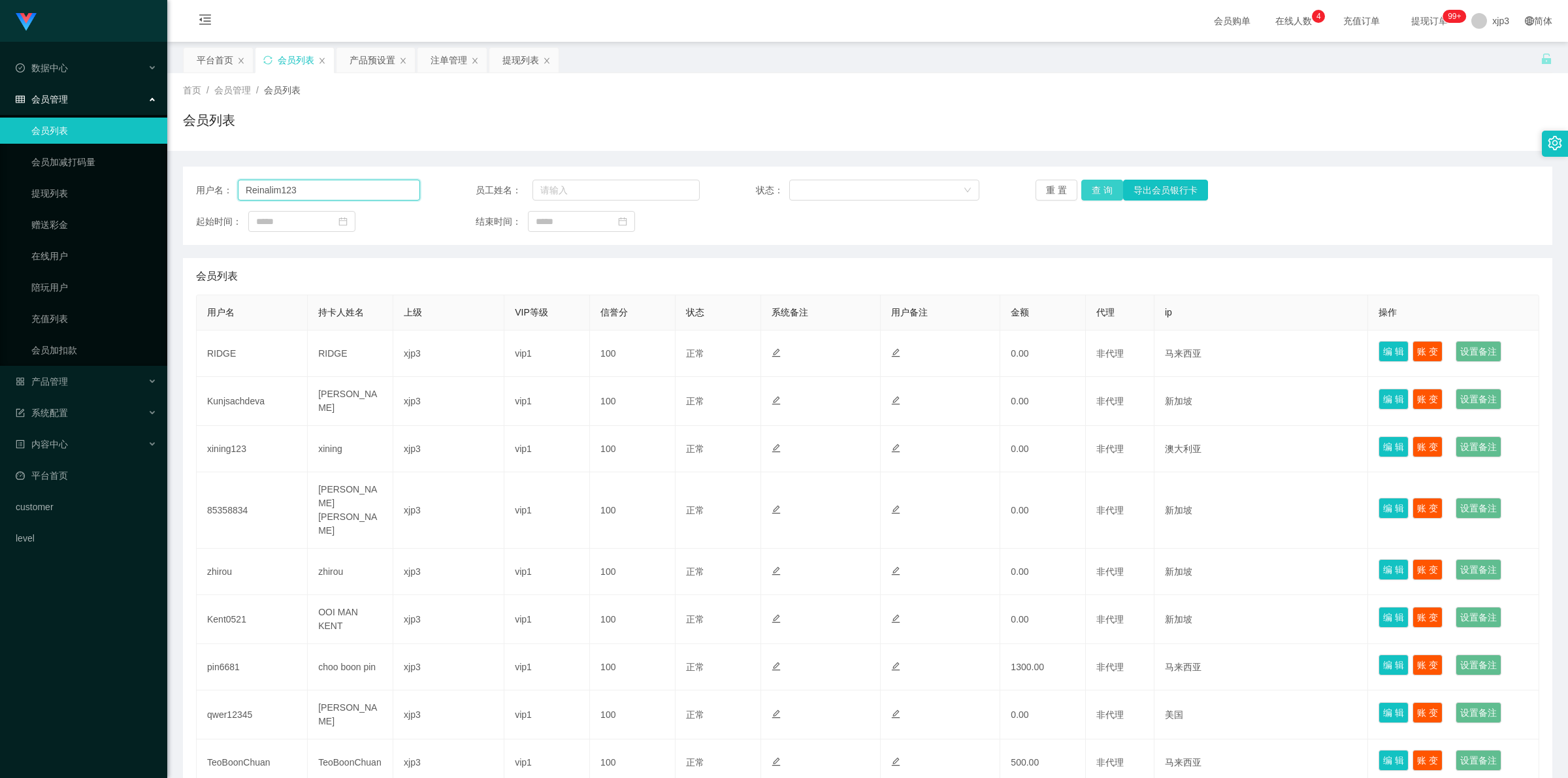
type input "Reinalim123"
click at [1115, 190] on button "查 询" at bounding box center [1102, 189] width 42 height 21
